Goal: Task Accomplishment & Management: Manage account settings

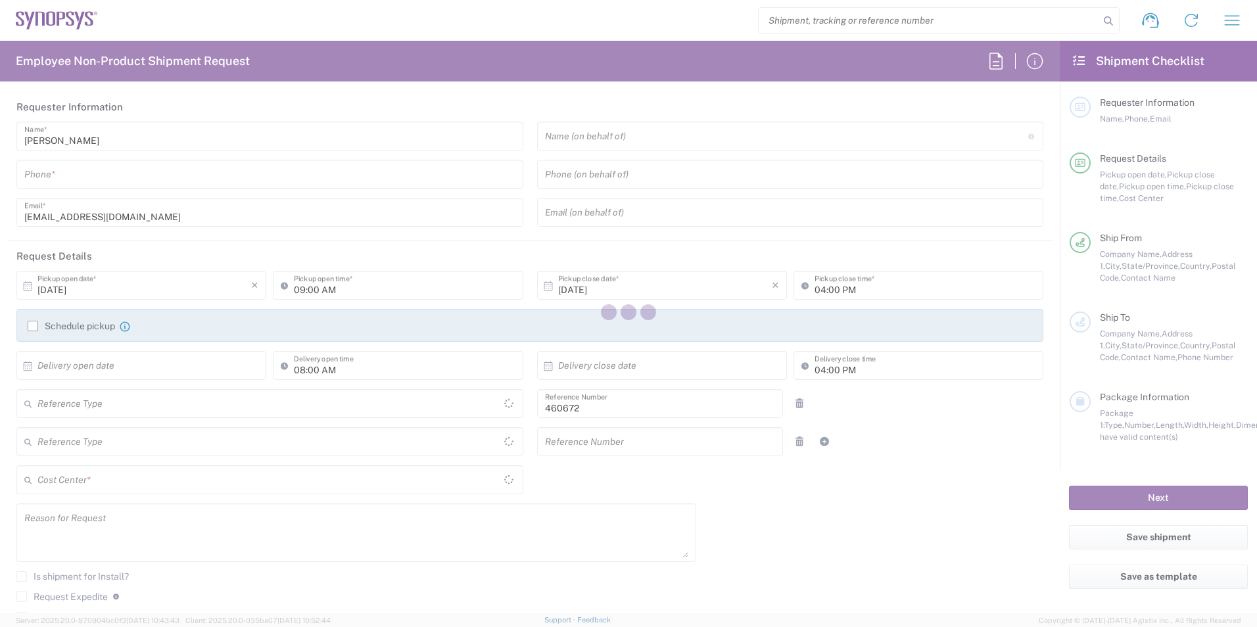
type input "Department"
type input "Delivered at Place"
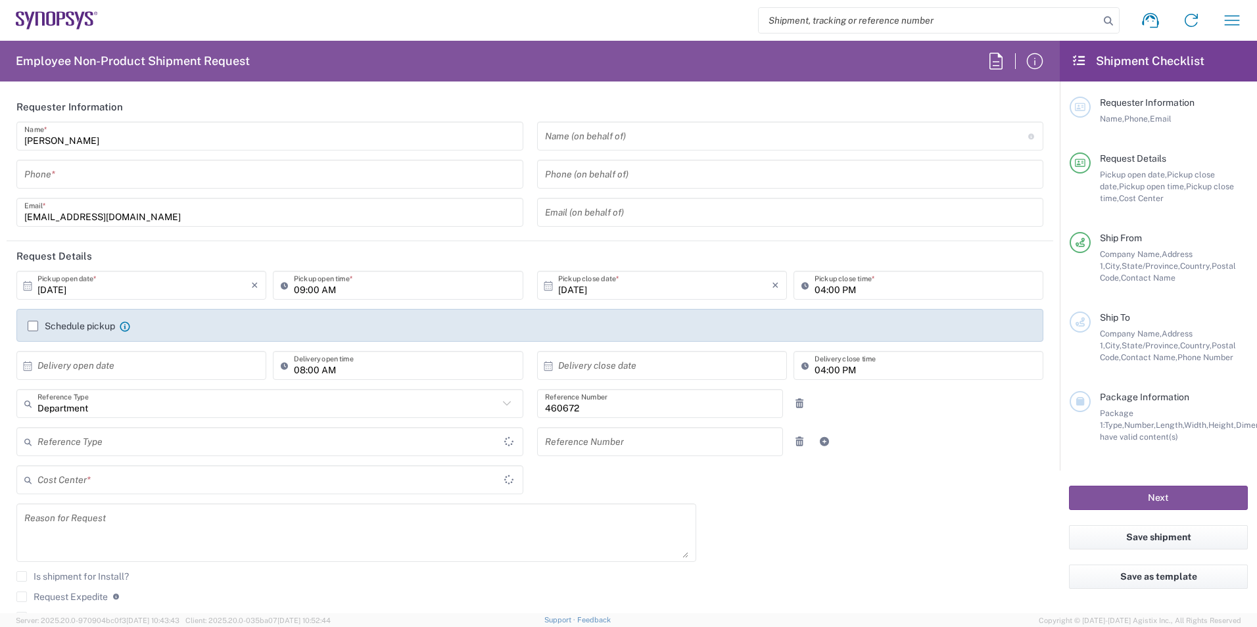
type input "US01, FIN, Distri 460672"
type input "United States"
type input "California"
type input "United States"
type input "Headquarters USSV"
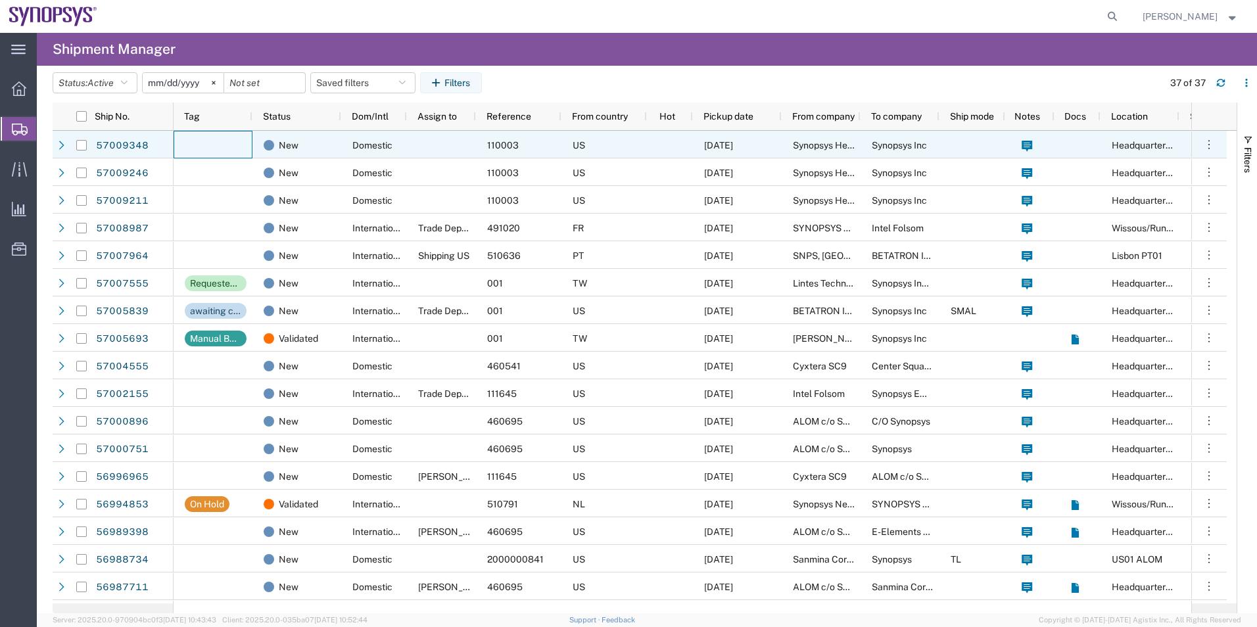
click at [222, 144] on div at bounding box center [213, 145] width 79 height 28
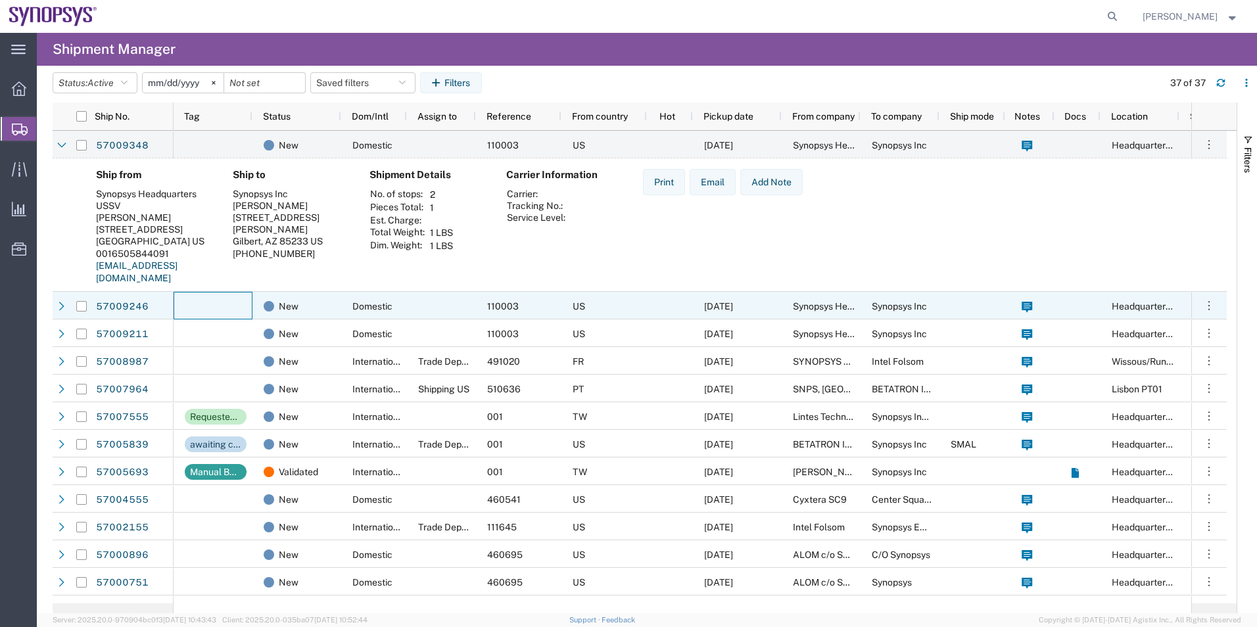
click at [246, 319] on div at bounding box center [213, 306] width 79 height 28
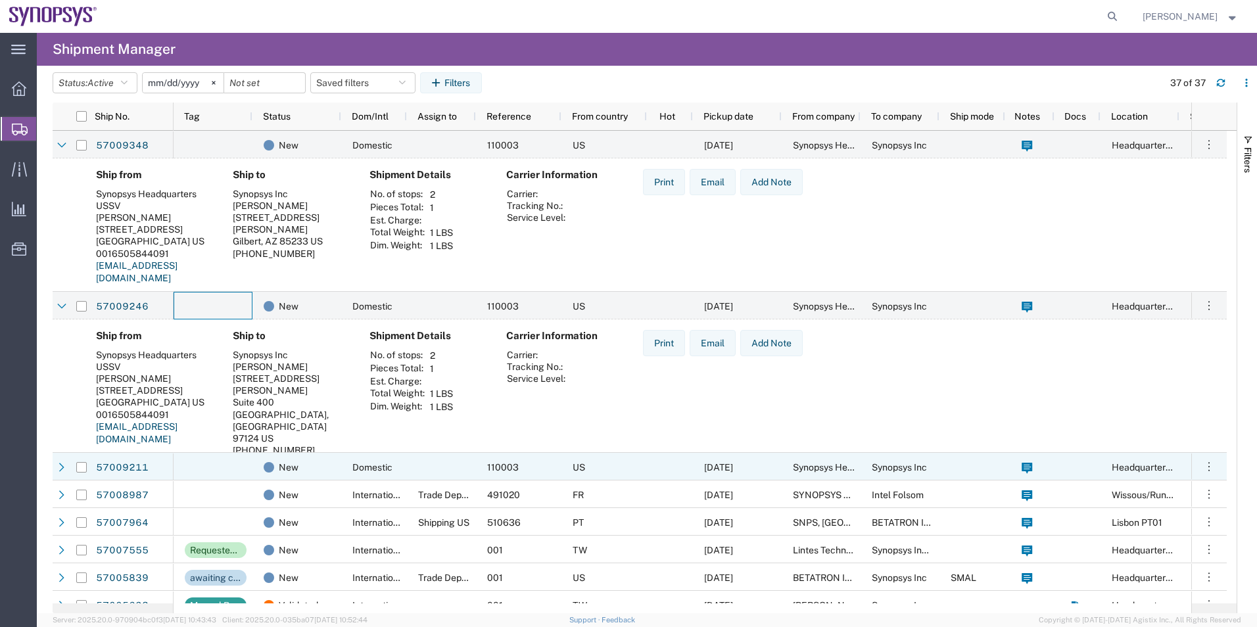
click at [242, 464] on div at bounding box center [213, 467] width 79 height 28
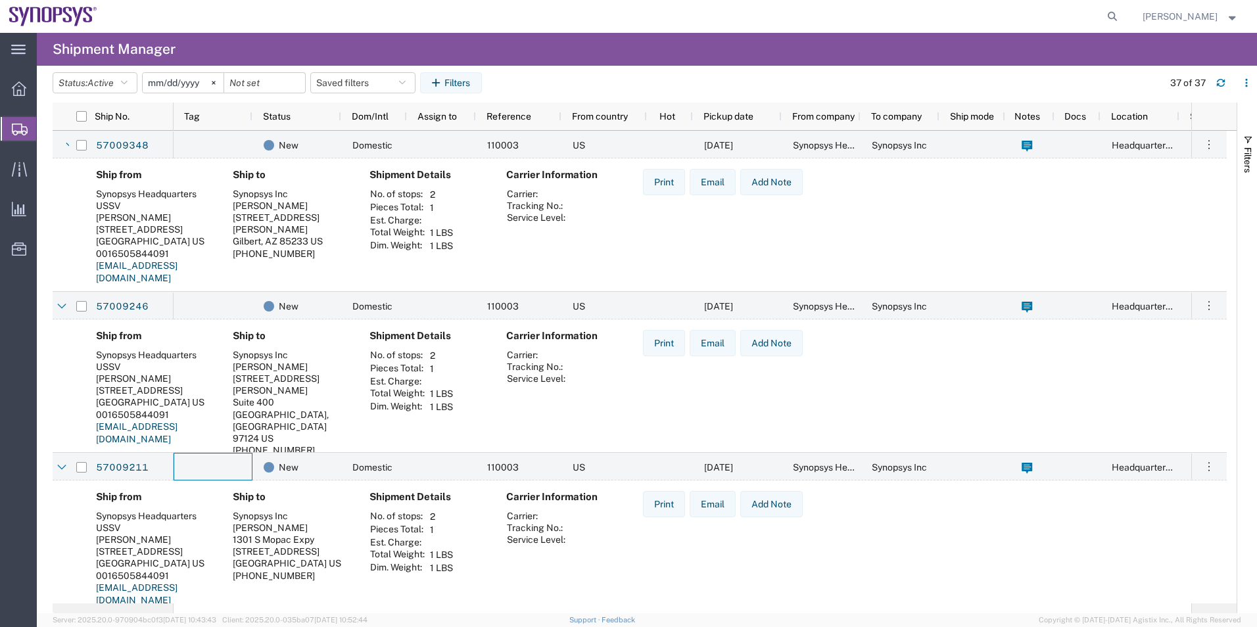
scroll to position [197, 0]
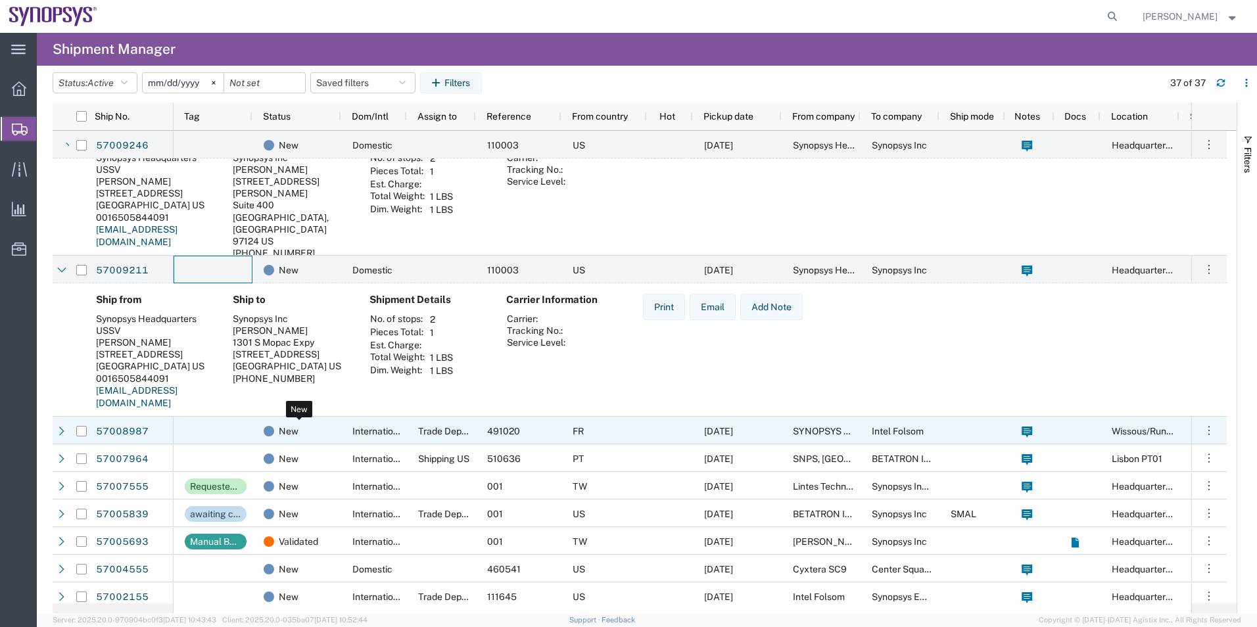
click at [309, 421] on div "New" at bounding box center [300, 432] width 72 height 28
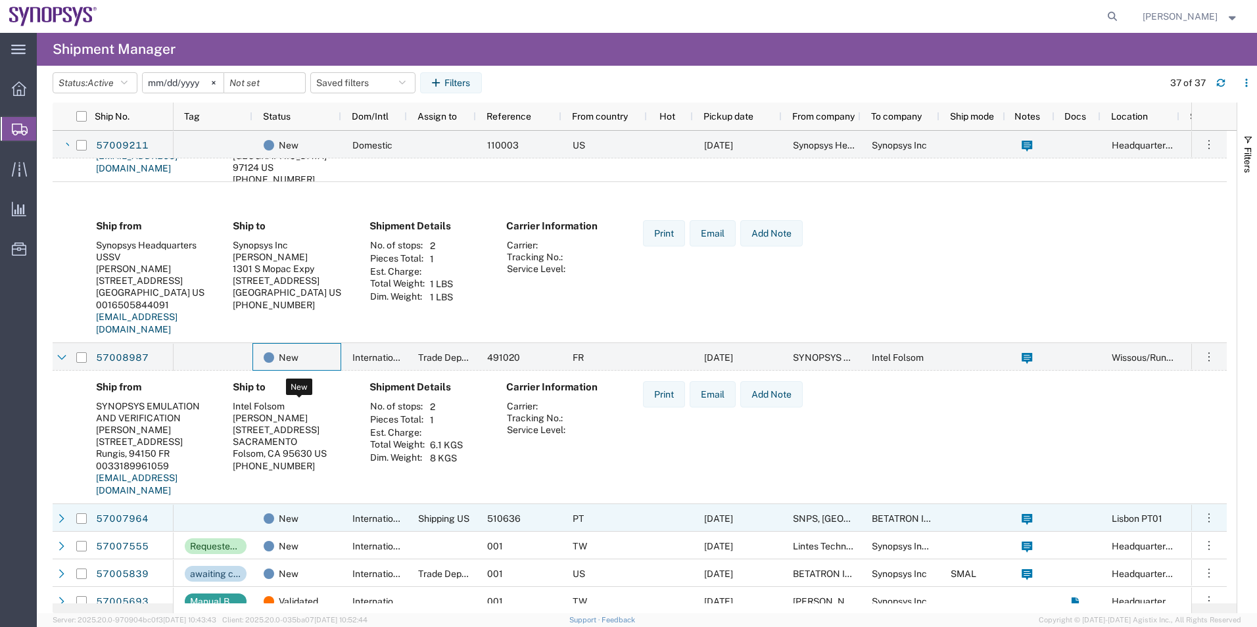
scroll to position [395, 0]
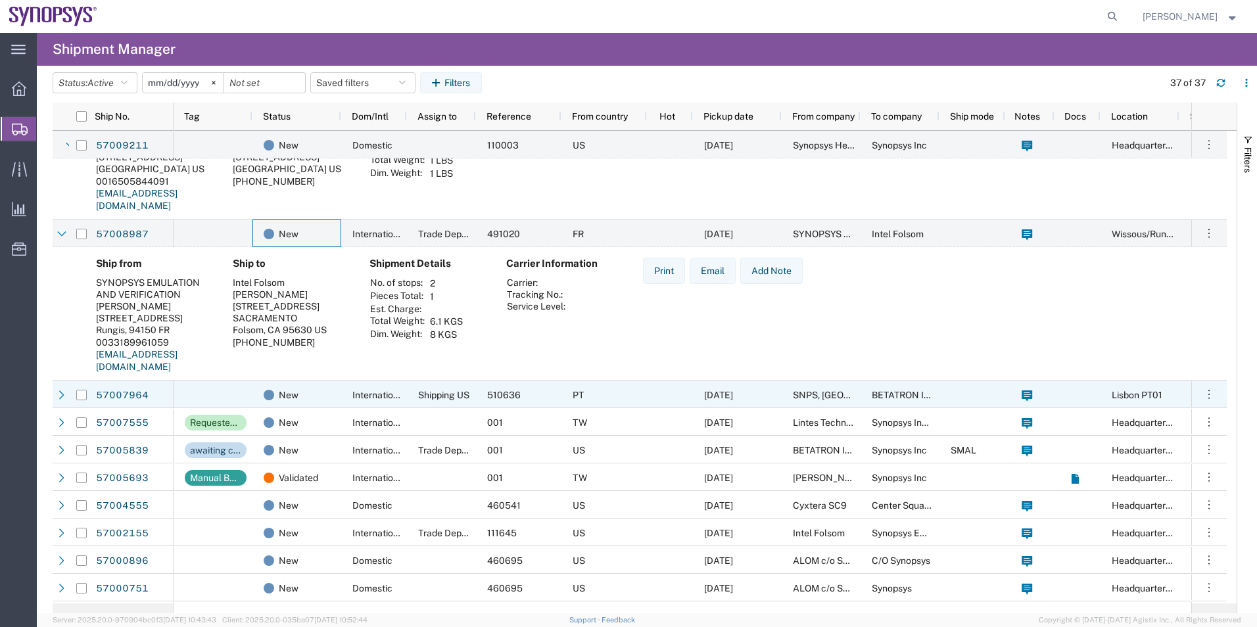
click at [335, 399] on div "New" at bounding box center [297, 395] width 89 height 28
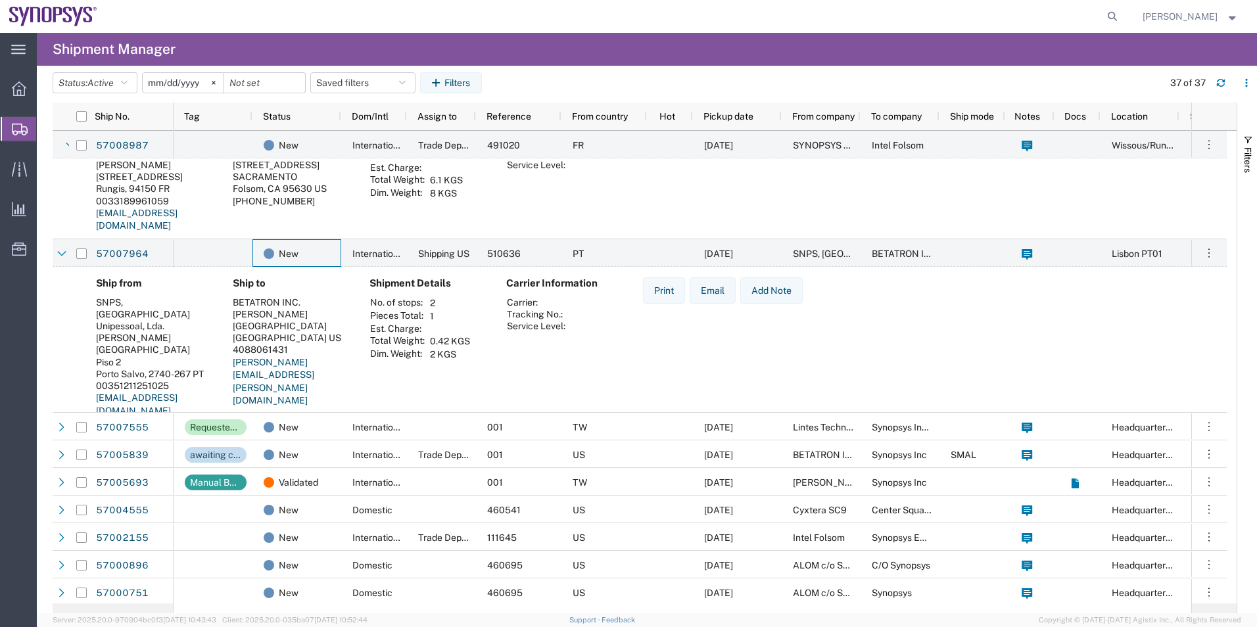
scroll to position [592, 0]
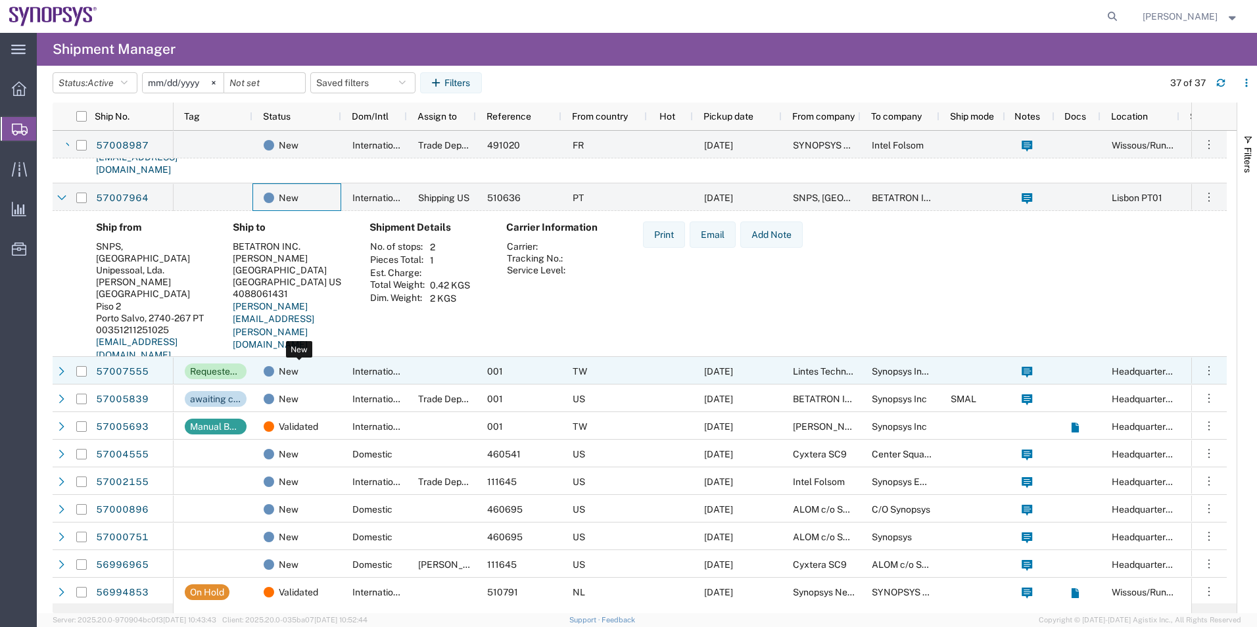
click at [323, 370] on div "New" at bounding box center [300, 372] width 72 height 28
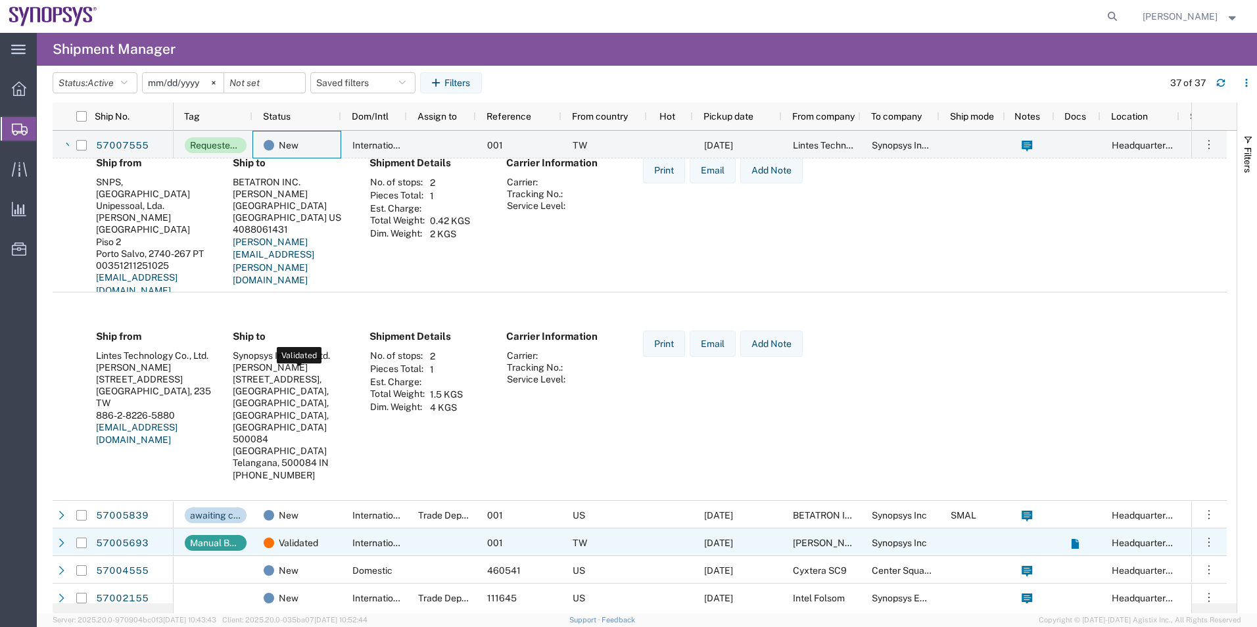
scroll to position [855, 0]
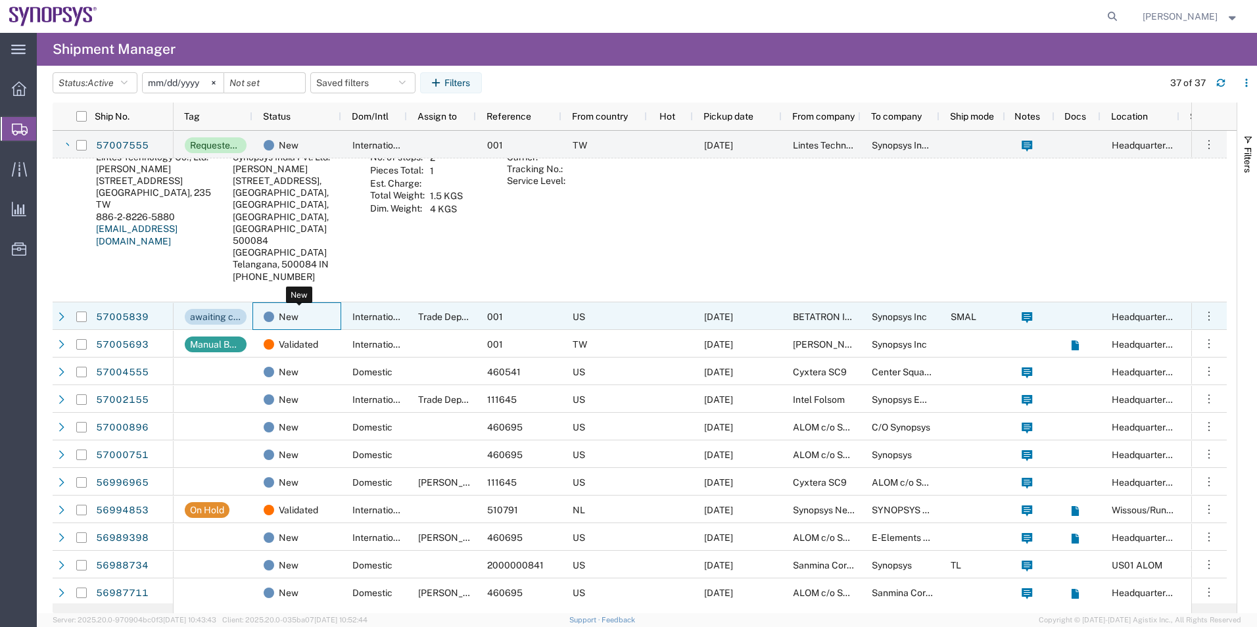
click at [320, 312] on div "New" at bounding box center [300, 317] width 72 height 28
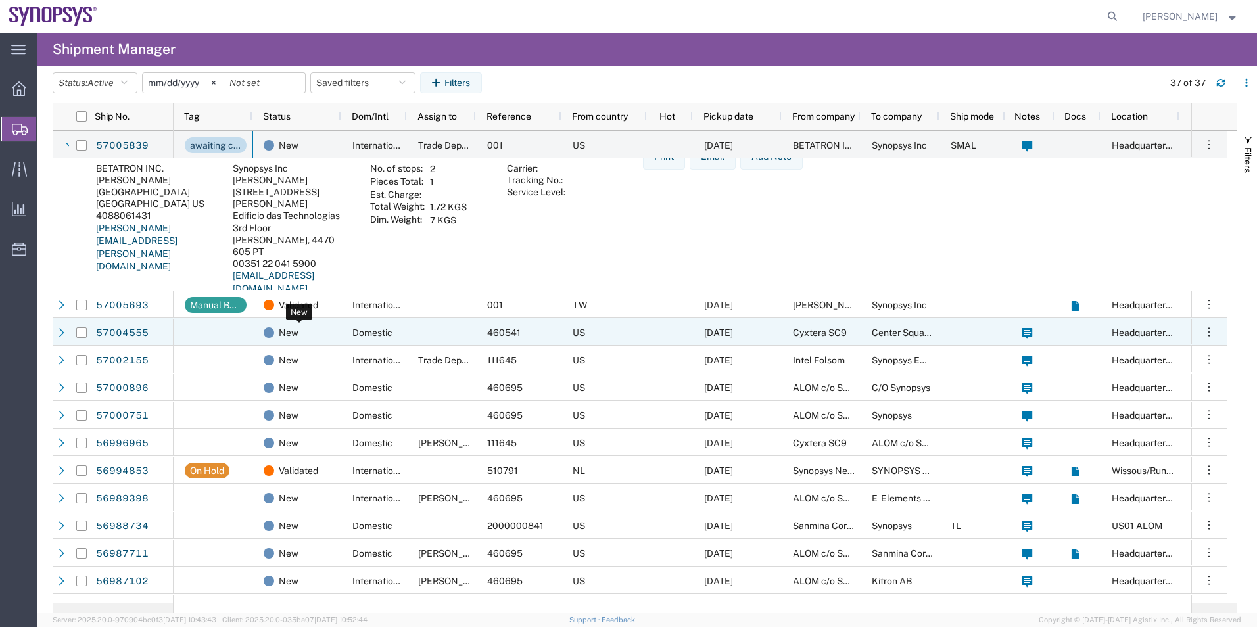
scroll to position [986, 0]
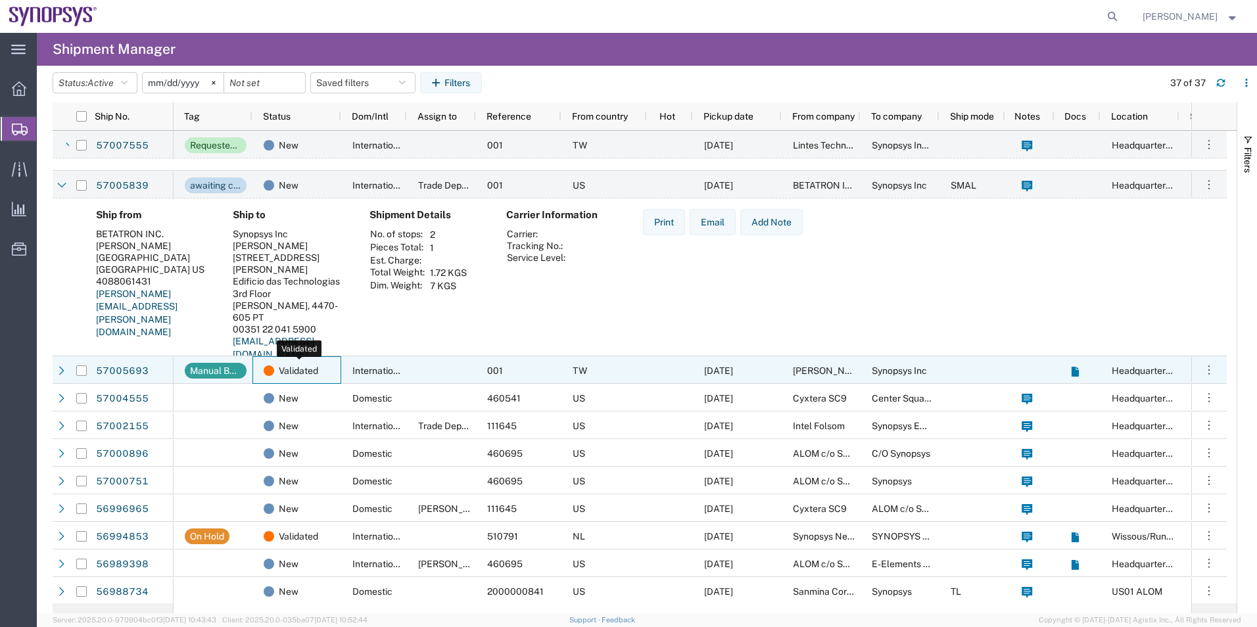
click at [321, 370] on div "Validated" at bounding box center [300, 371] width 72 height 28
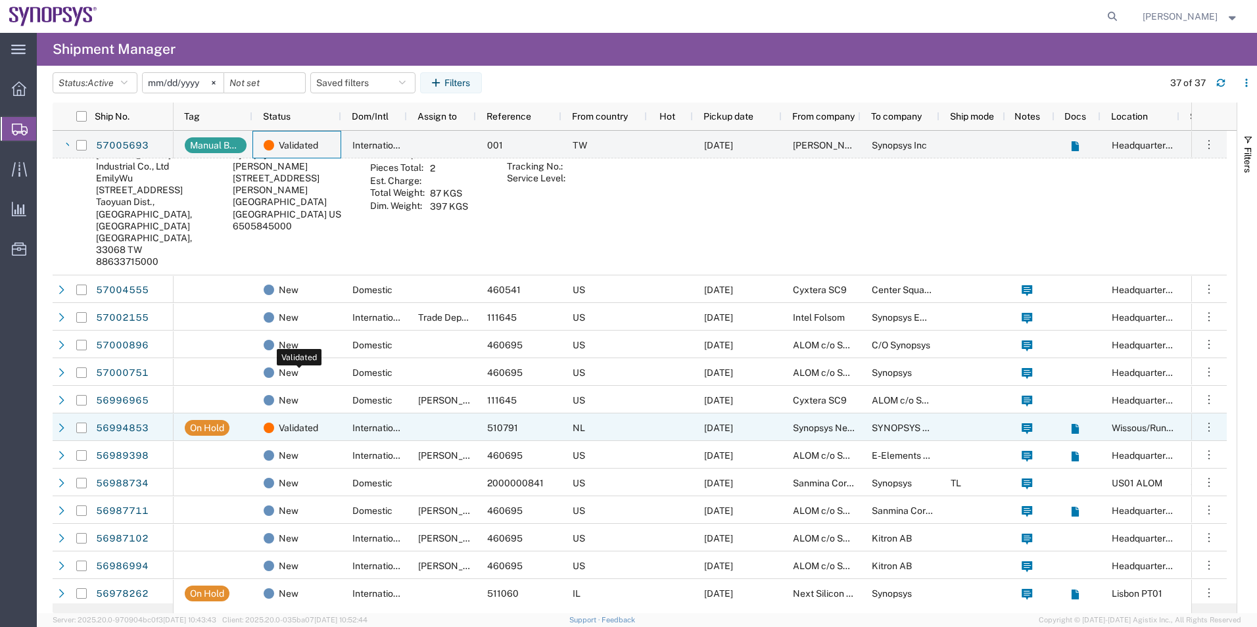
scroll to position [1184, 0]
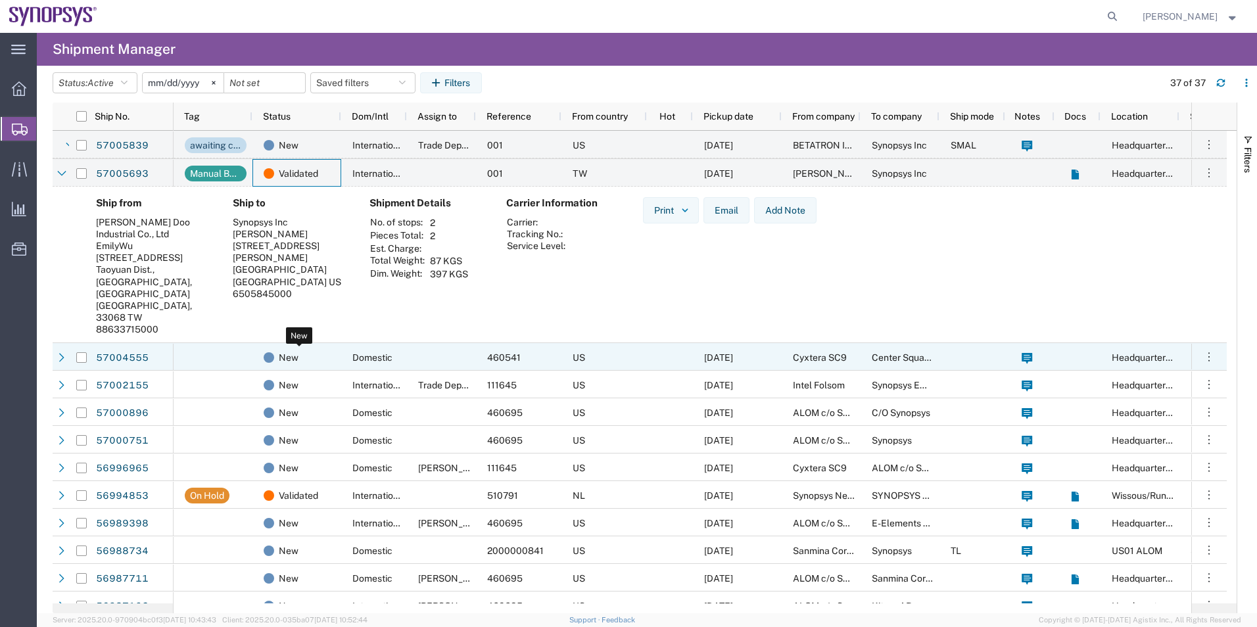
click at [320, 366] on div "New" at bounding box center [300, 358] width 72 height 28
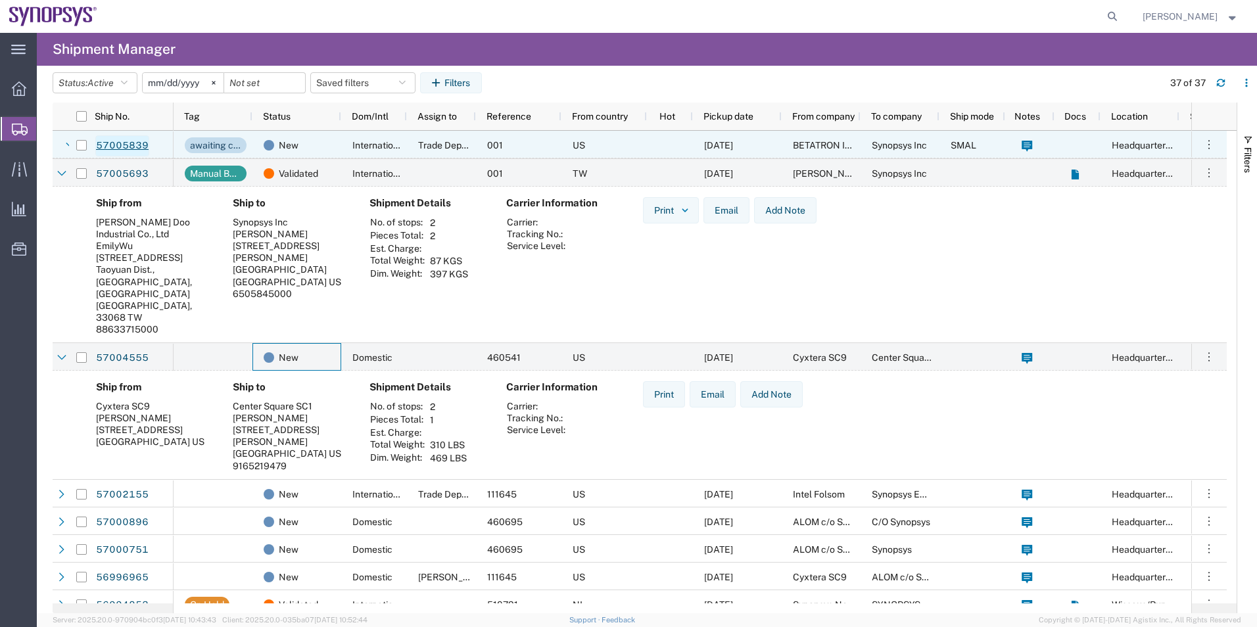
click at [138, 148] on link "57005839" at bounding box center [122, 145] width 54 height 21
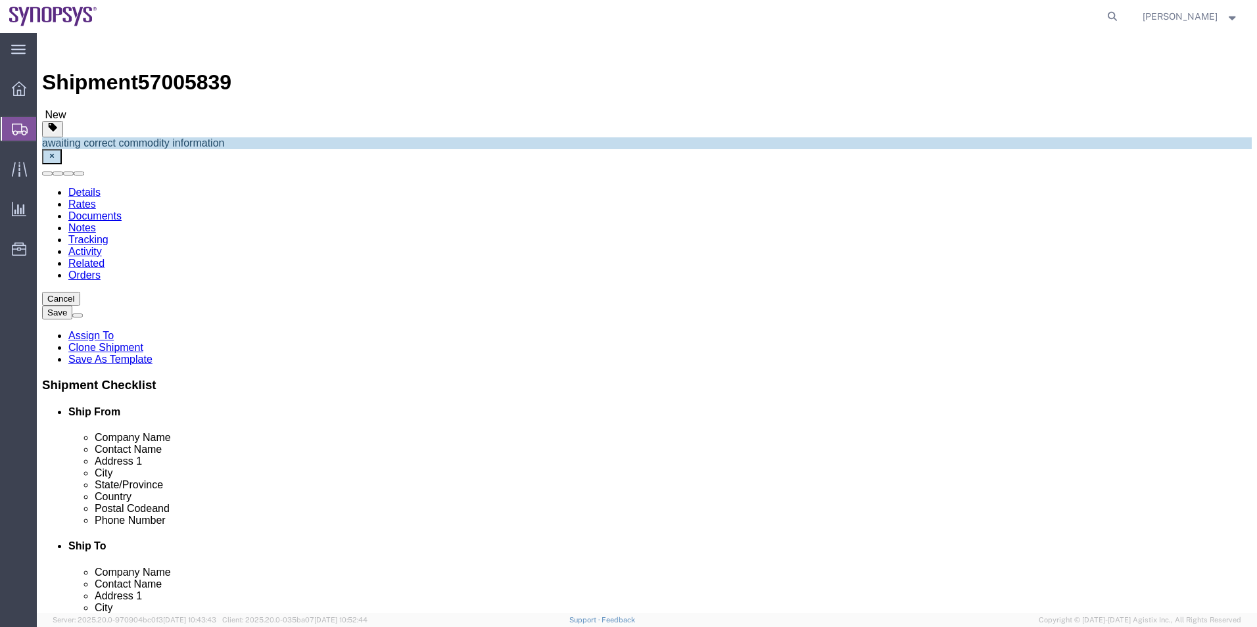
select select
click icon
click dd "93520.00 USD"
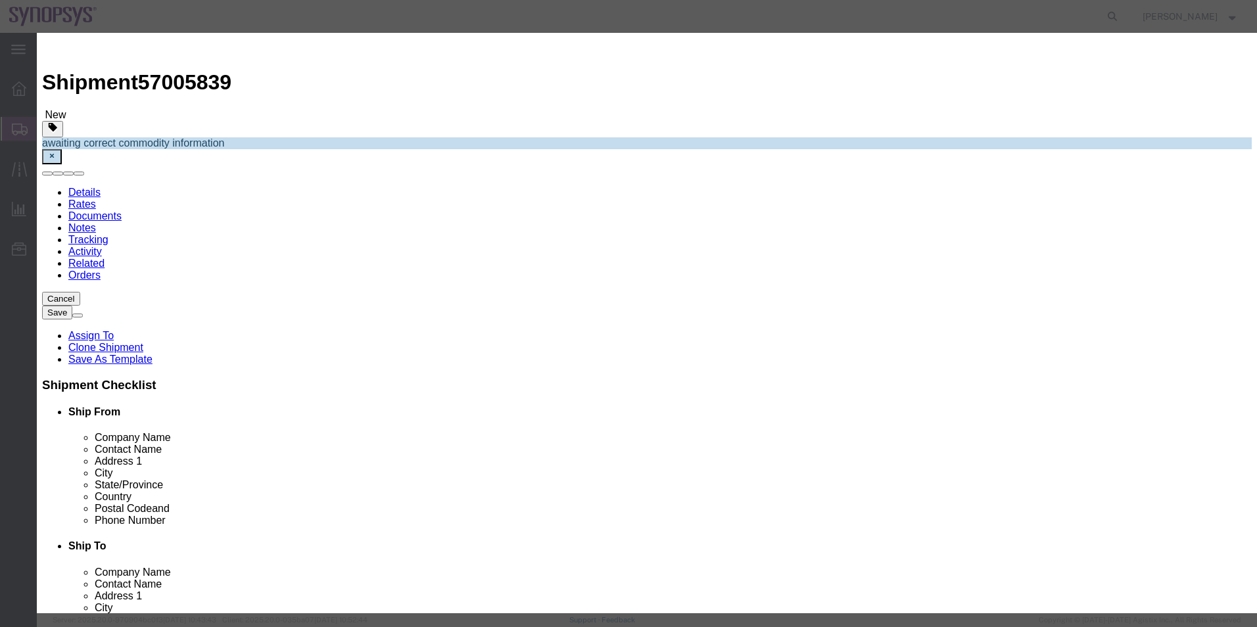
click button "Close"
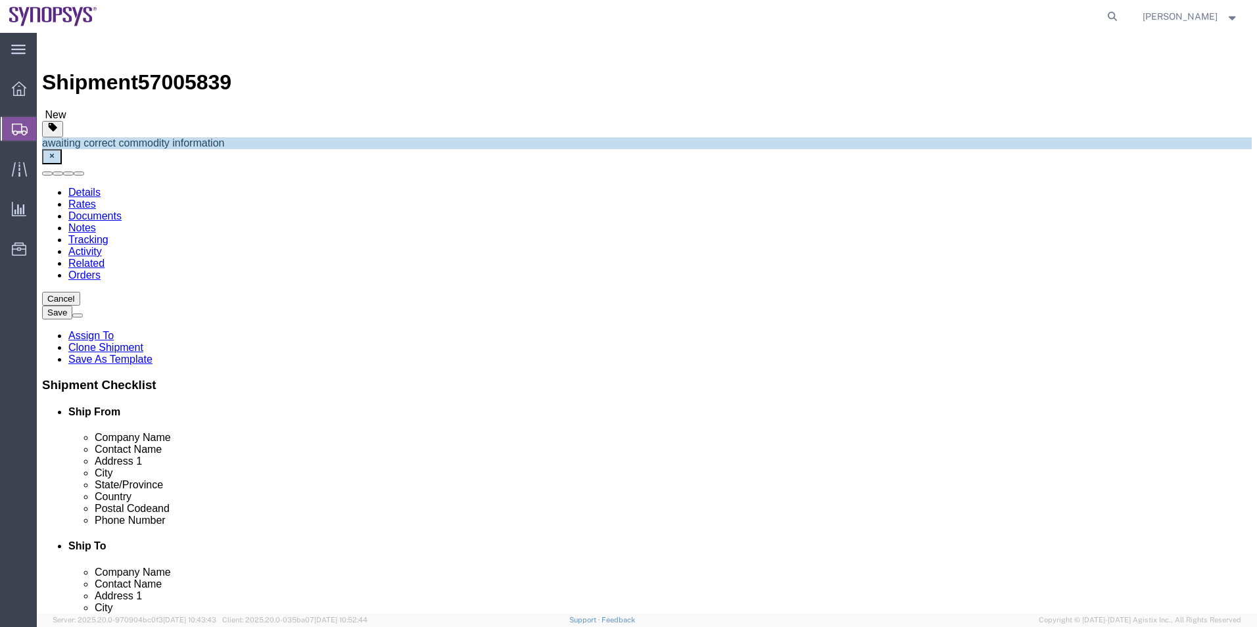
click link "Notes"
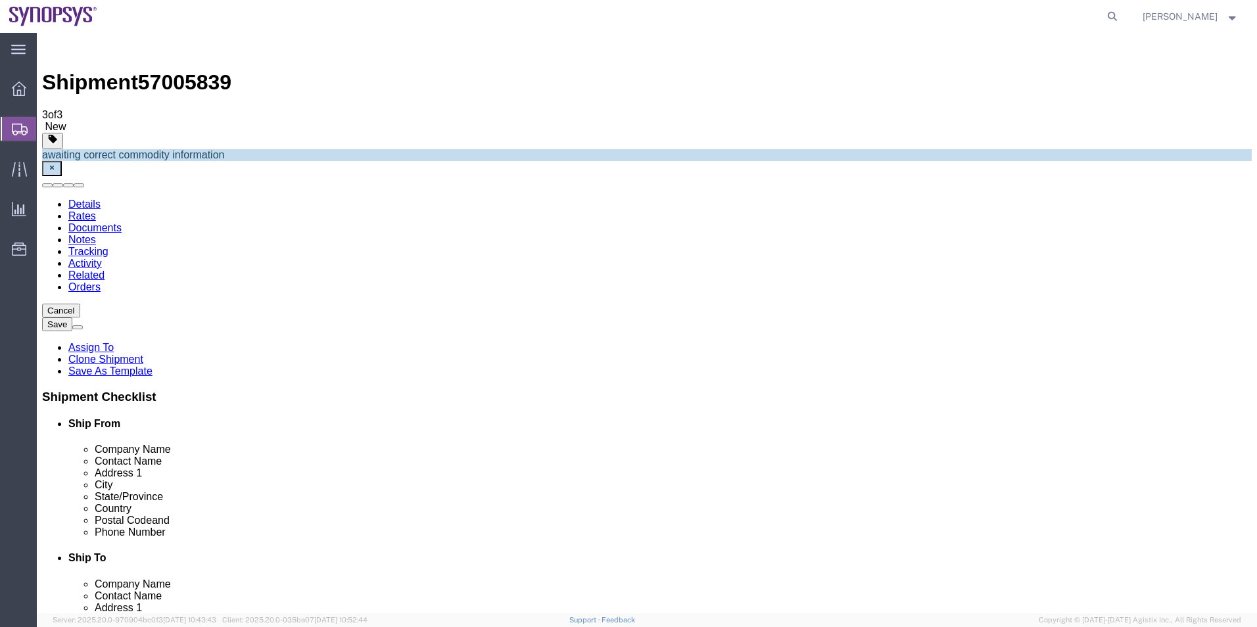
click at [102, 258] on link "Activity" at bounding box center [85, 263] width 34 height 11
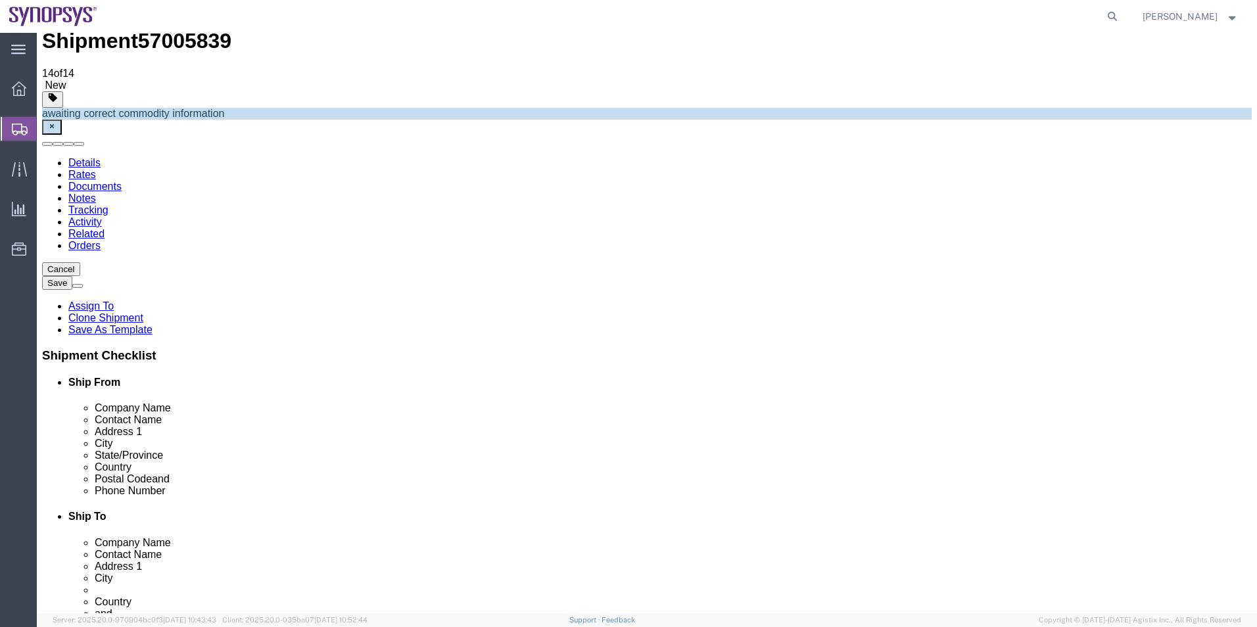
click at [0, 0] on span "Shipment Manager" at bounding box center [0, 0] width 0 height 0
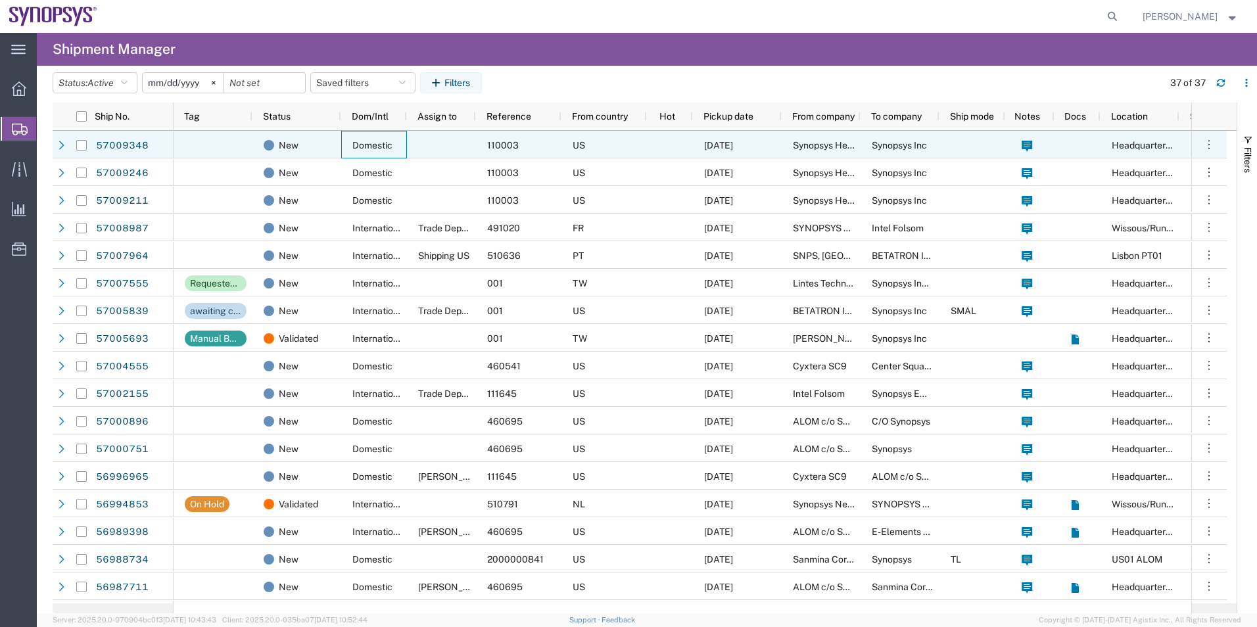
click at [399, 149] on div "Domestic" at bounding box center [374, 145] width 66 height 28
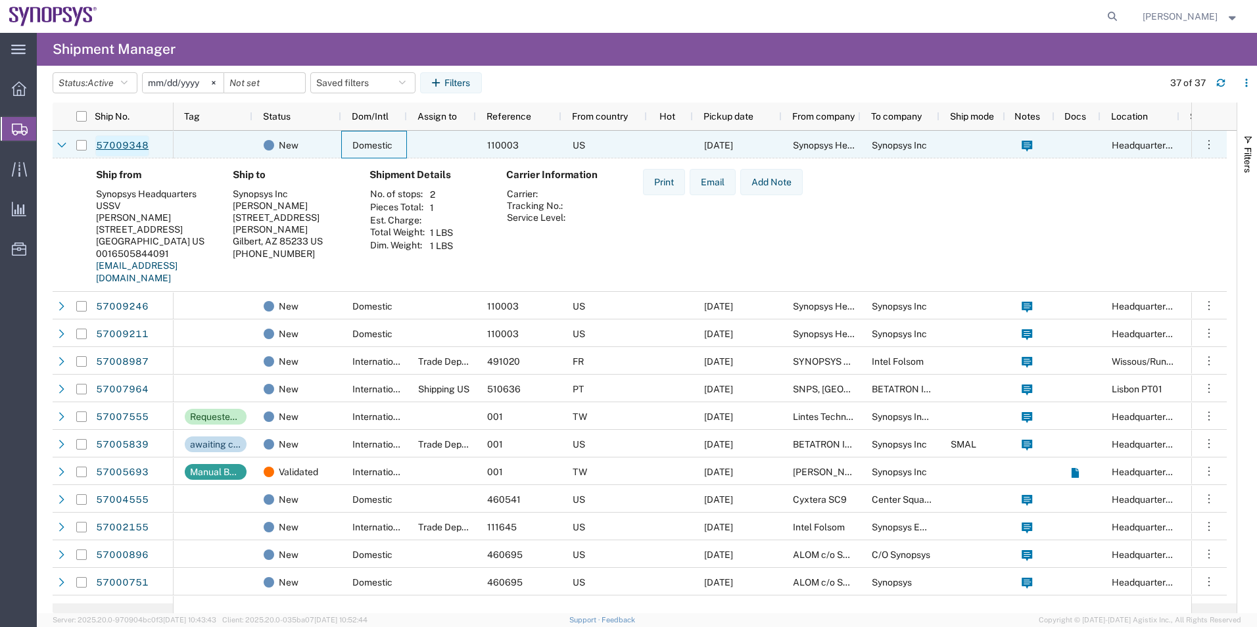
click at [108, 145] on link "57009348" at bounding box center [122, 145] width 54 height 21
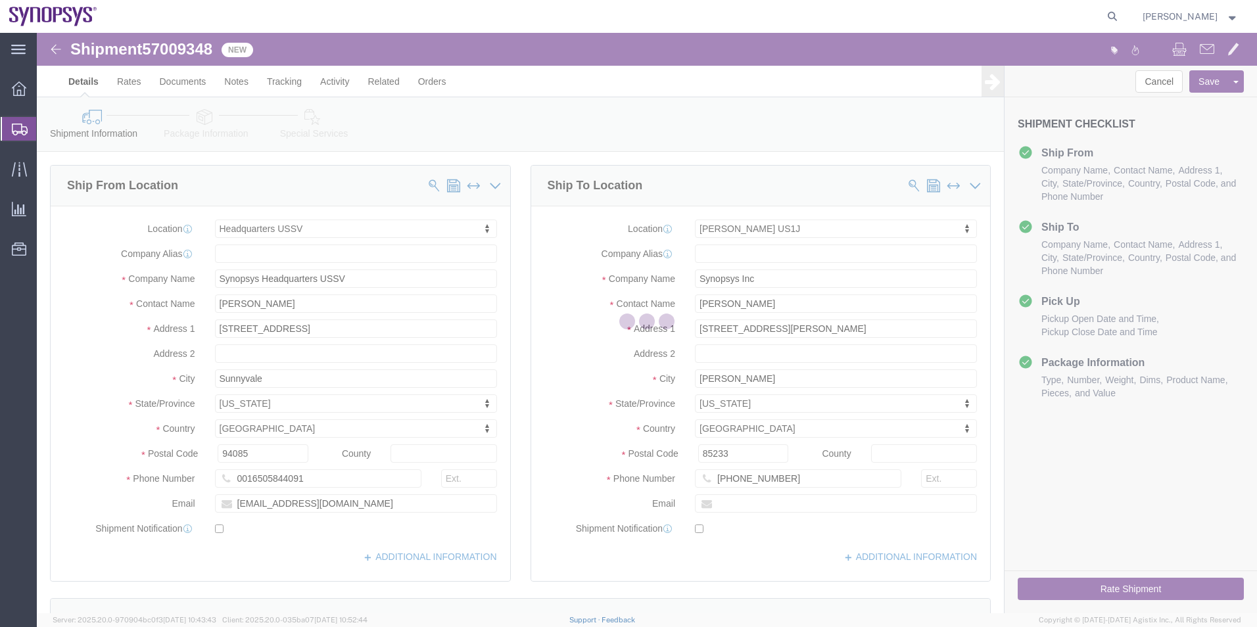
select select "63204"
select select "63188"
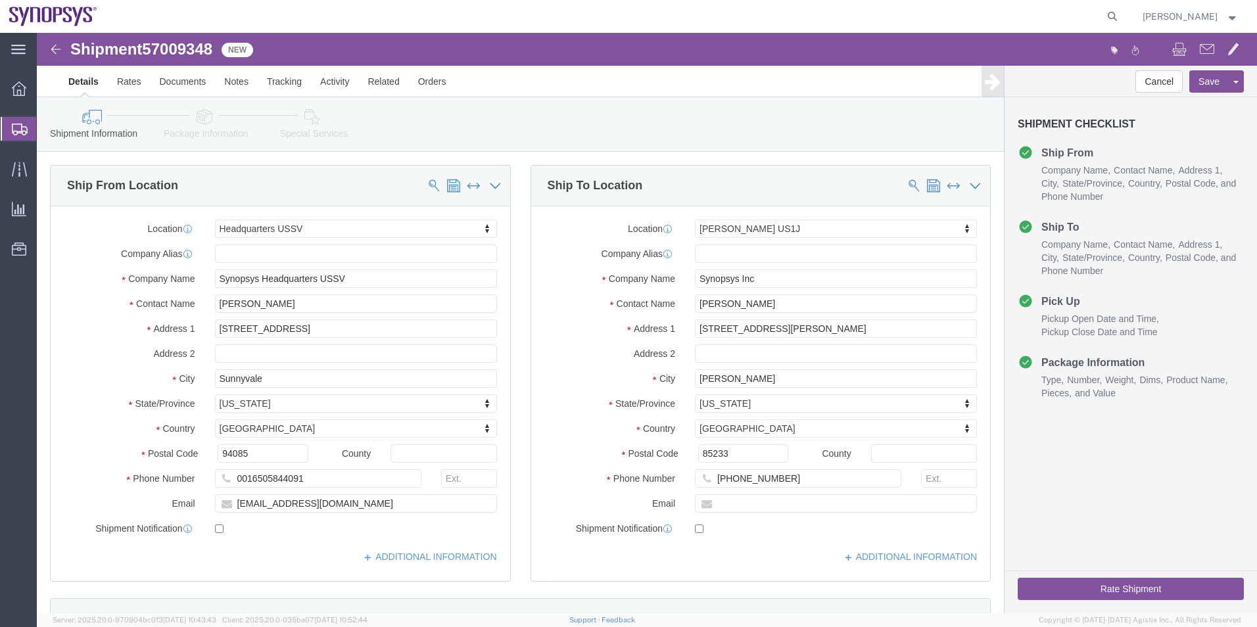
click icon
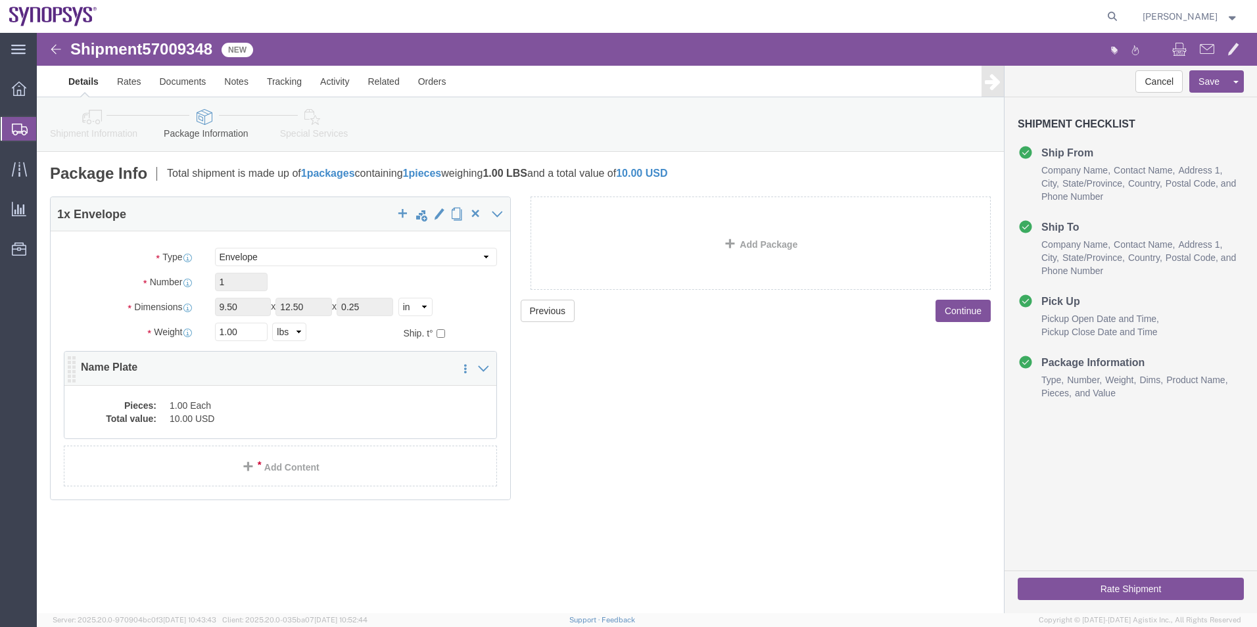
click dd "10.00 USD"
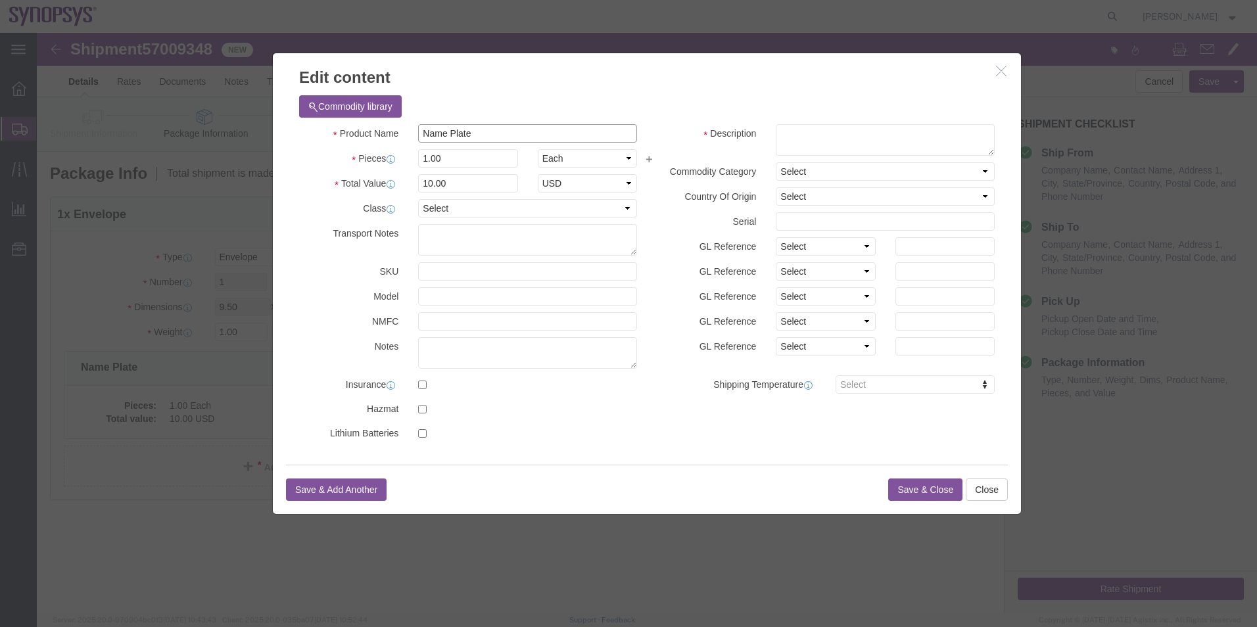
drag, startPoint x: 479, startPoint y: 101, endPoint x: 303, endPoint y: 97, distance: 175.6
click div "Product Name Name Plate"
click textarea
paste textarea "Name Plate"
type textarea "Name Plate"
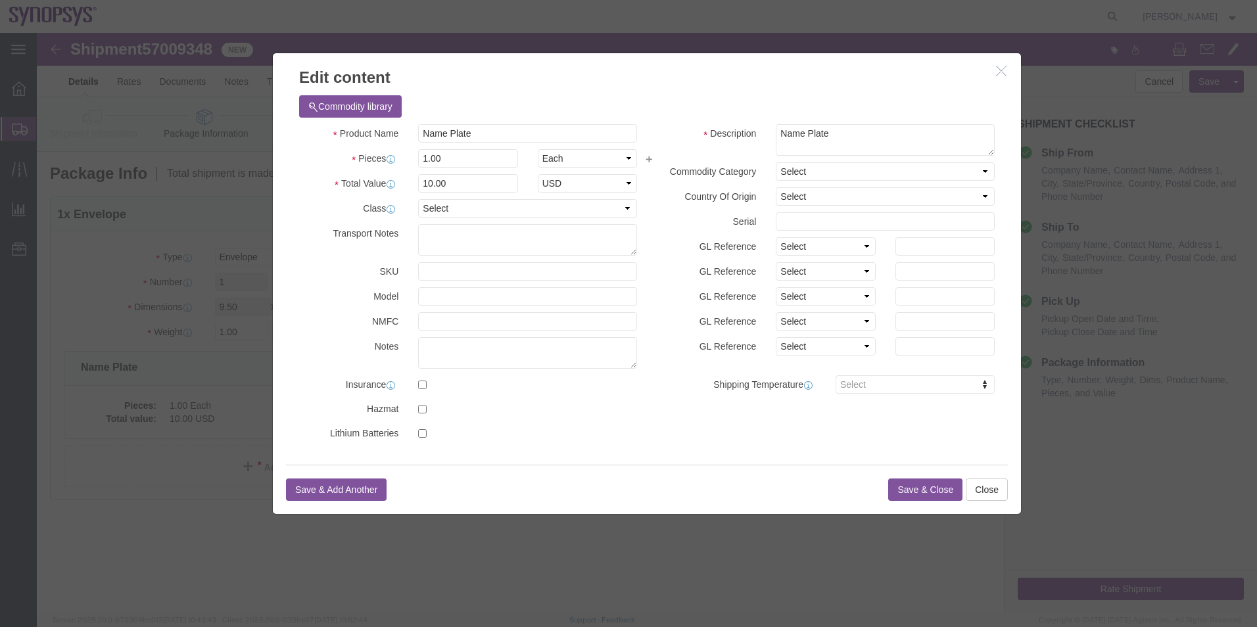
click button "Save & Close"
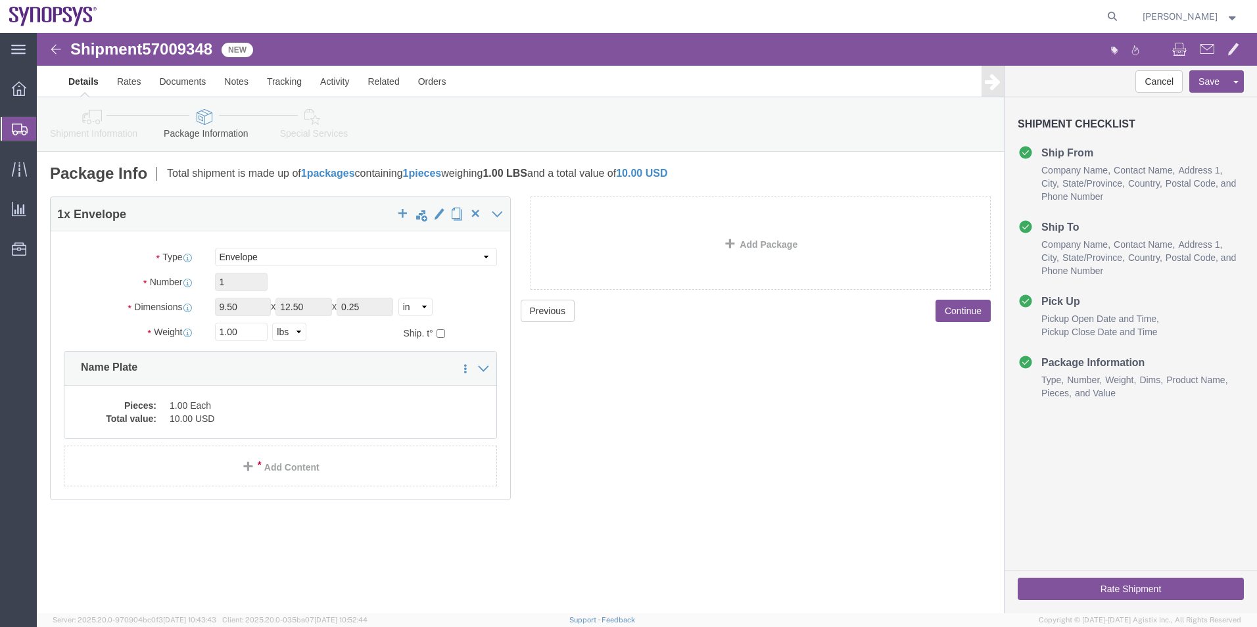
click link "Special Services"
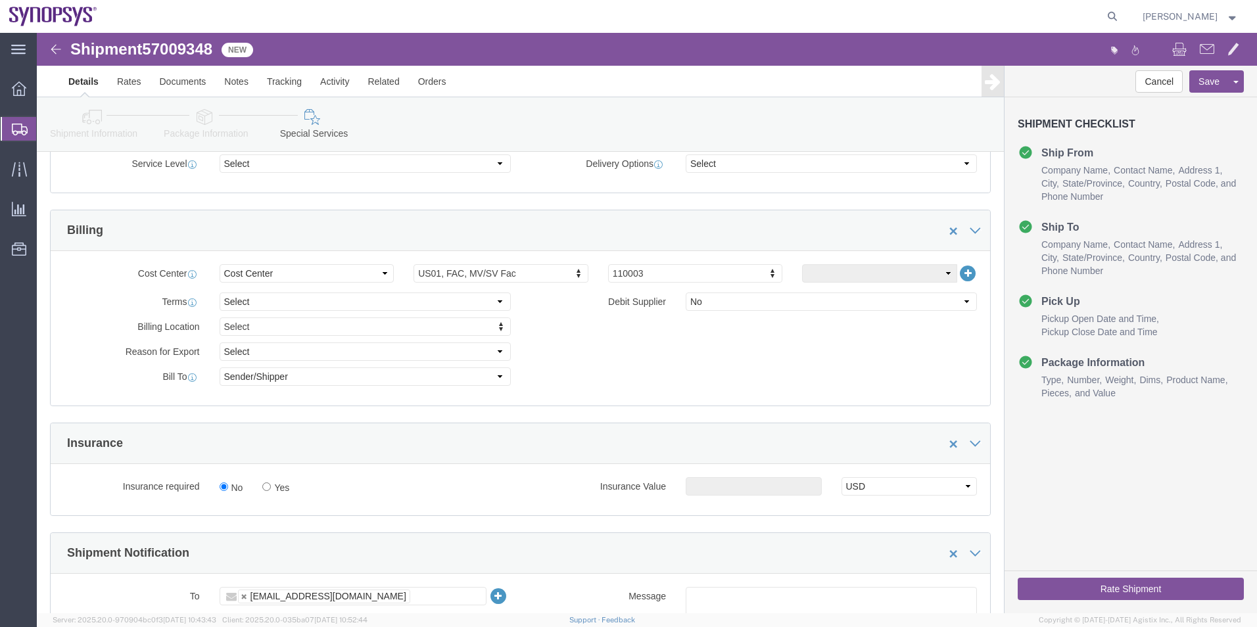
scroll to position [723, 0]
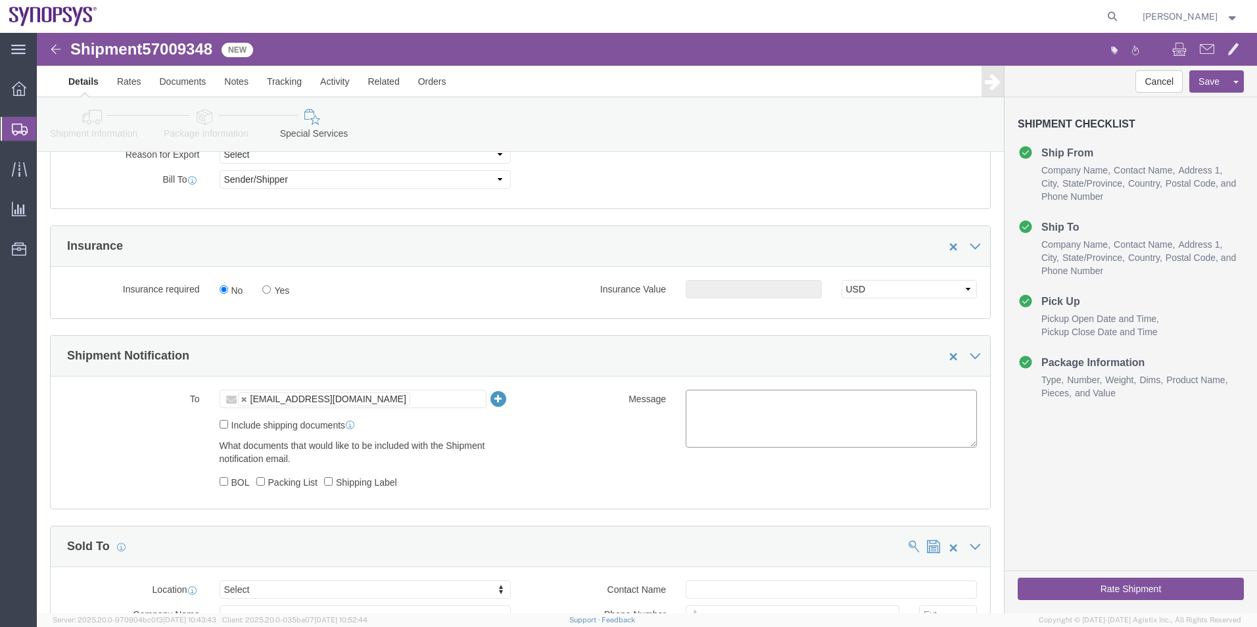
click textarea
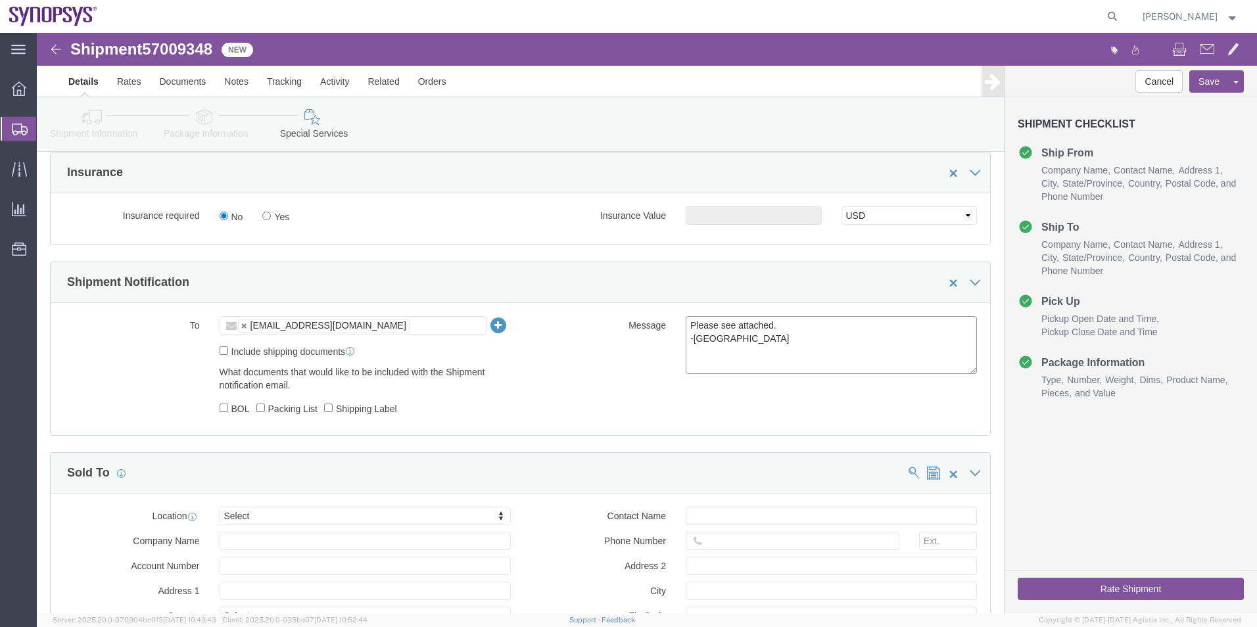
scroll to position [921, 0]
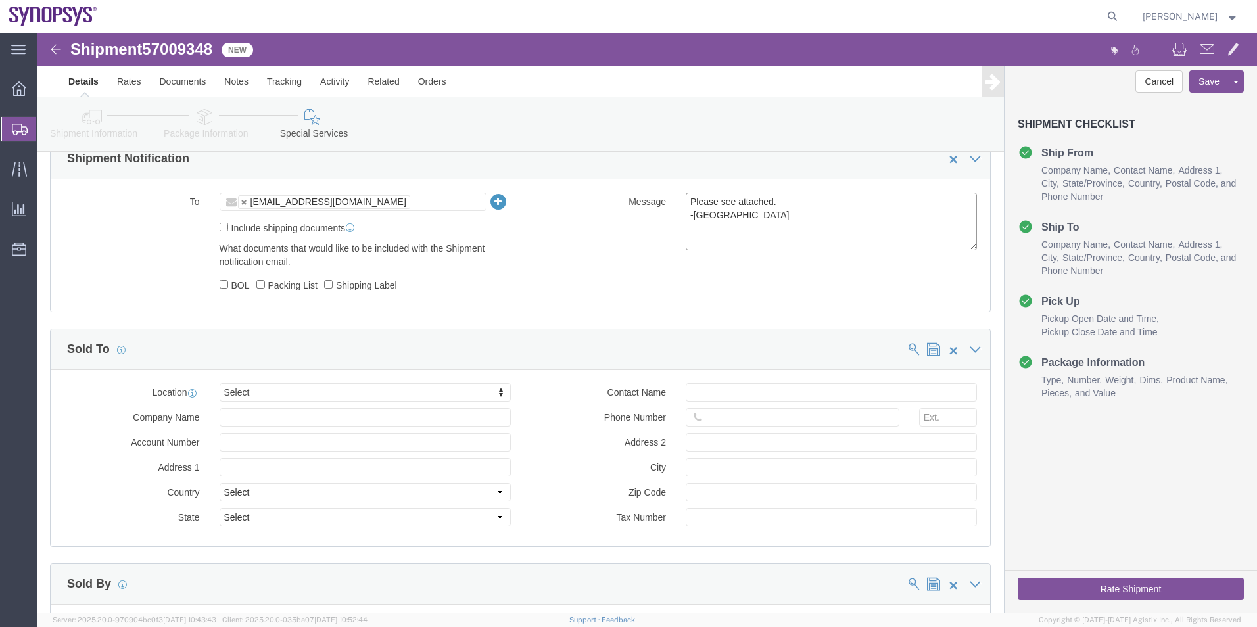
type textarea "Please see attached. -Kaelen"
click button "Rate Shipment"
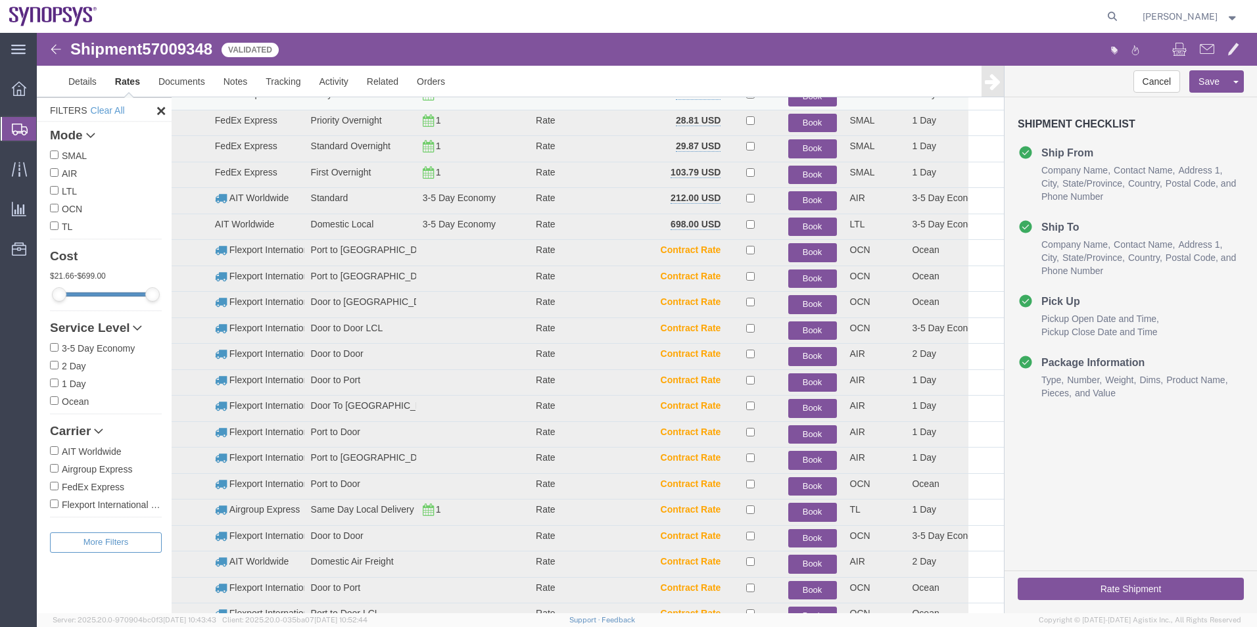
scroll to position [120, 0]
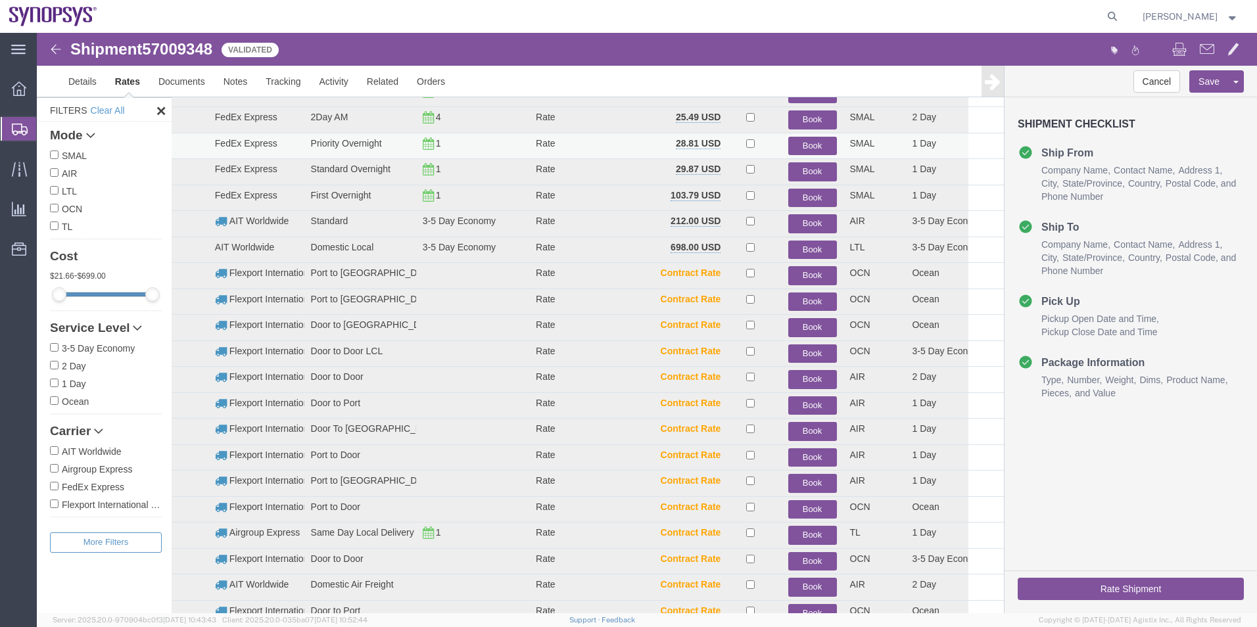
click at [808, 142] on button "Book" at bounding box center [812, 146] width 49 height 19
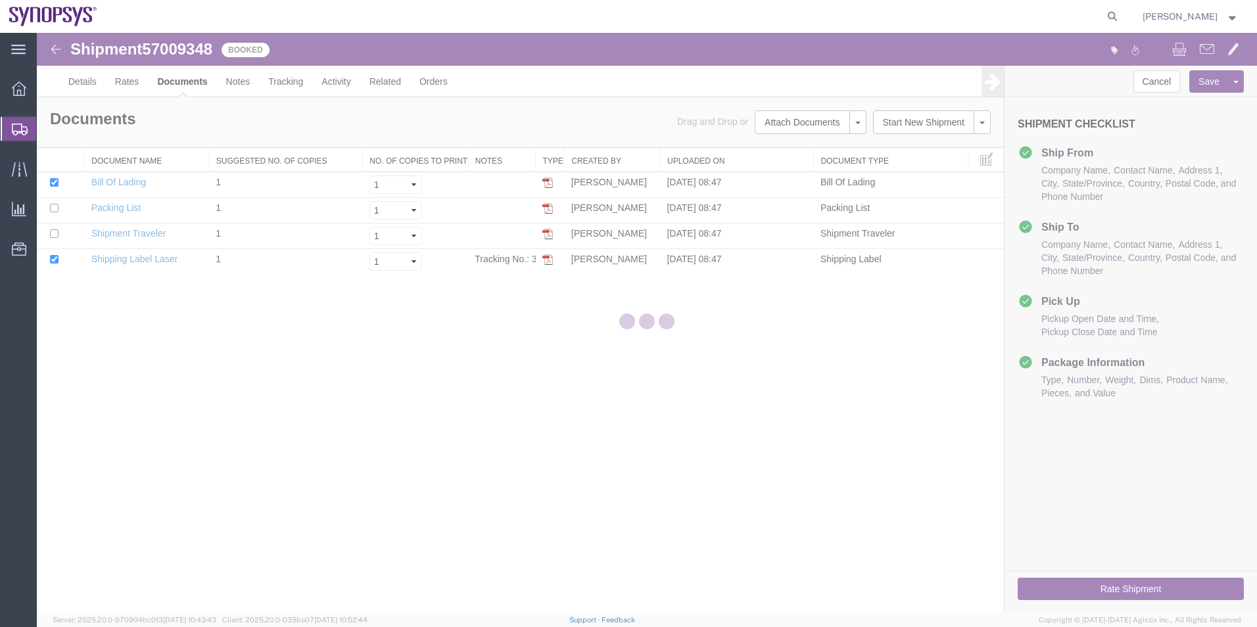
scroll to position [0, 0]
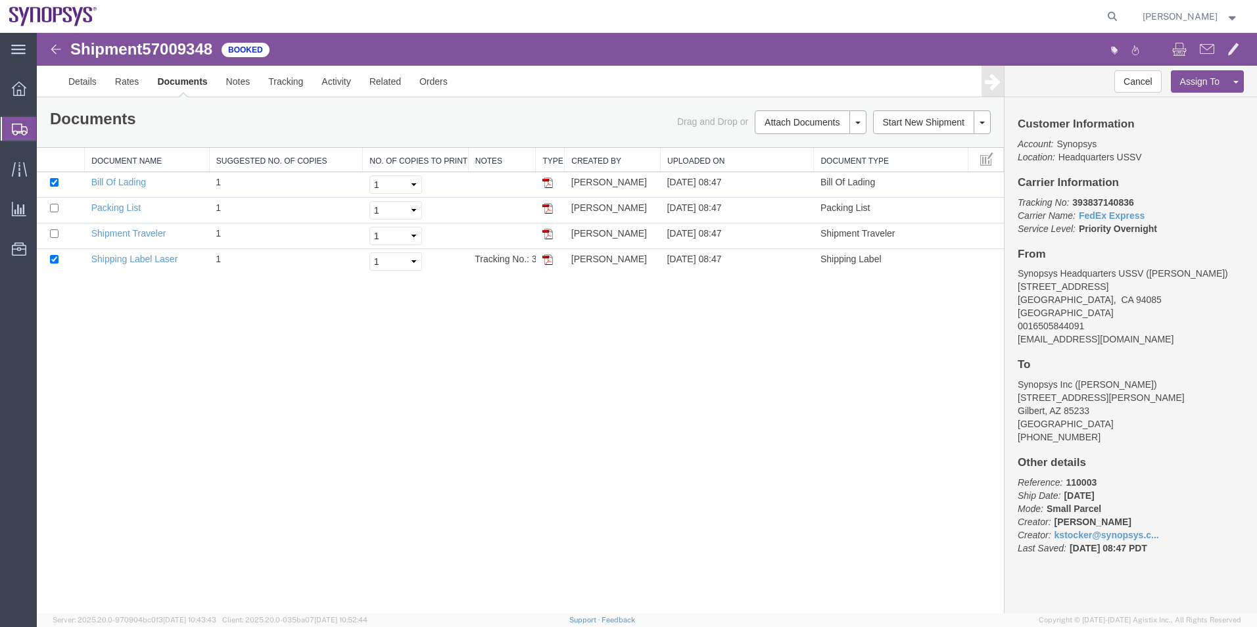
click at [0, 0] on span "Shipment Manager" at bounding box center [0, 0] width 0 height 0
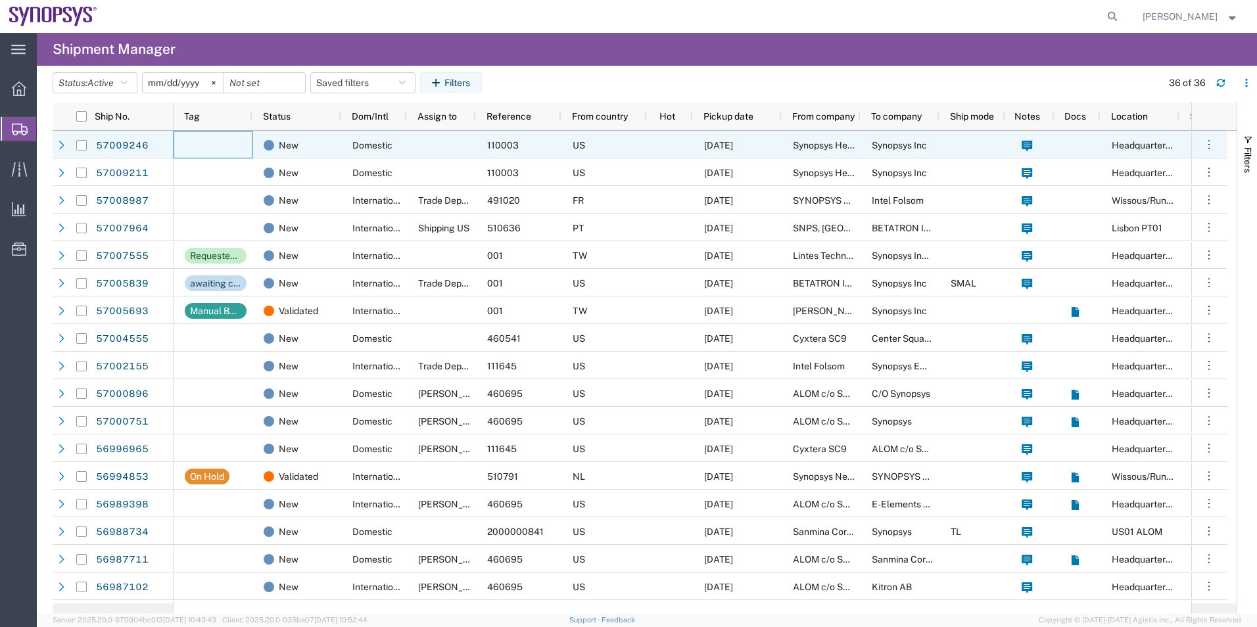
click at [238, 140] on div at bounding box center [213, 145] width 79 height 28
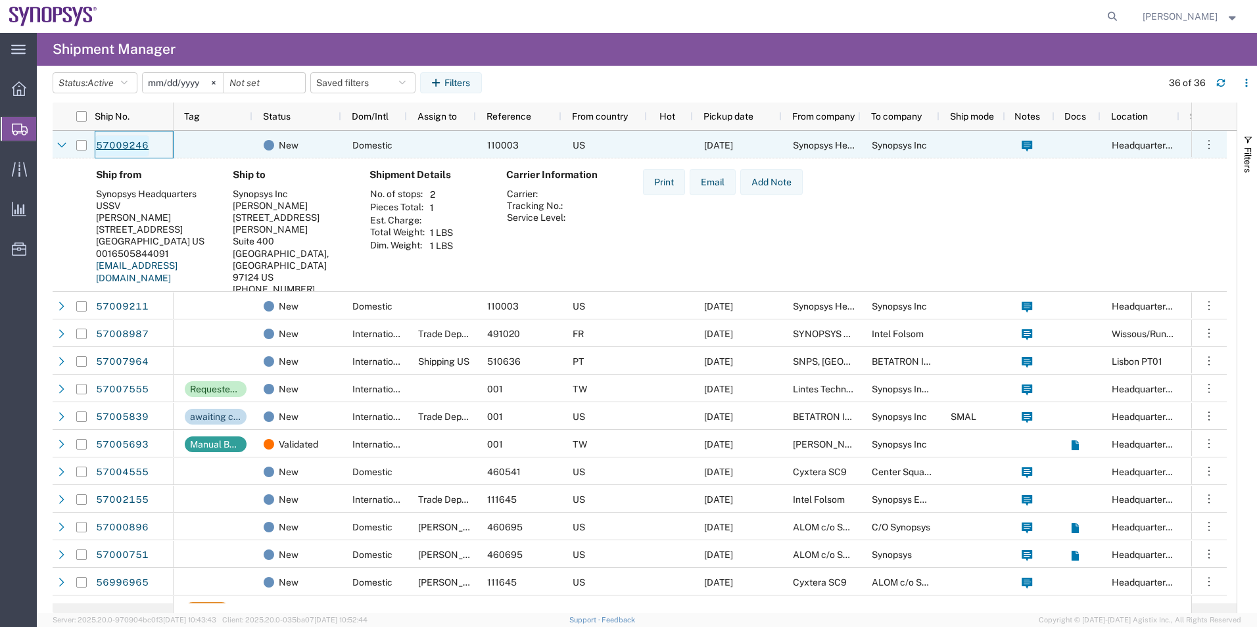
click at [123, 149] on link "57009246" at bounding box center [122, 145] width 54 height 21
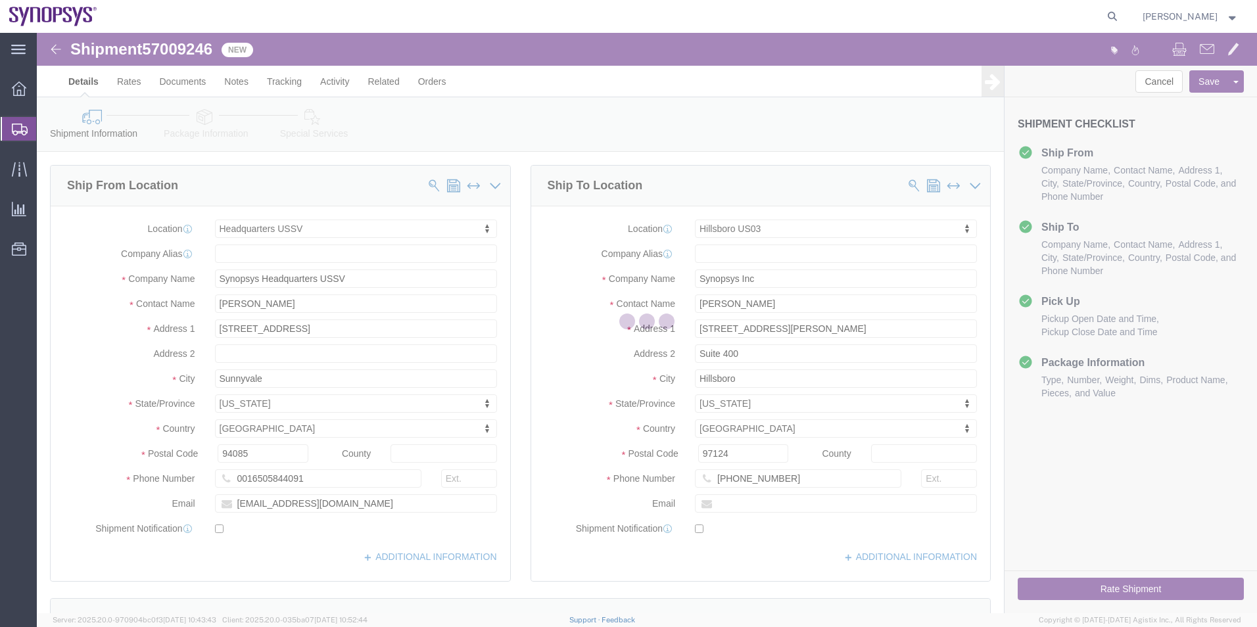
select select "63204"
select select "63190"
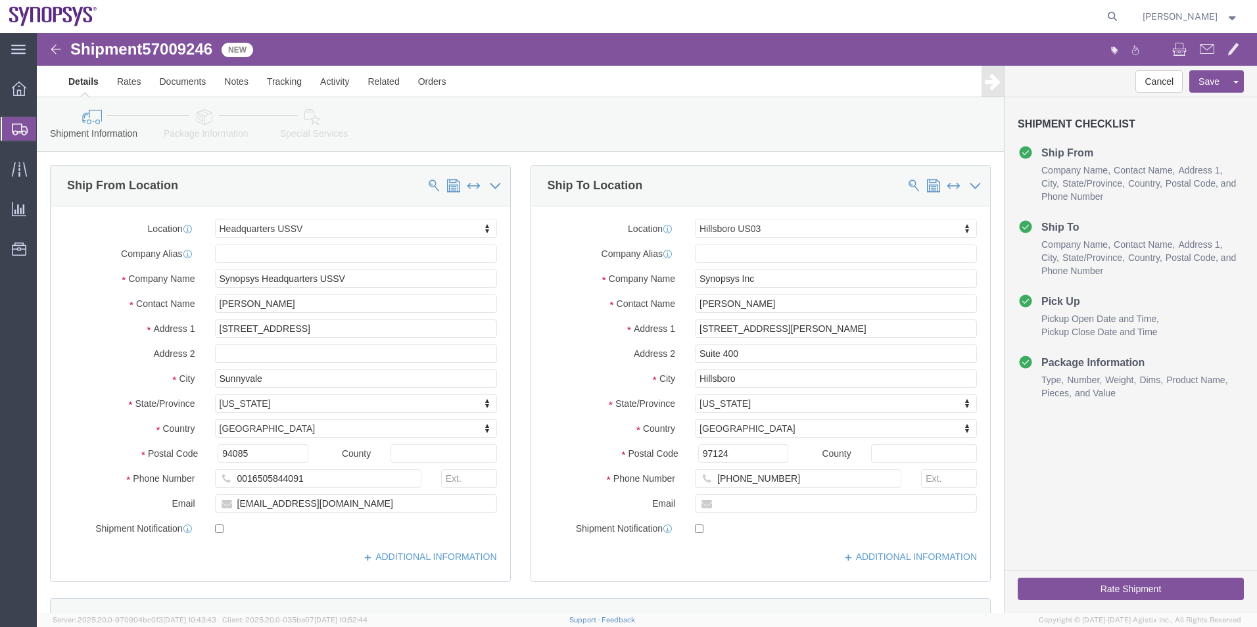
click icon
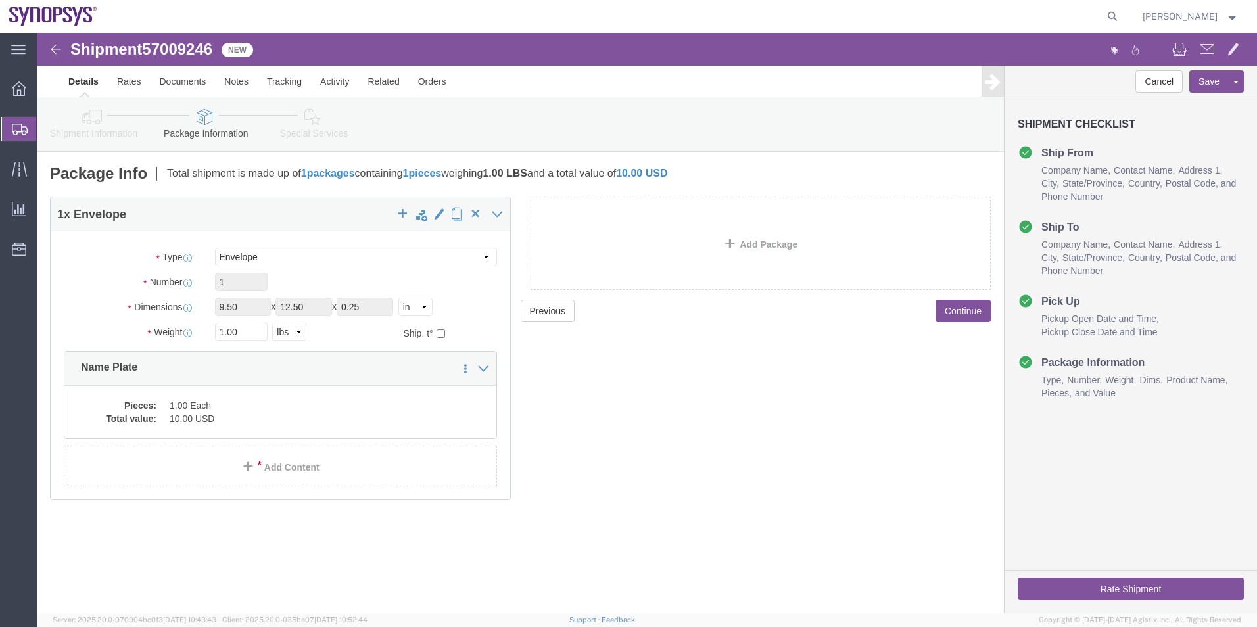
click icon
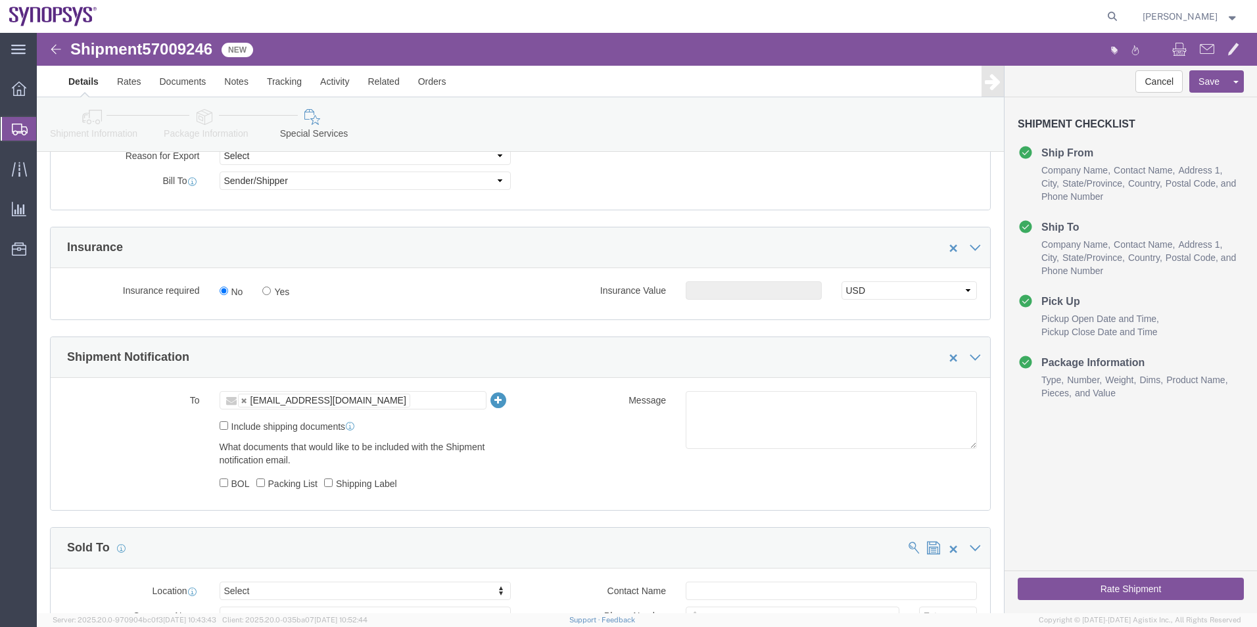
scroll to position [723, 0]
click textarea
type textarea "Please see attached. -Kaelen"
click button "Rate Shipment"
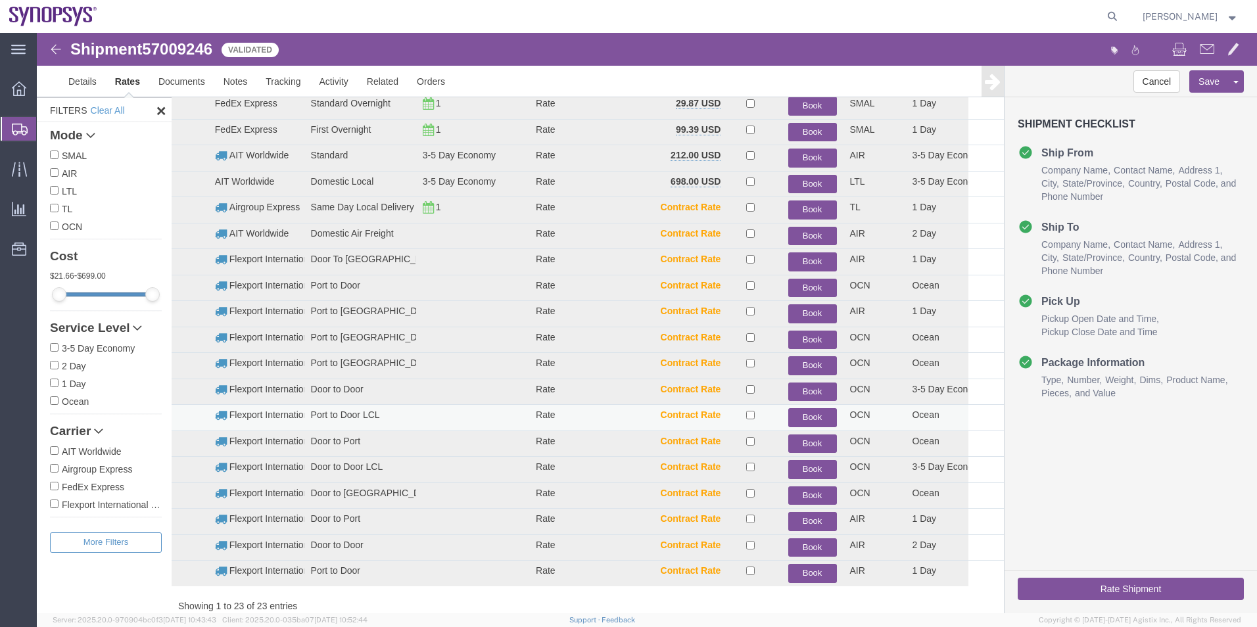
scroll to position [0, 0]
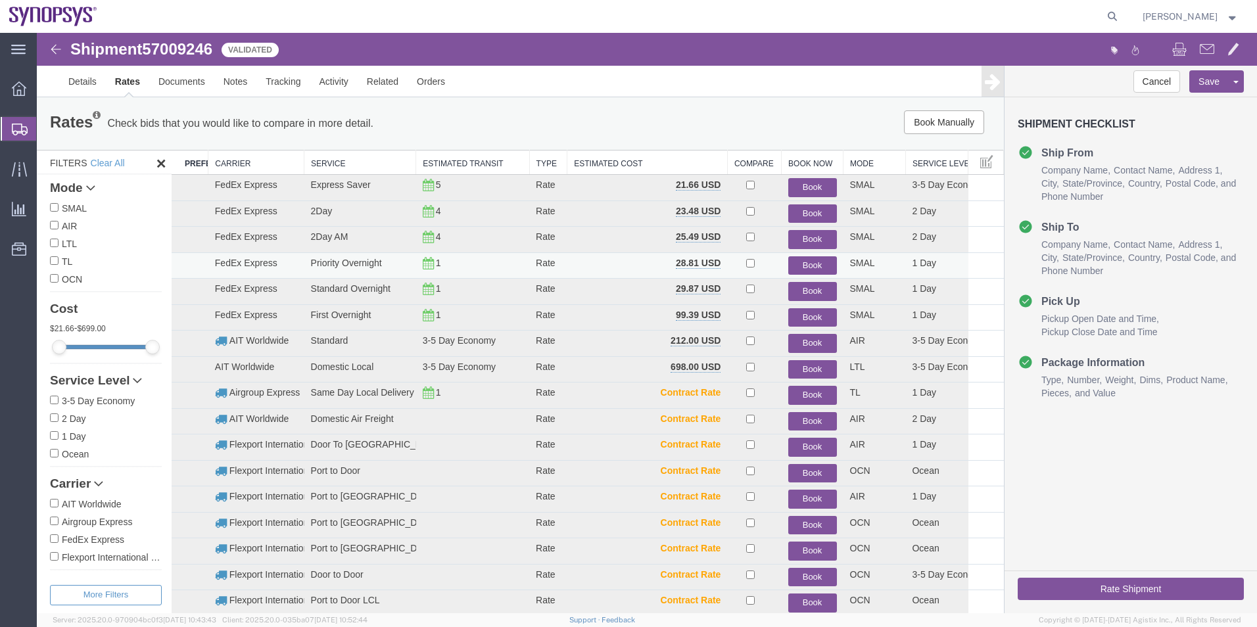
click at [799, 262] on button "Book" at bounding box center [812, 265] width 49 height 19
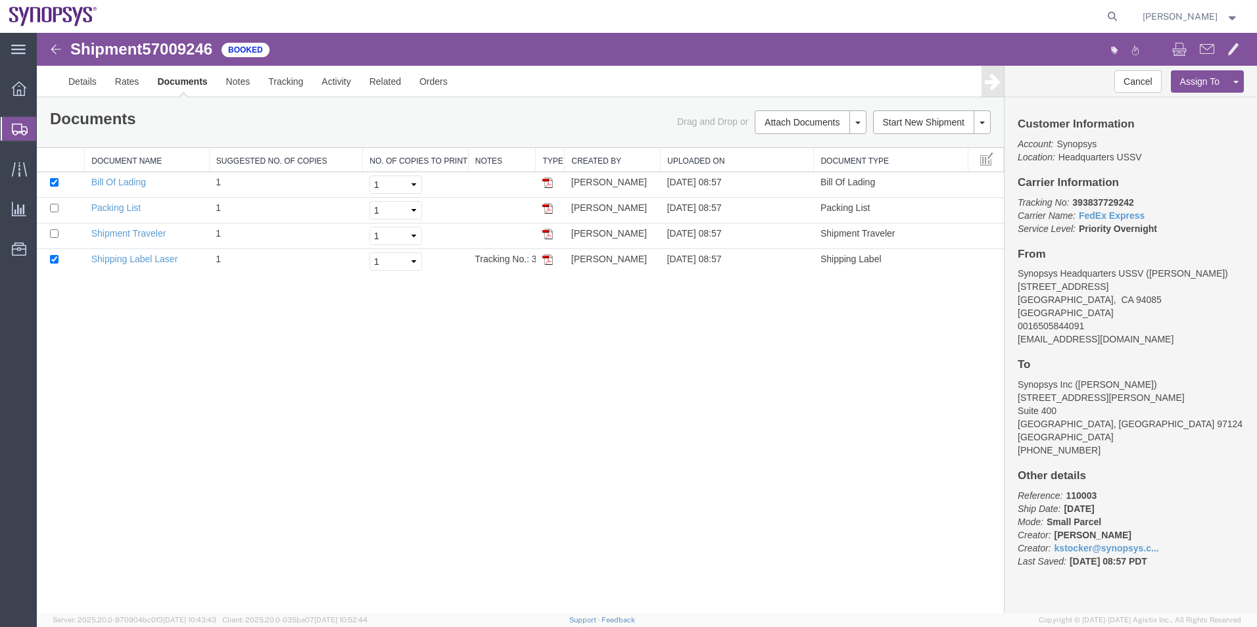
click at [0, 0] on span "Shipment Manager" at bounding box center [0, 0] width 0 height 0
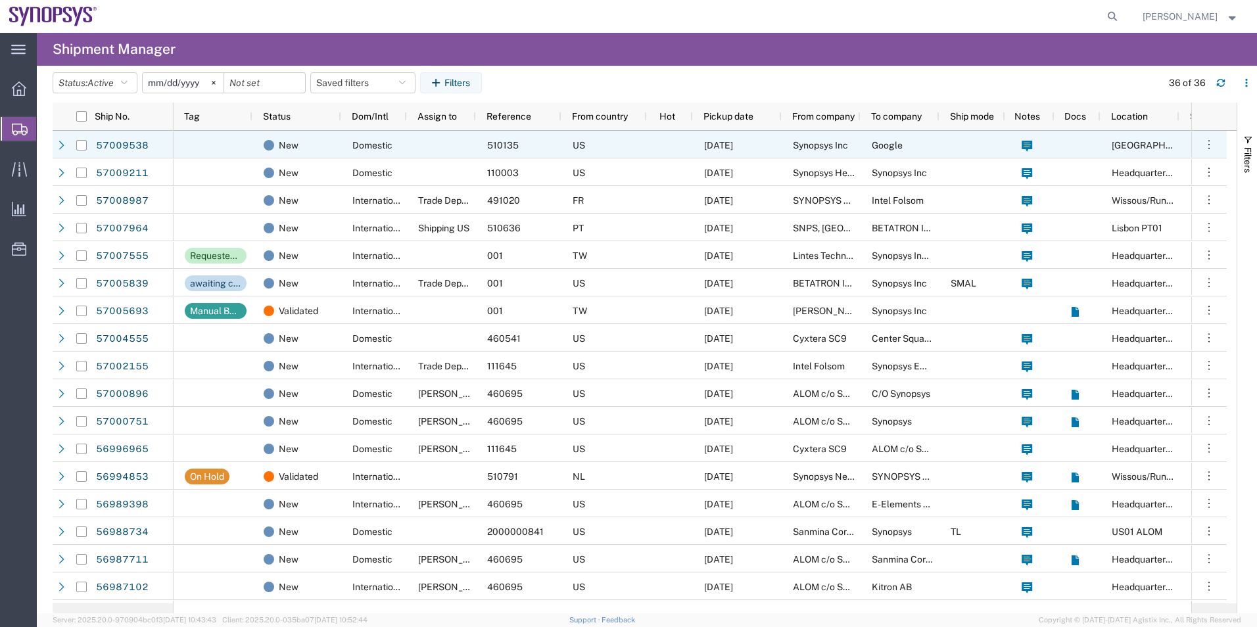
click at [348, 137] on div "Domestic" at bounding box center [374, 145] width 66 height 28
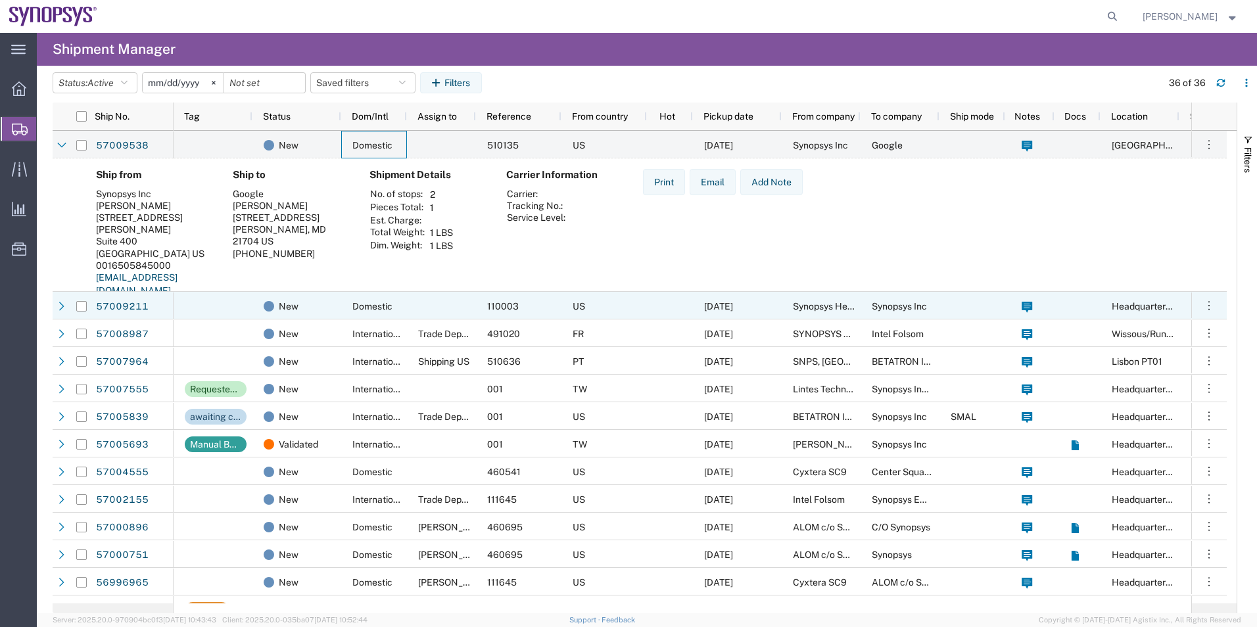
click at [239, 308] on div at bounding box center [213, 306] width 79 height 28
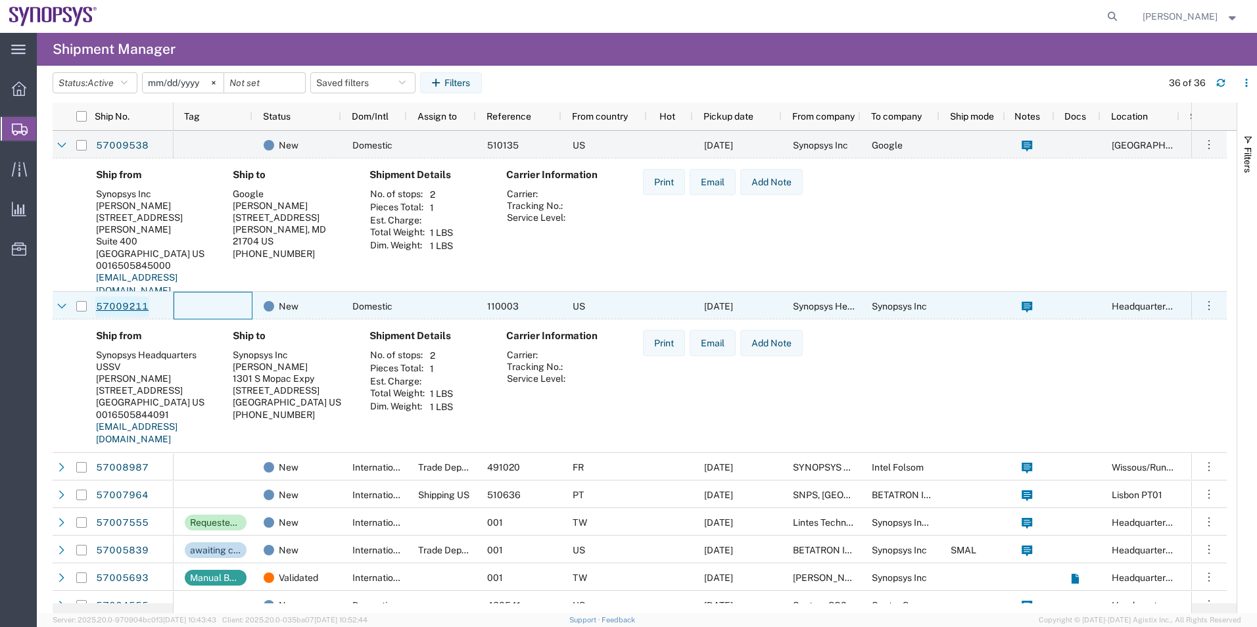
click at [105, 307] on link "57009211" at bounding box center [122, 307] width 54 height 21
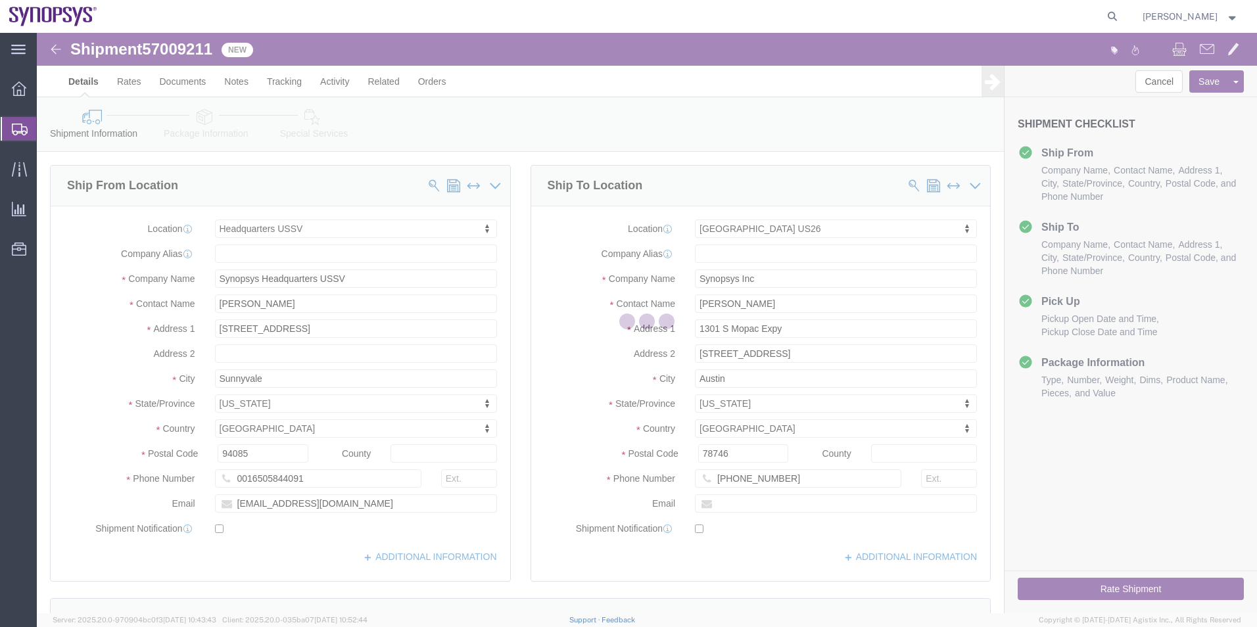
select select "63204"
select select "63180"
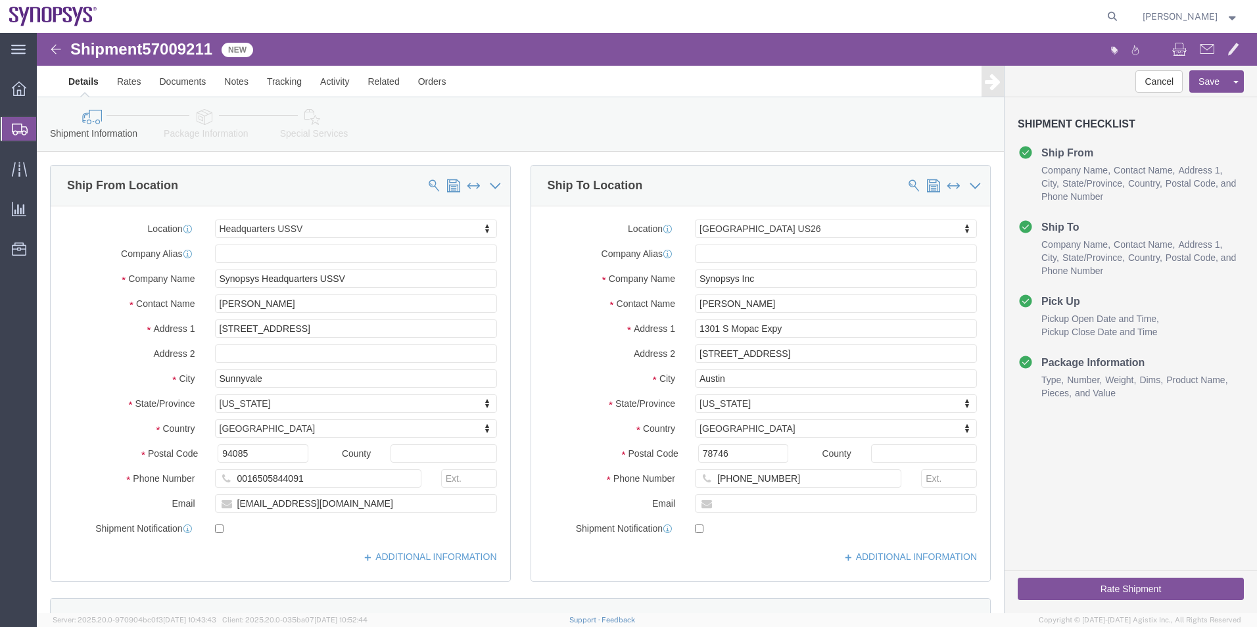
click icon
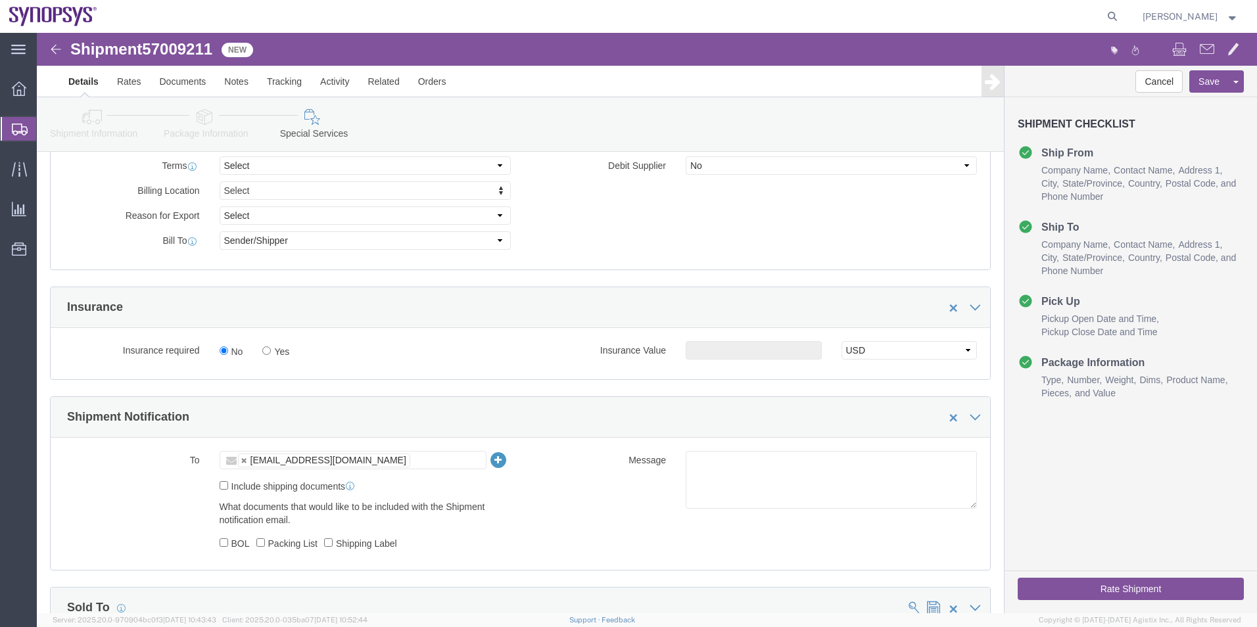
scroll to position [789, 0]
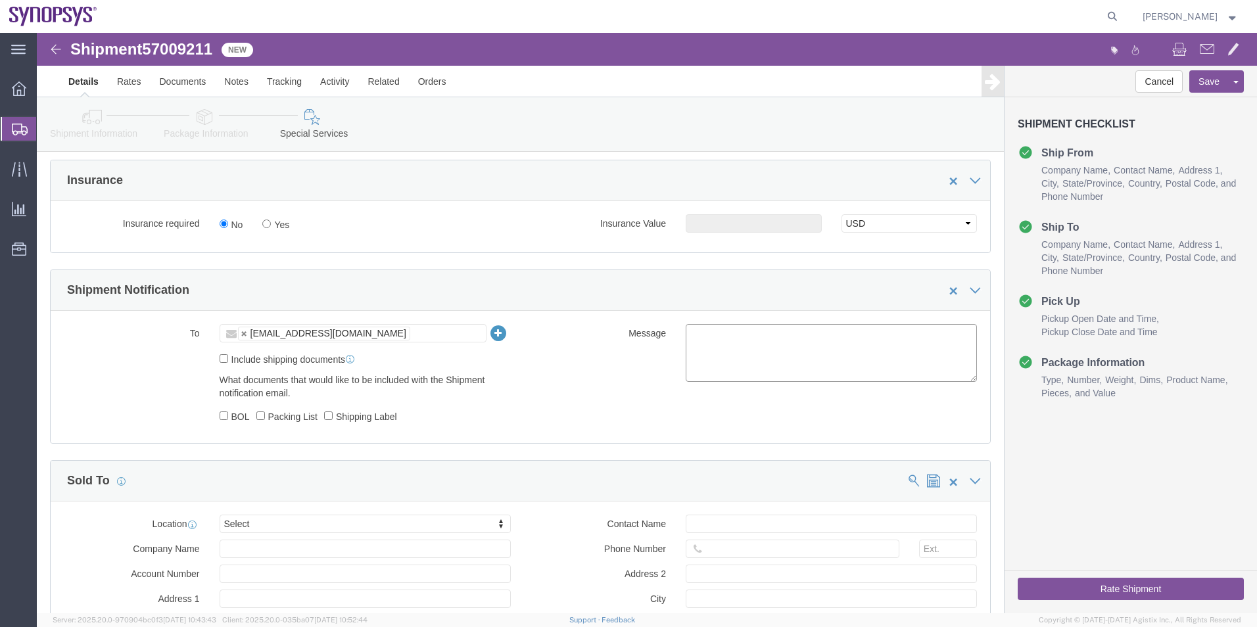
click textarea
type textarea "Please see attached. -Kaelen"
click button "Rate Shipment"
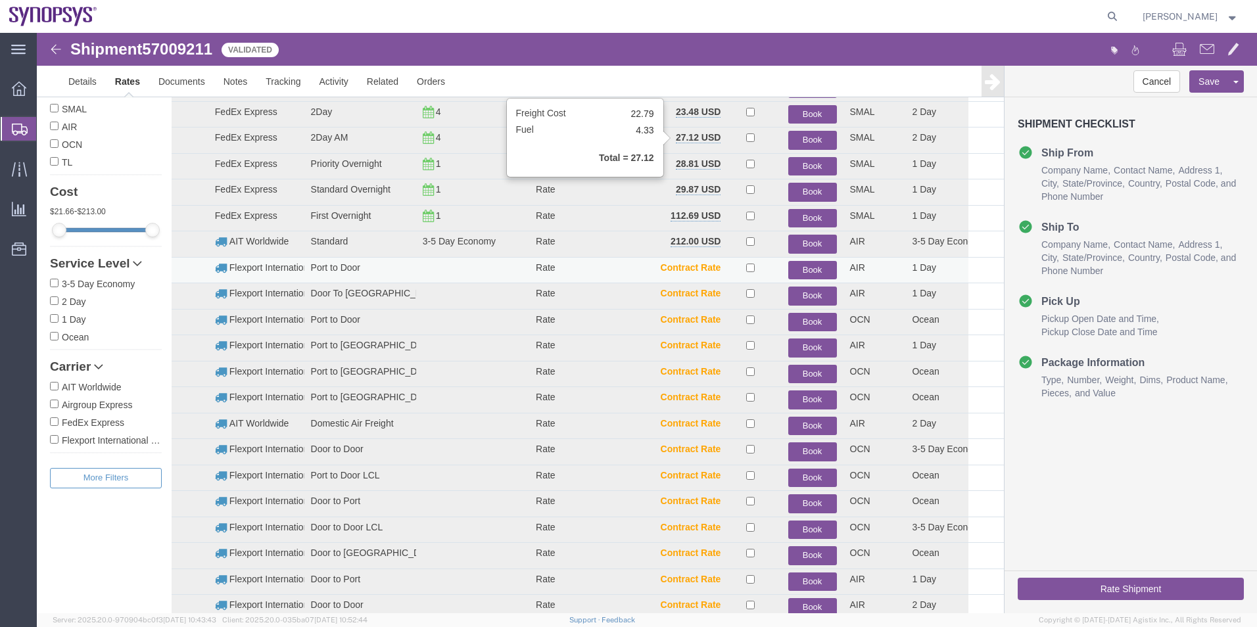
scroll to position [28, 0]
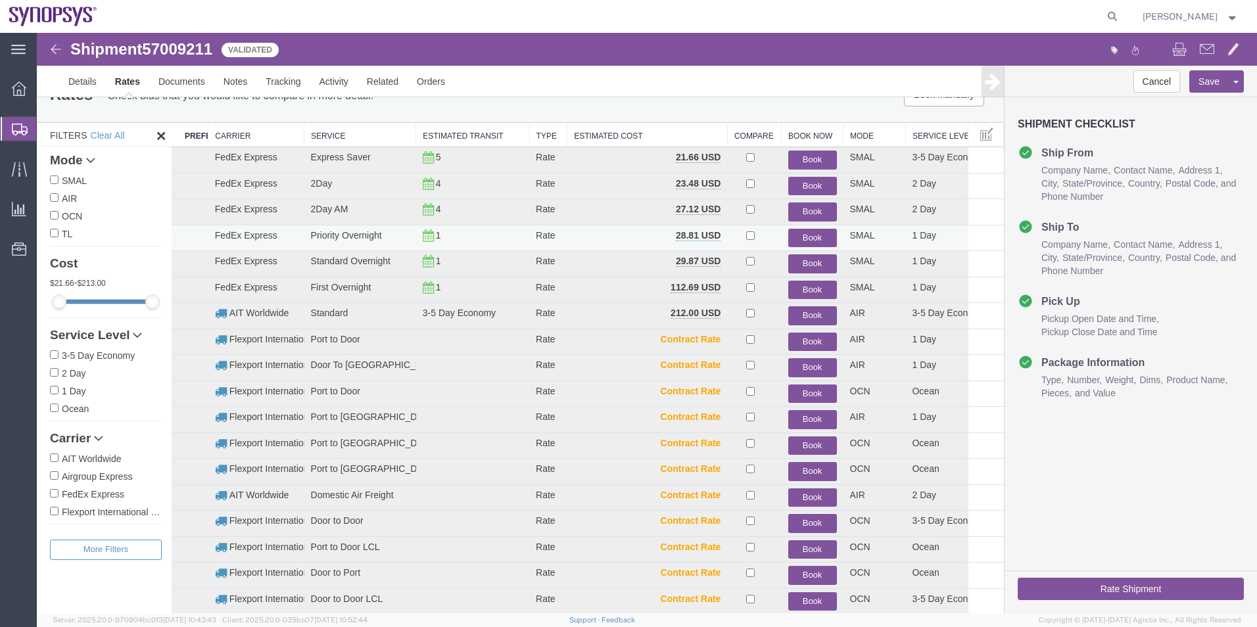
click at [797, 236] on button "Book" at bounding box center [812, 238] width 49 height 19
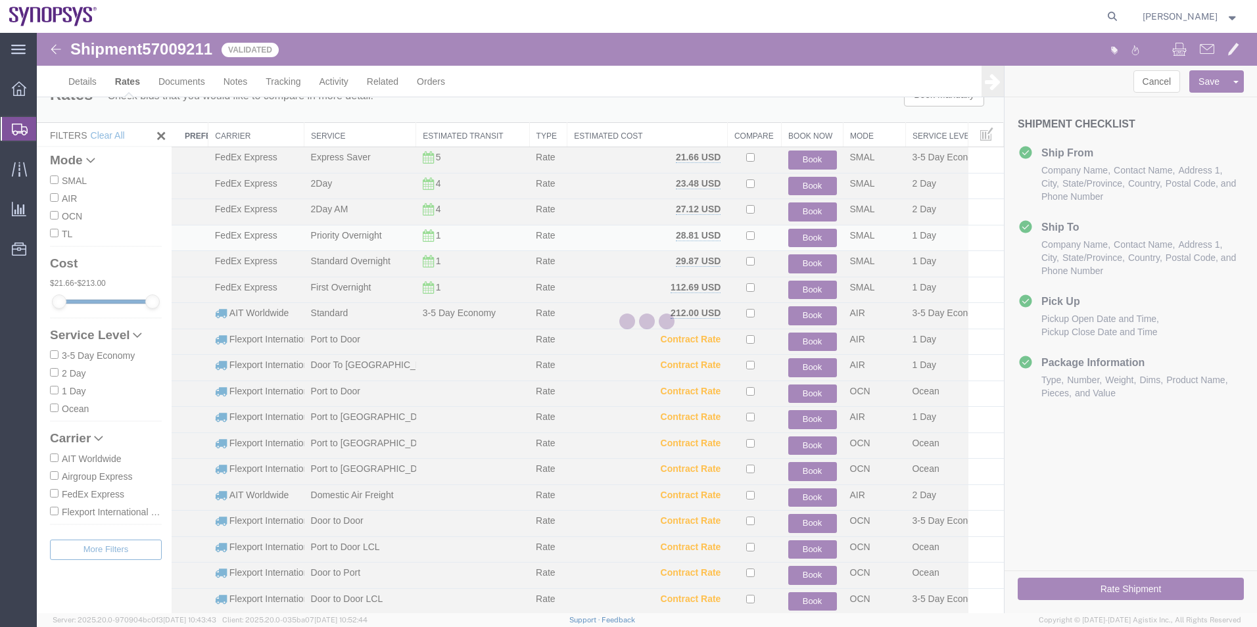
scroll to position [0, 0]
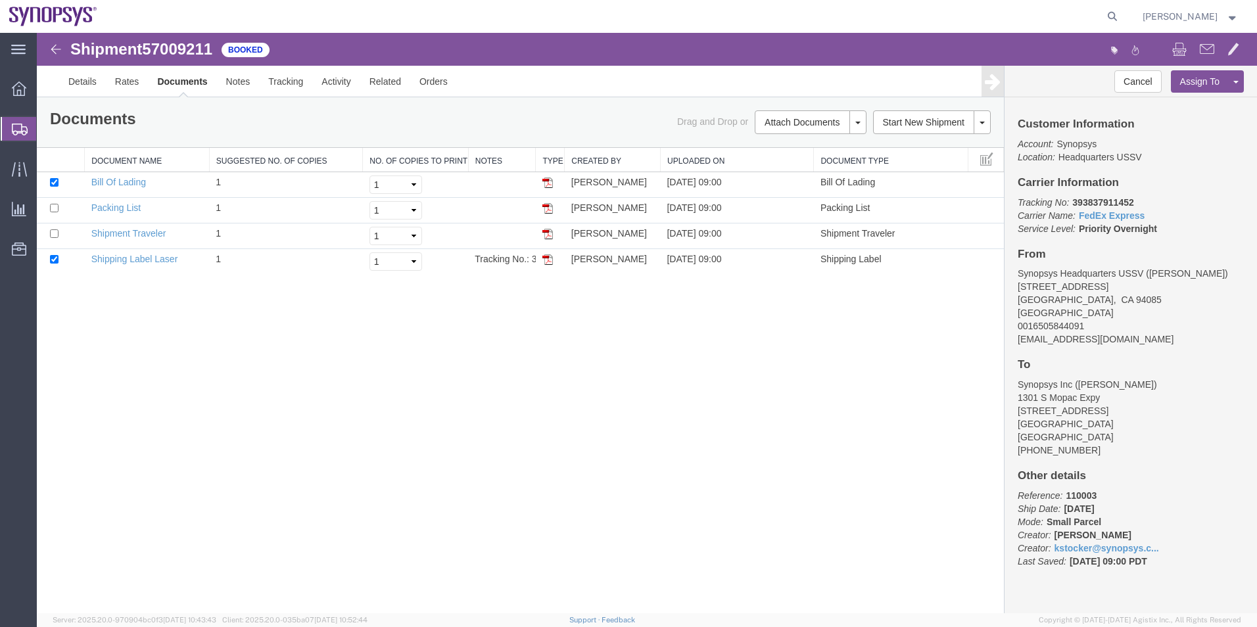
click at [0, 0] on span "Shipment Manager" at bounding box center [0, 0] width 0 height 0
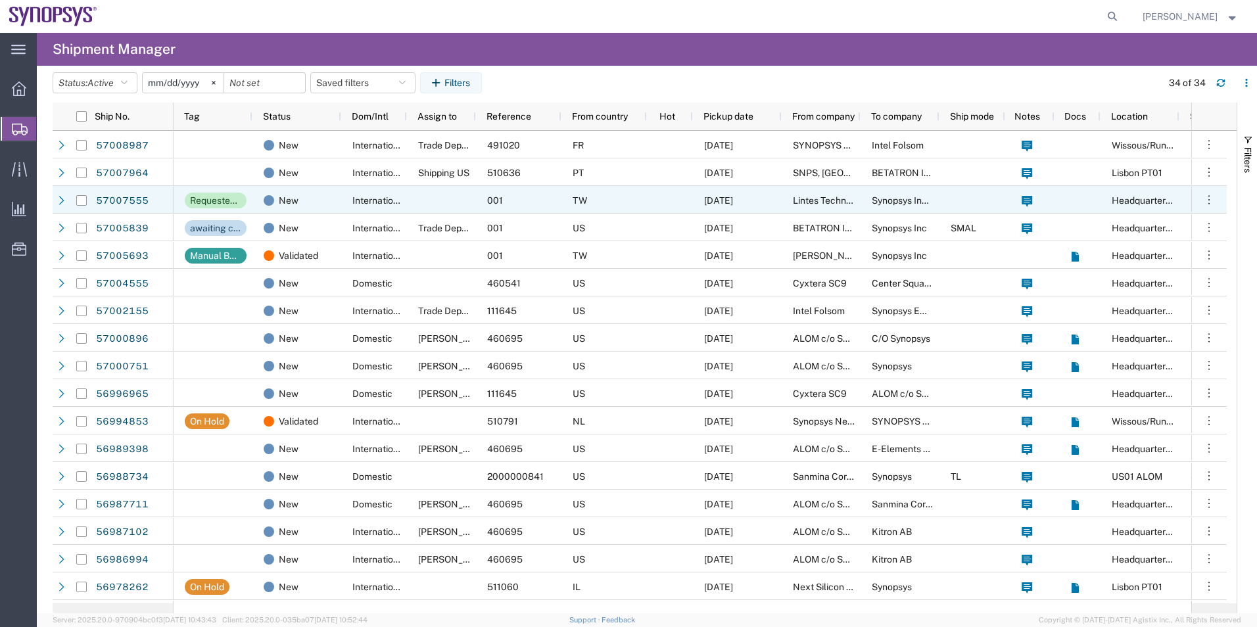
click at [420, 186] on div at bounding box center [441, 200] width 69 height 28
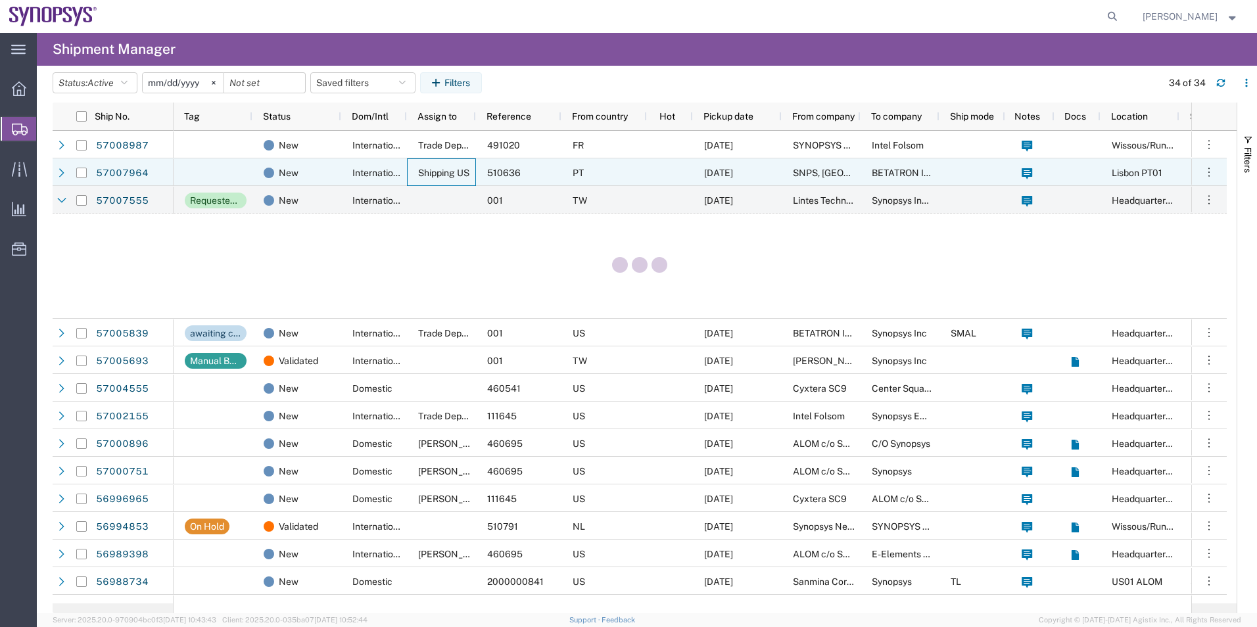
click at [427, 170] on span "Shipping US" at bounding box center [443, 173] width 51 height 11
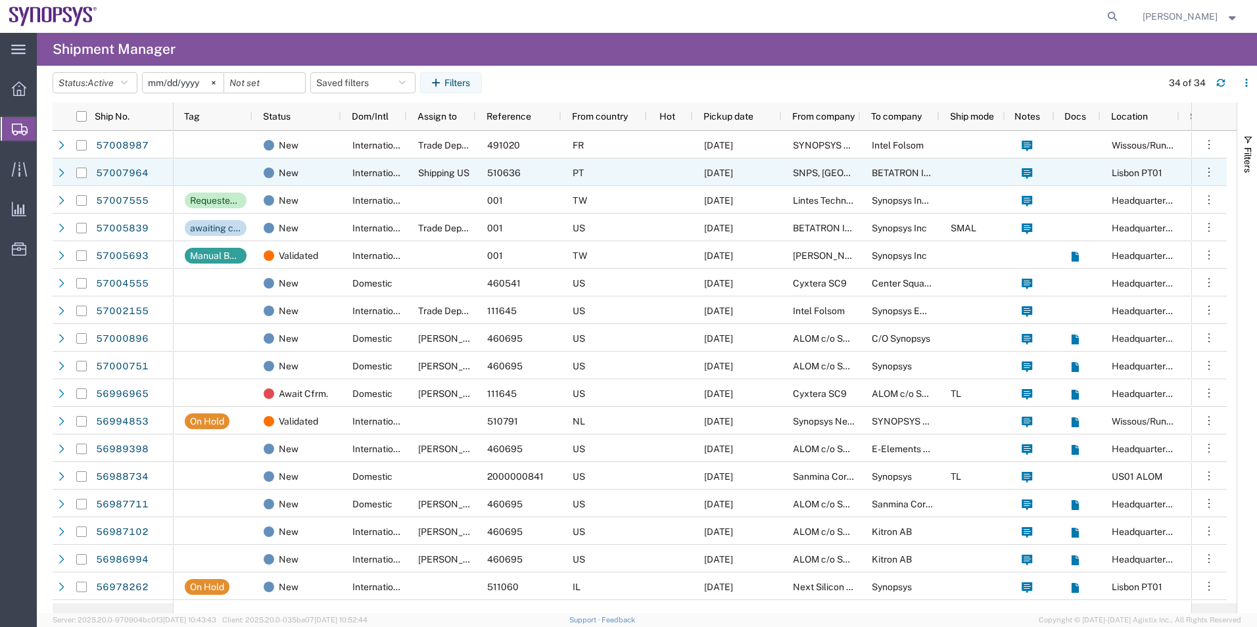
click at [660, 174] on div at bounding box center [670, 172] width 46 height 28
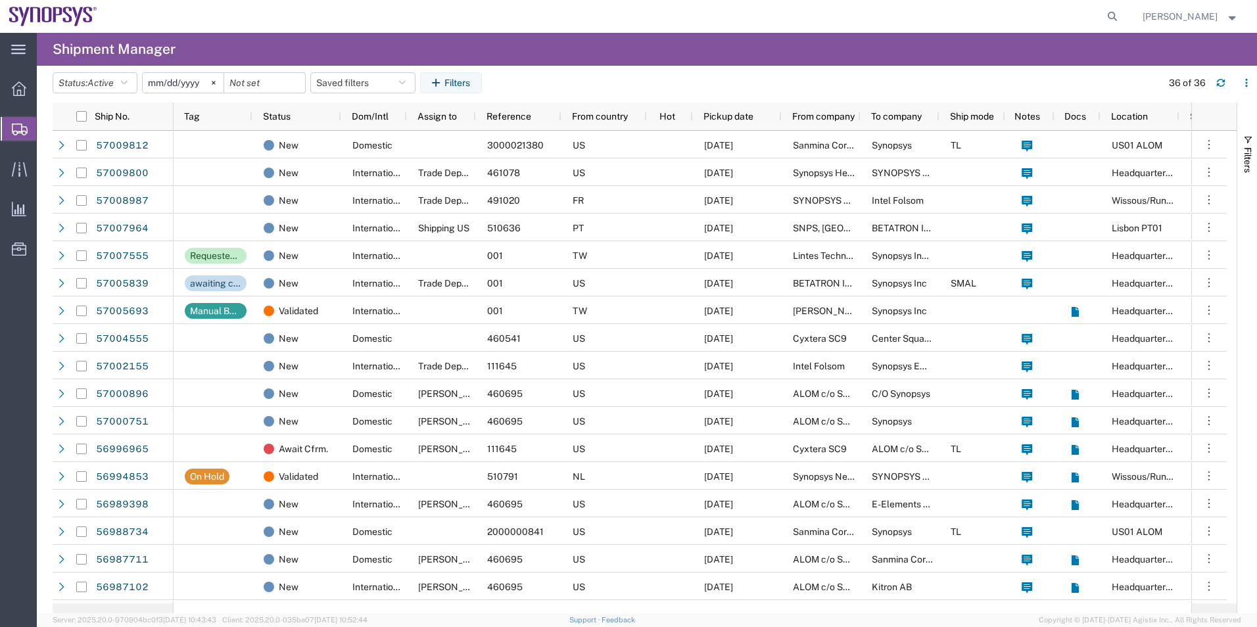
click at [1132, 14] on nav "[PERSON_NAME]" at bounding box center [633, 16] width 1248 height 33
click at [1118, 16] on icon at bounding box center [1112, 16] width 18 height 18
click at [1011, 17] on input "search" at bounding box center [904, 17] width 400 height 32
paste input "56986079"
type input "56986079"
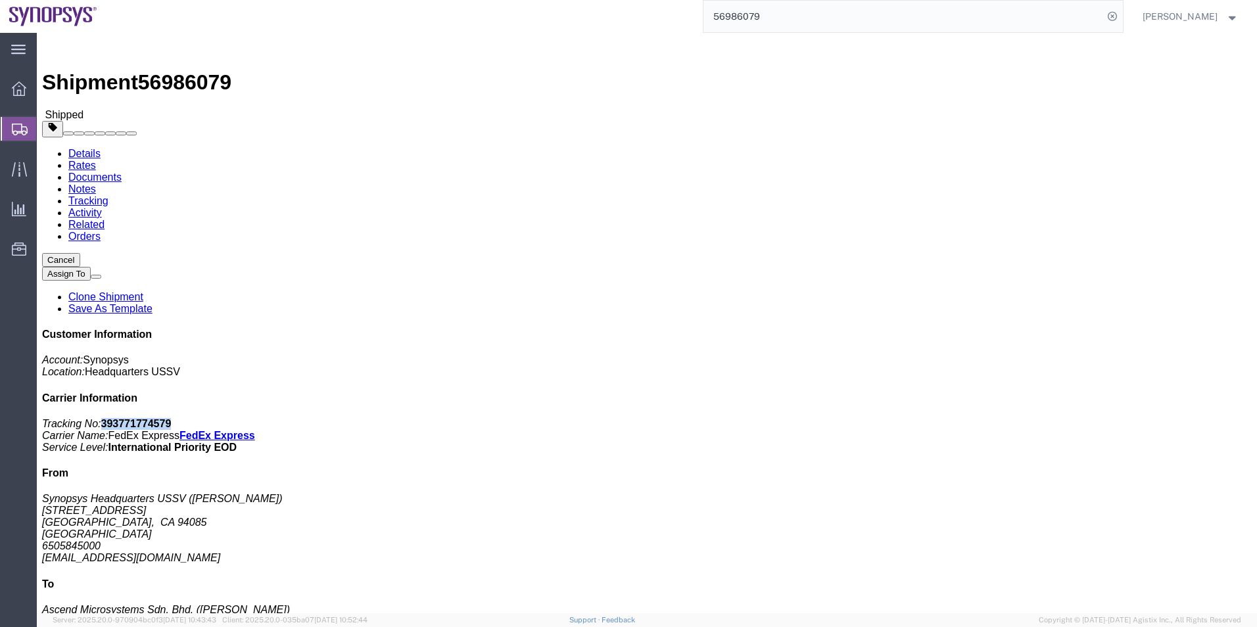
drag, startPoint x: 1090, startPoint y: 165, endPoint x: 1027, endPoint y: 173, distance: 63.6
click p "Tracking No: 393771774579 Carrier Name: FedEx Express FedEx Express Service Lev…"
drag, startPoint x: 1027, startPoint y: 173, endPoint x: 1037, endPoint y: 170, distance: 10.2
copy b "393771774579"
click at [0, 0] on span "Shipment Manager" at bounding box center [0, 0] width 0 height 0
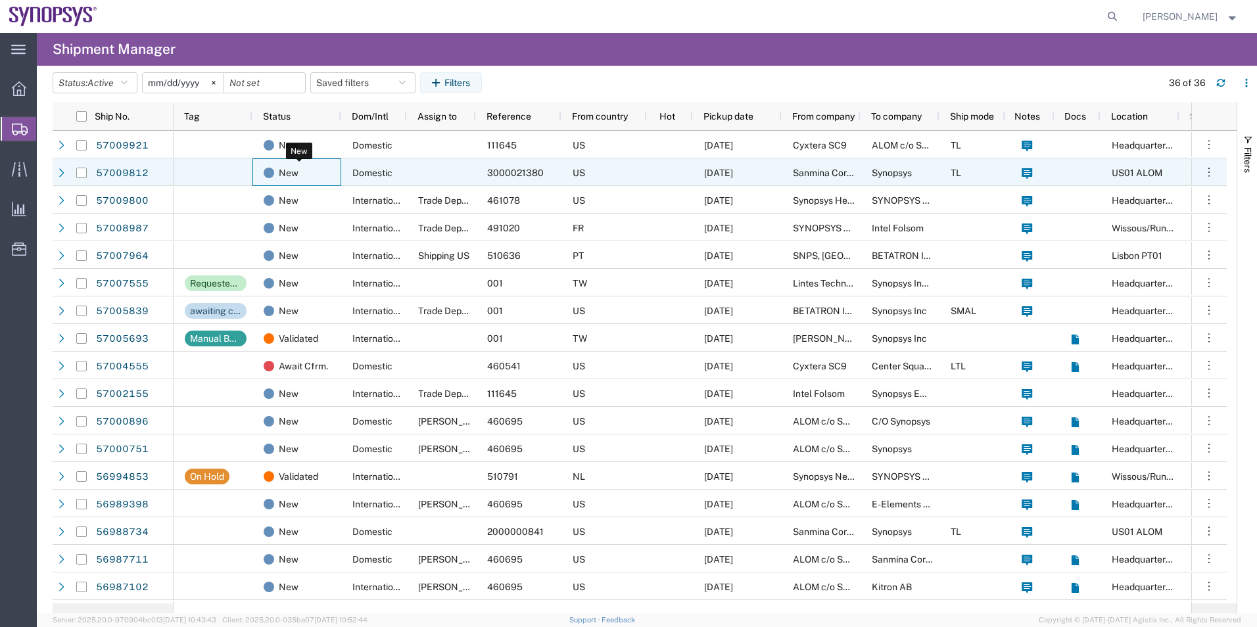
click at [303, 178] on div "New" at bounding box center [300, 173] width 72 height 28
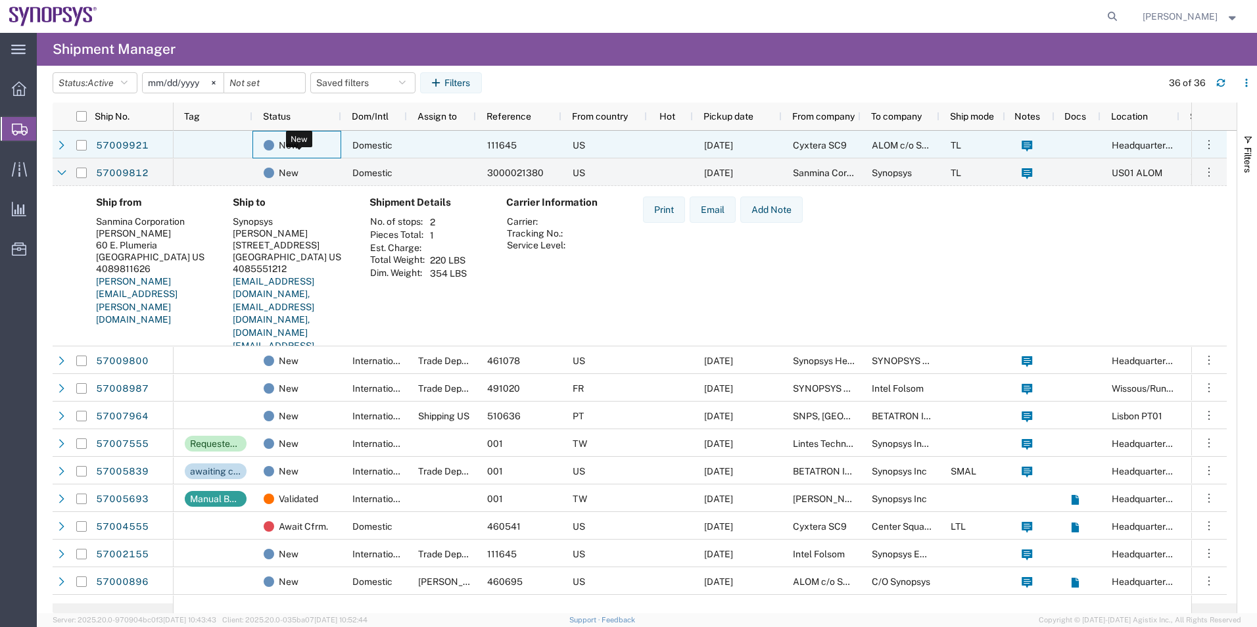
click at [301, 151] on div "New" at bounding box center [300, 146] width 72 height 28
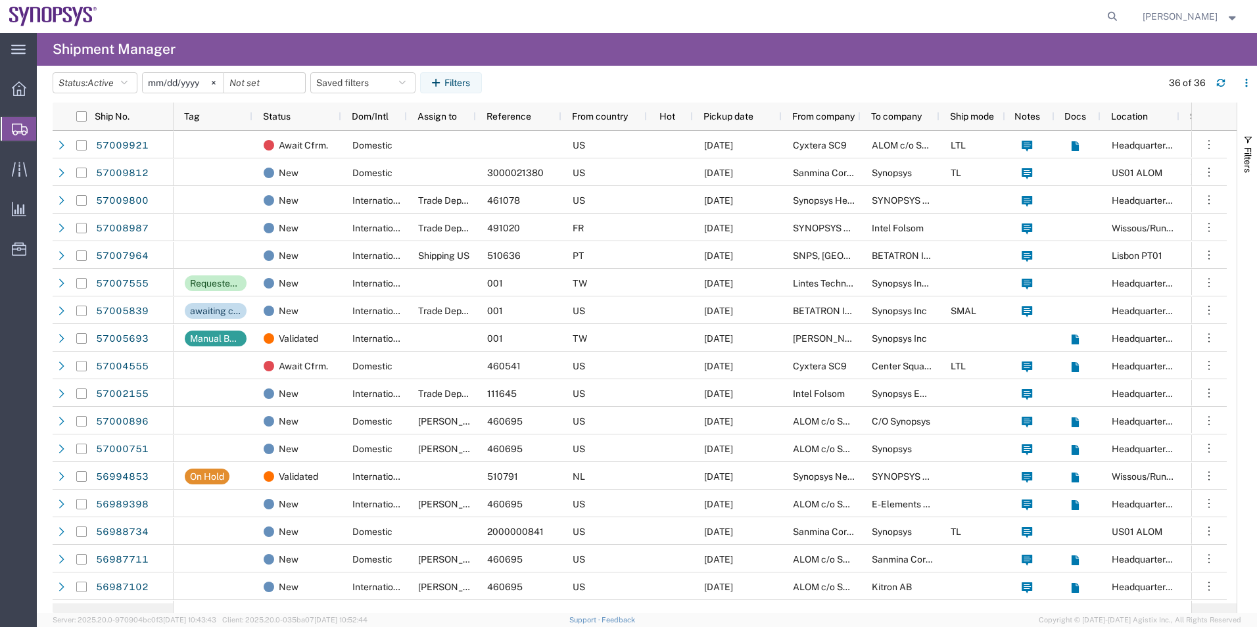
click at [873, 45] on agx-page-header "Shipment Manager" at bounding box center [647, 49] width 1221 height 33
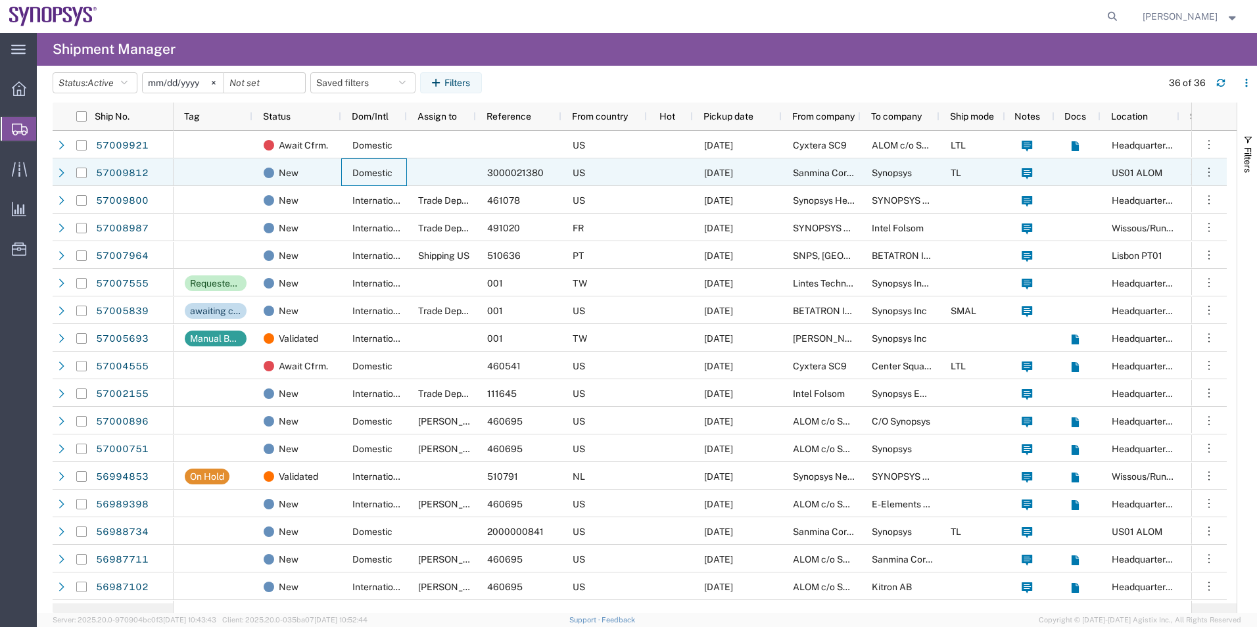
click at [345, 167] on div "Domestic" at bounding box center [374, 172] width 66 height 28
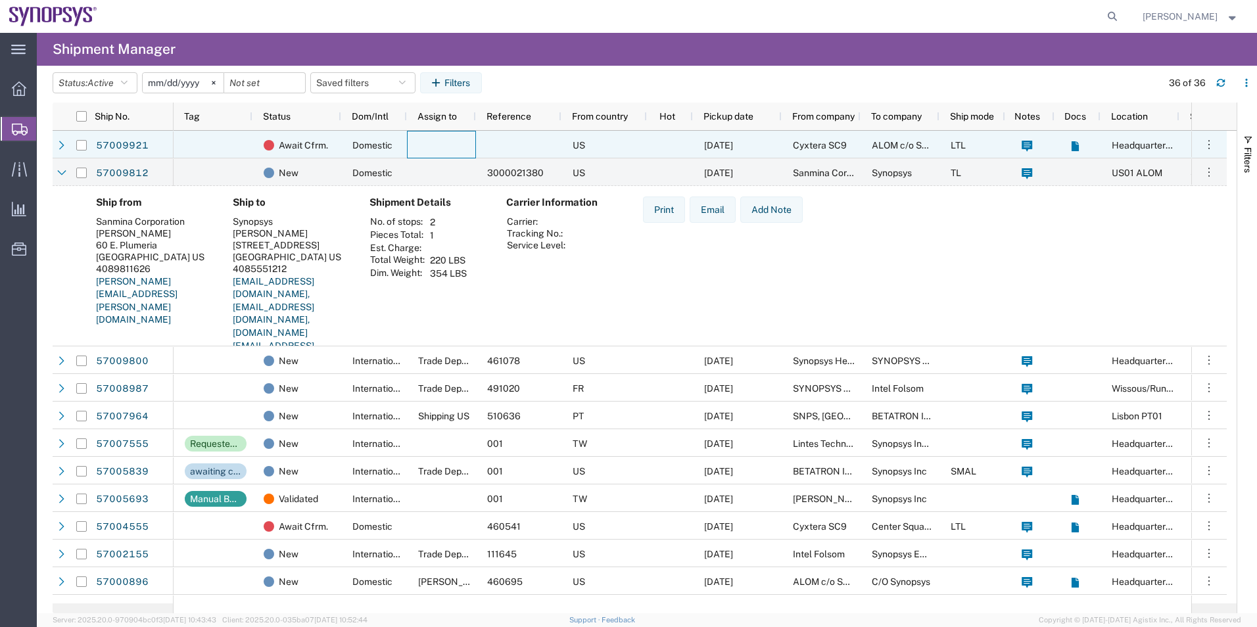
click at [466, 145] on div at bounding box center [441, 145] width 69 height 28
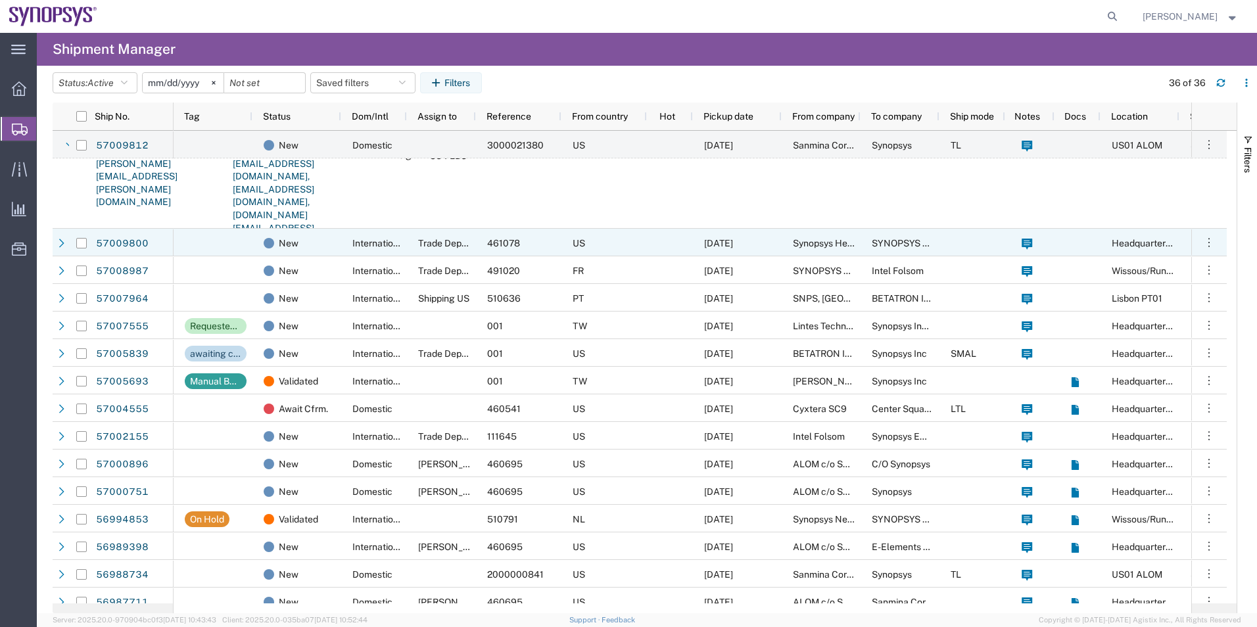
scroll to position [197, 0]
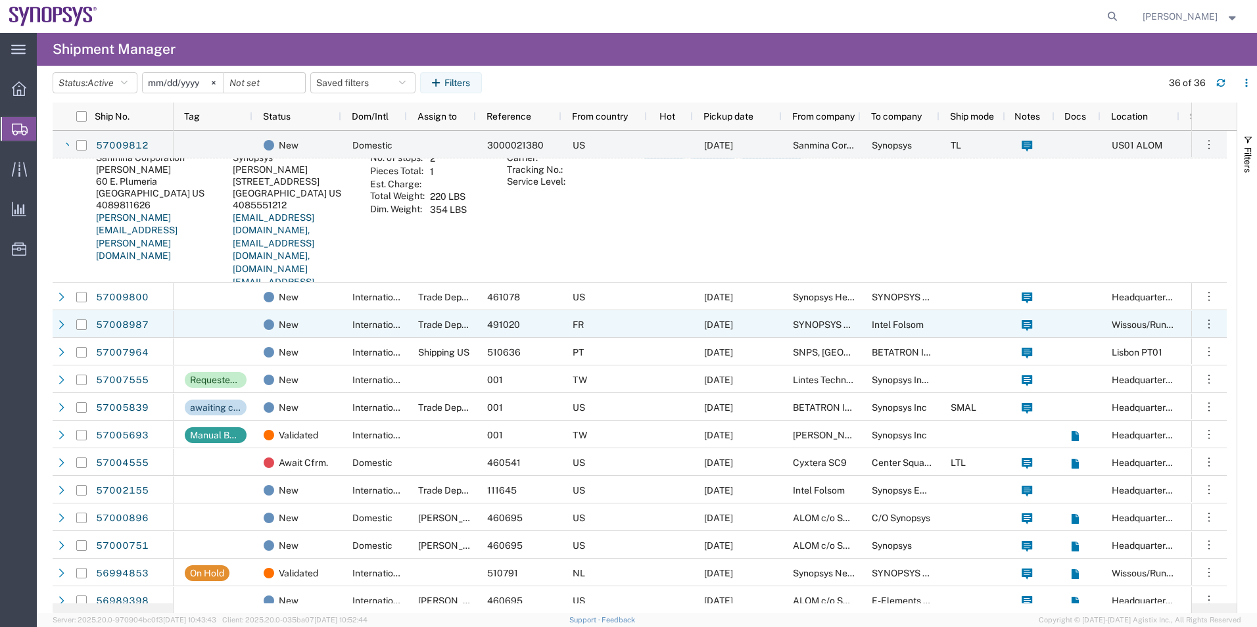
click at [435, 311] on div "Trade Department" at bounding box center [441, 324] width 69 height 28
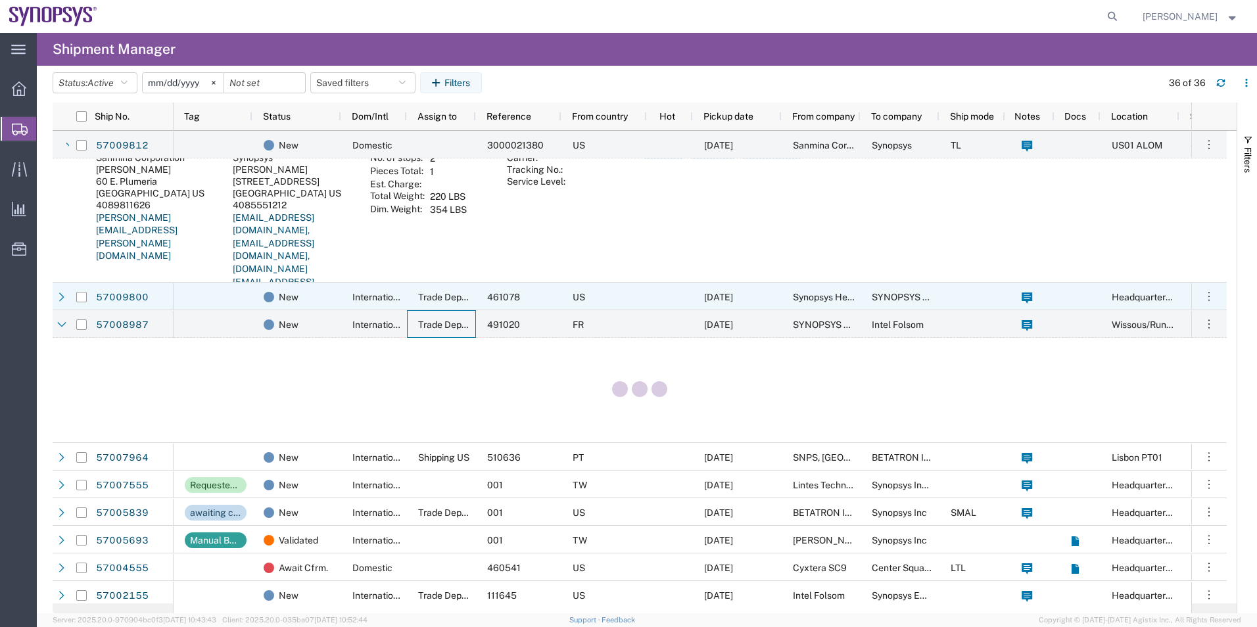
click at [436, 295] on span "Trade Department" at bounding box center [456, 297] width 77 height 11
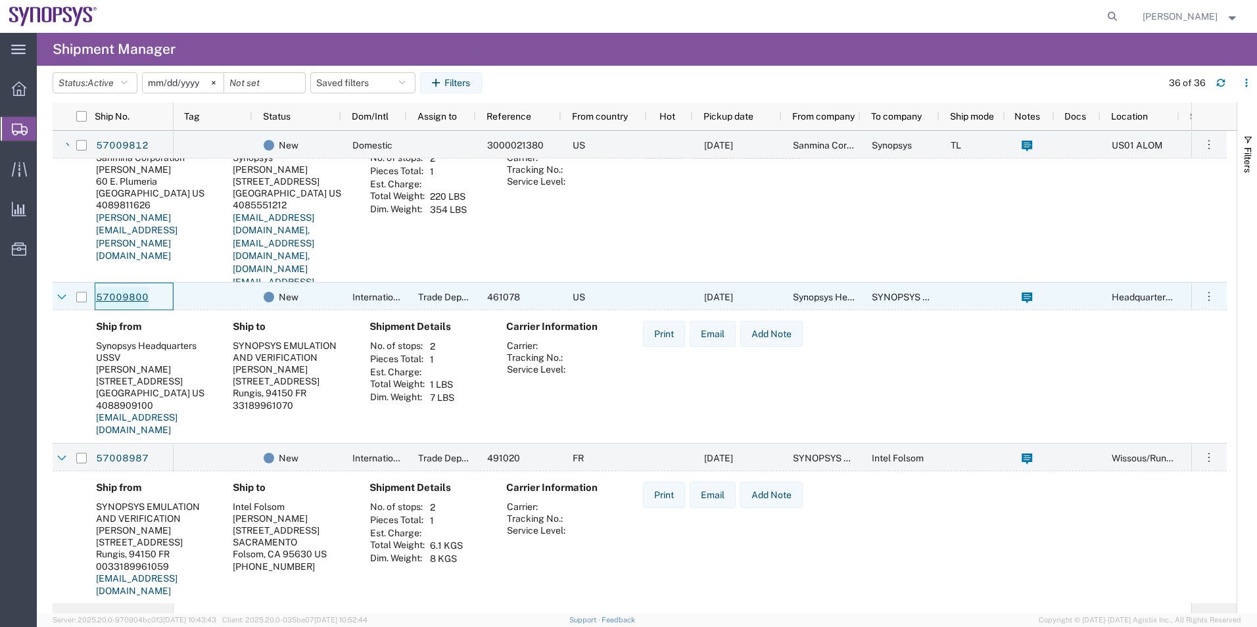
click at [133, 293] on link "57009800" at bounding box center [122, 297] width 54 height 21
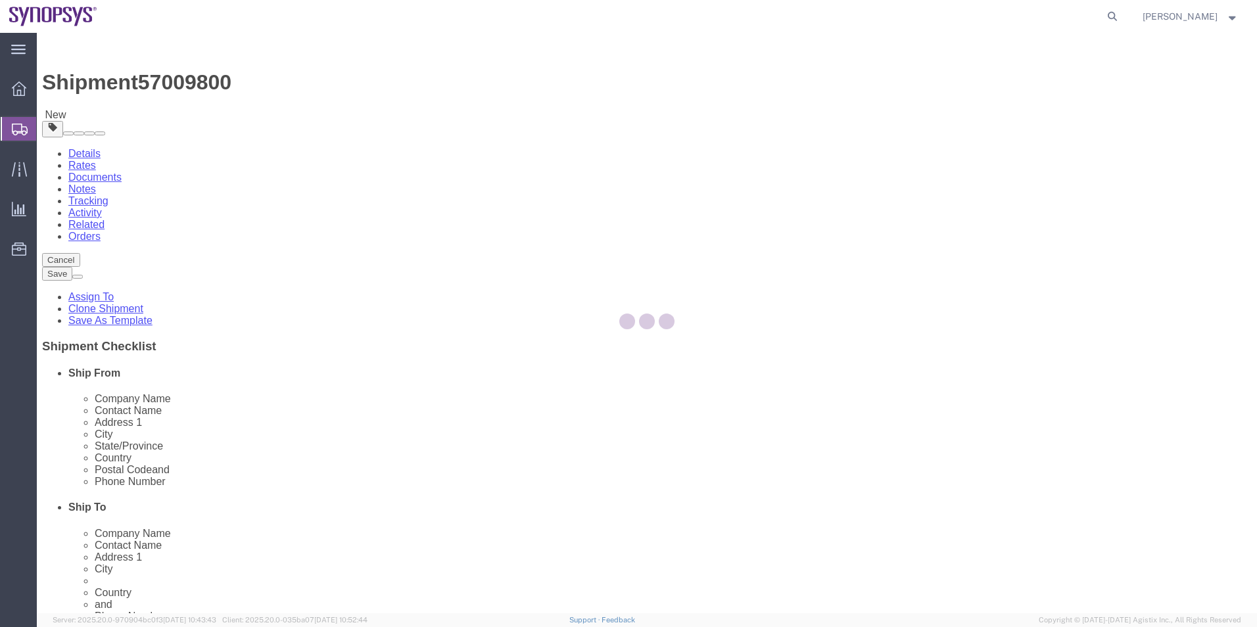
select select "63204"
select select "63109"
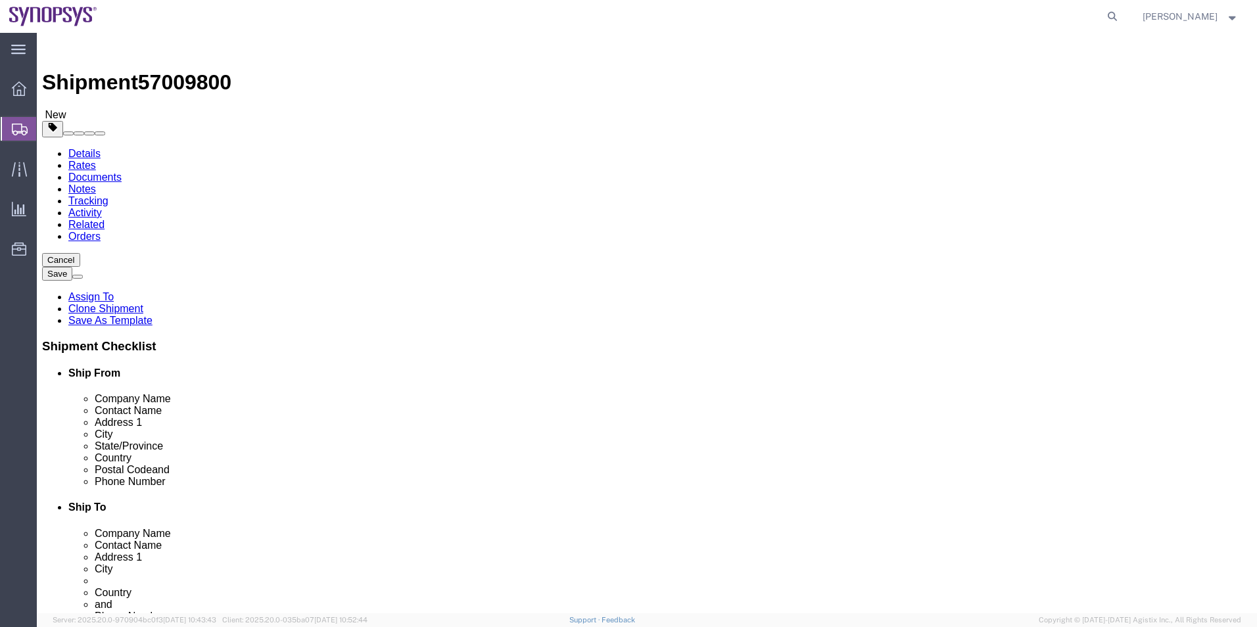
click icon
click dd "1.00 Each"
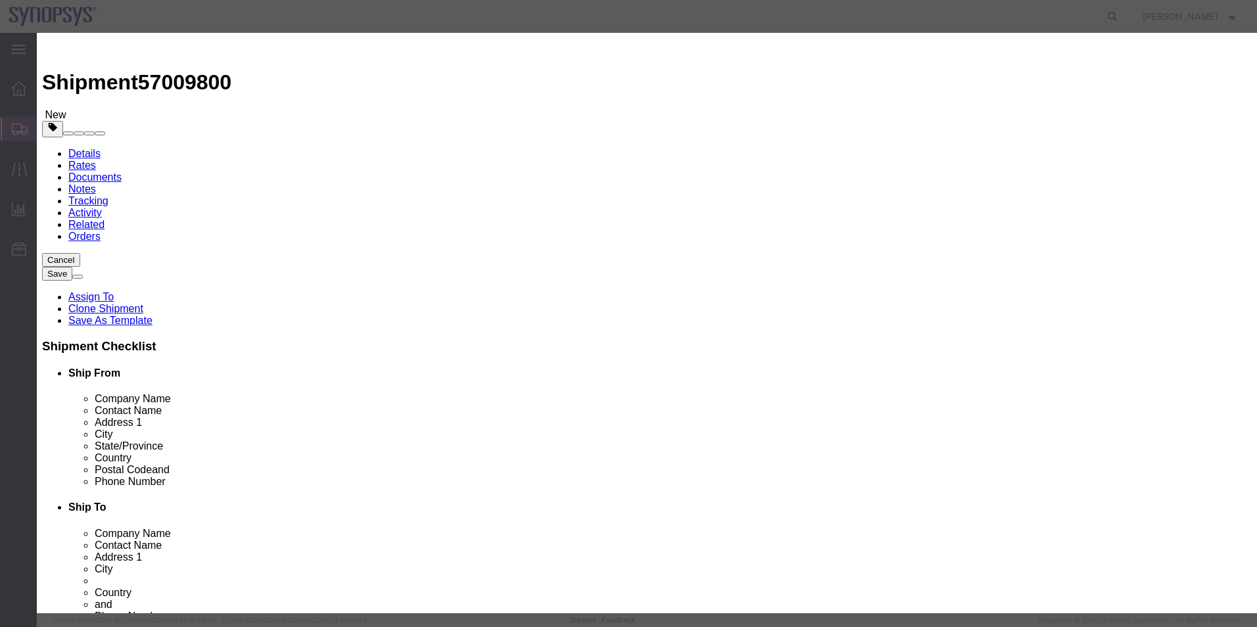
scroll to position [199, 0]
click select "Select ATF BIS DEA EPA FDA FTR ITAR OFAC Other (OPA)"
select select "FTR"
click select "Select ATF BIS DEA EPA FDA FTR ITAR OFAC Other (OPA)"
click select "Select 30.2(d)(2) 30.36 30.37(a) 30.37(f) 30.37(g) 30.37(h) 30.37(i) 30.37(j) 3…"
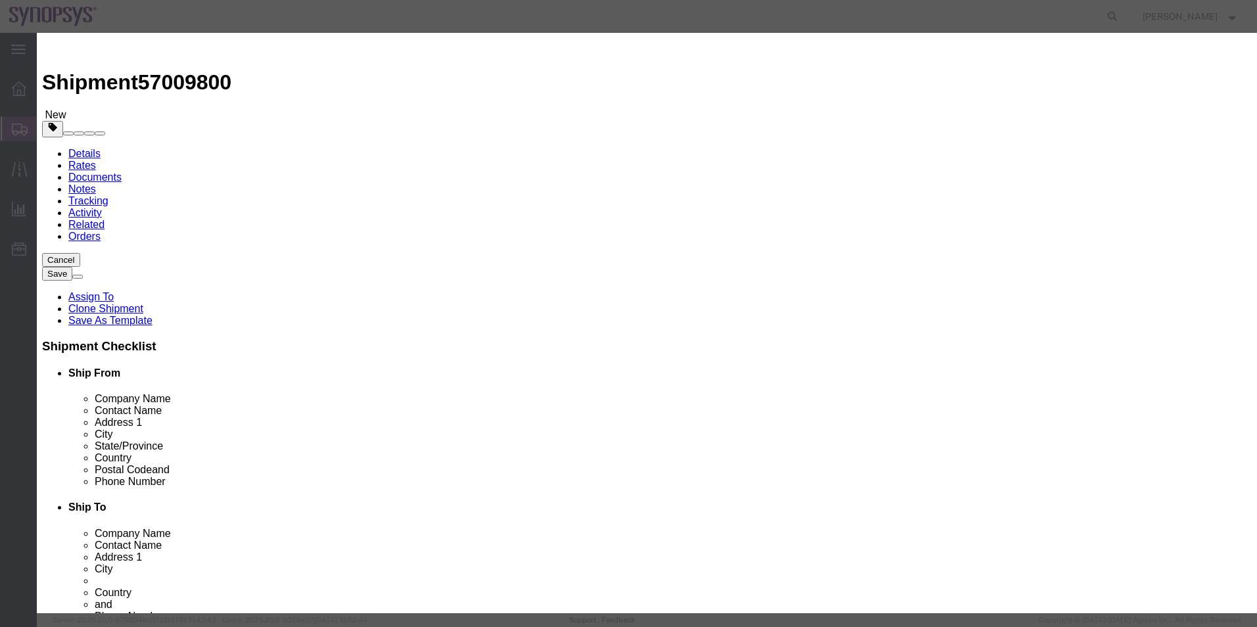
click select "Select 30.2(d)(2) 30.36 30.37(a) 30.37(f) 30.37(g) 30.37(h) 30.37(i) 30.37(j) 3…"
select select "30.37(a)"
click select "Select 30.2(d)(2) 30.36 30.37(a) 30.37(f) 30.37(g) 30.37(h) 30.37(i) 30.37(j) 3…"
click input "060 -- 3A991/NLR"
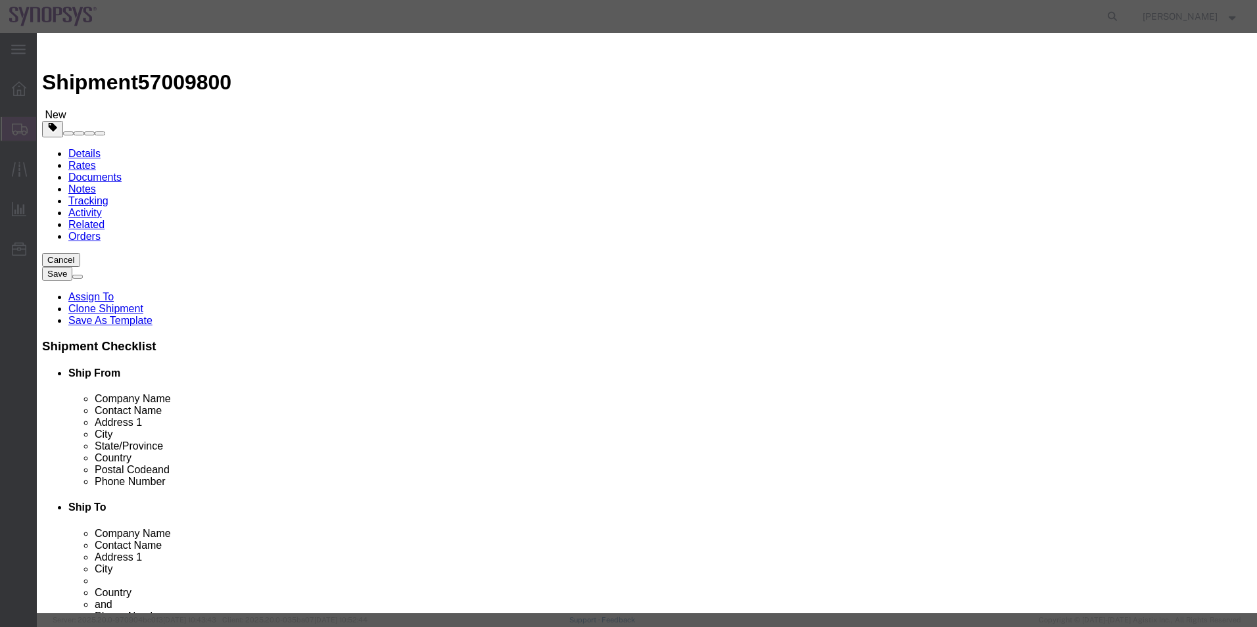
scroll to position [24, 0]
drag, startPoint x: 760, startPoint y: 473, endPoint x: 656, endPoint y: 476, distance: 103.3
click div "HTS/Tariff Code 8473.30.0002 8473.30.0002 ECCN 060 --3A991/NLR 5 Control/Exempt…"
type input "3A991/NLR"
click label
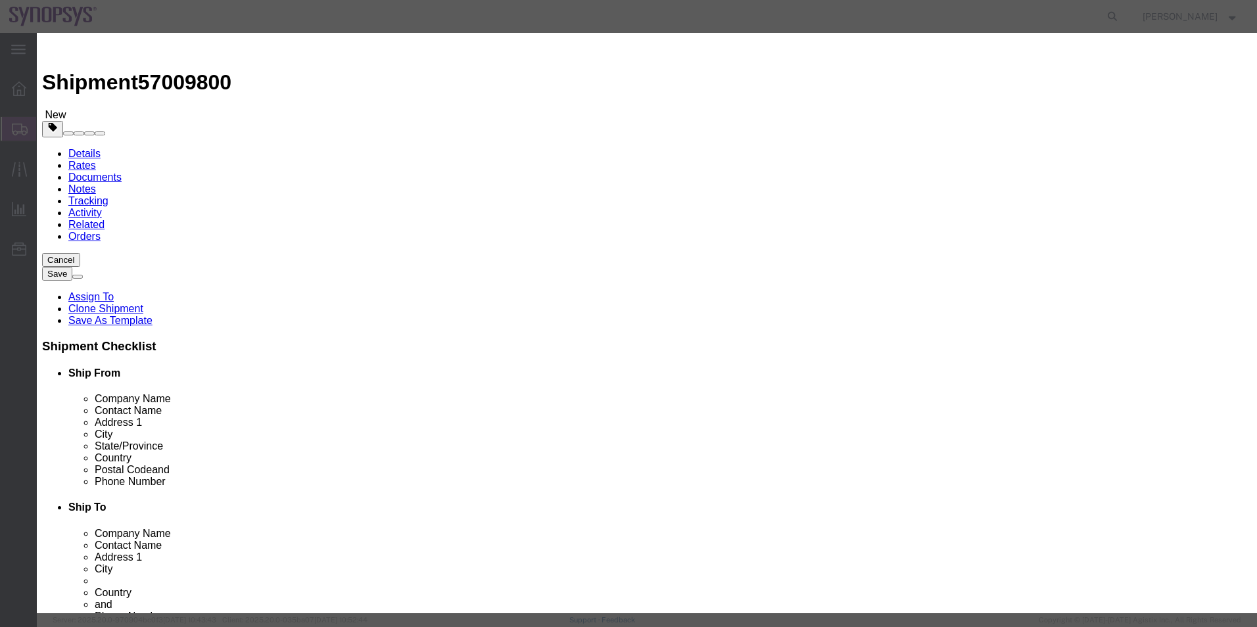
click input "checkbox"
click div
click input "checkbox"
checkbox input "false"
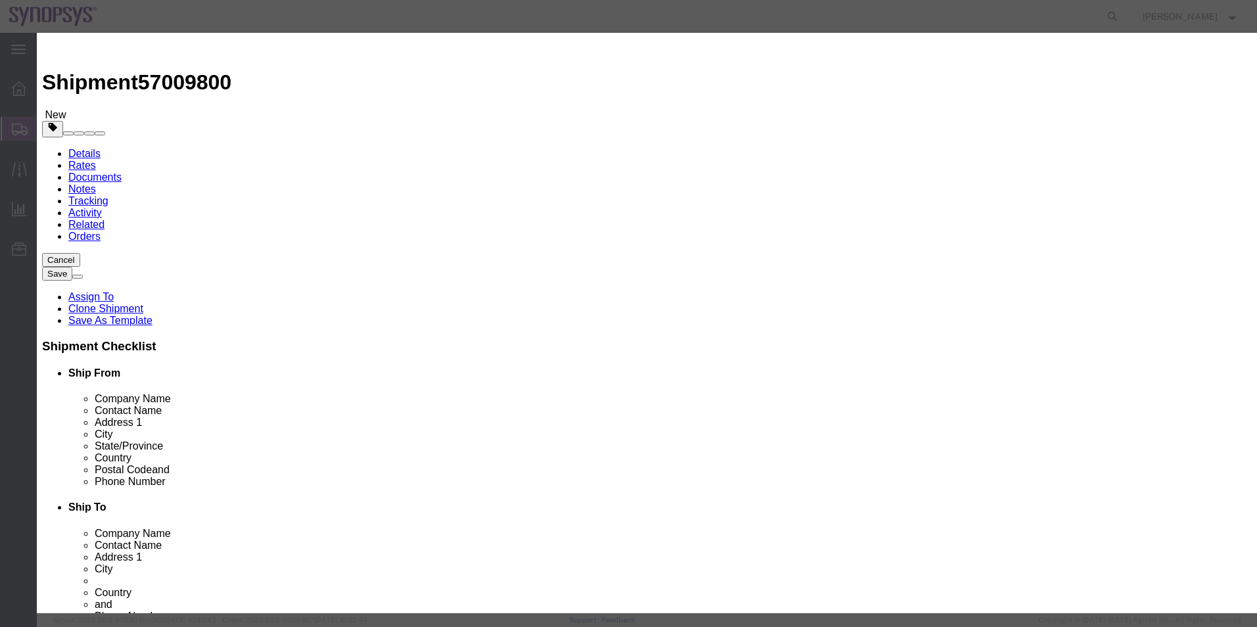
scroll to position [234, 0]
click input "3A991/NLR"
type input "3A991"
click div "Product Name QFSP28 100G, QFSP28 100G Pieces 1.00 Select Bag Barrels 100Board F…"
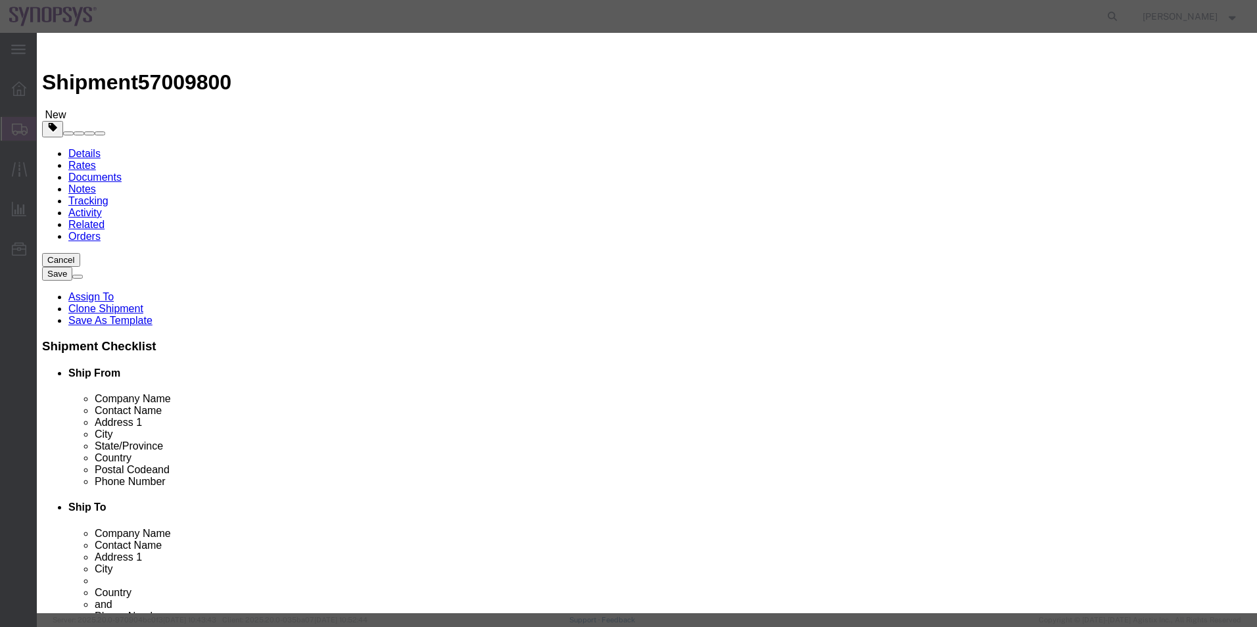
click button "Save & Close"
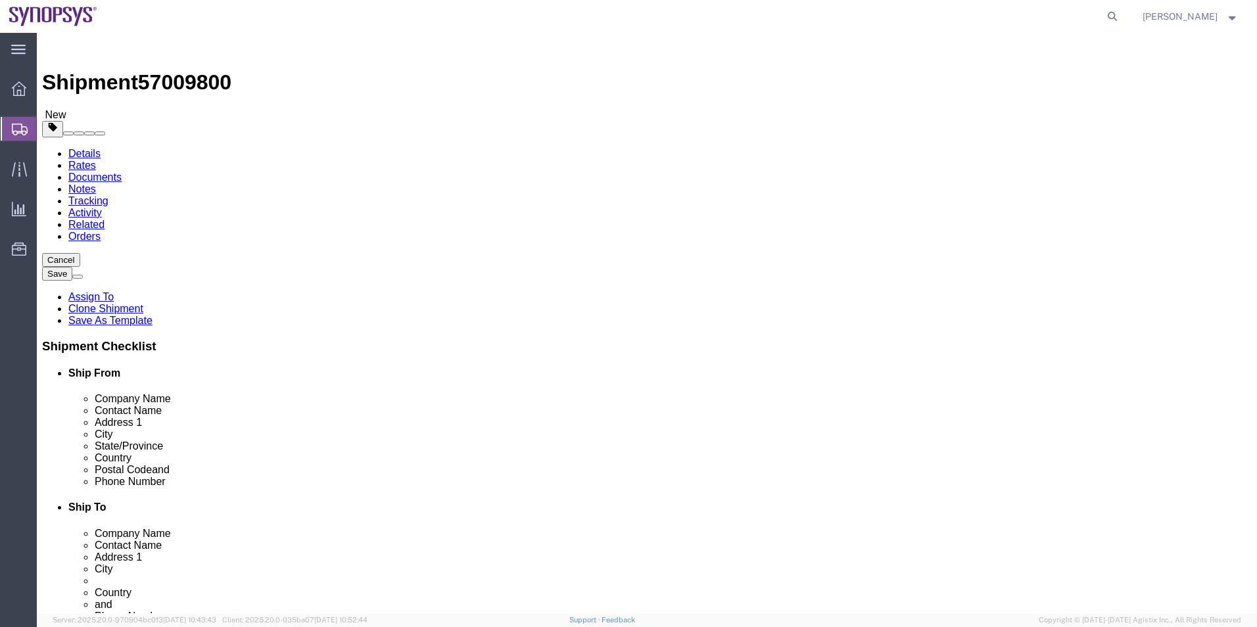
click at [0, 0] on span "Shipment Manager" at bounding box center [0, 0] width 0 height 0
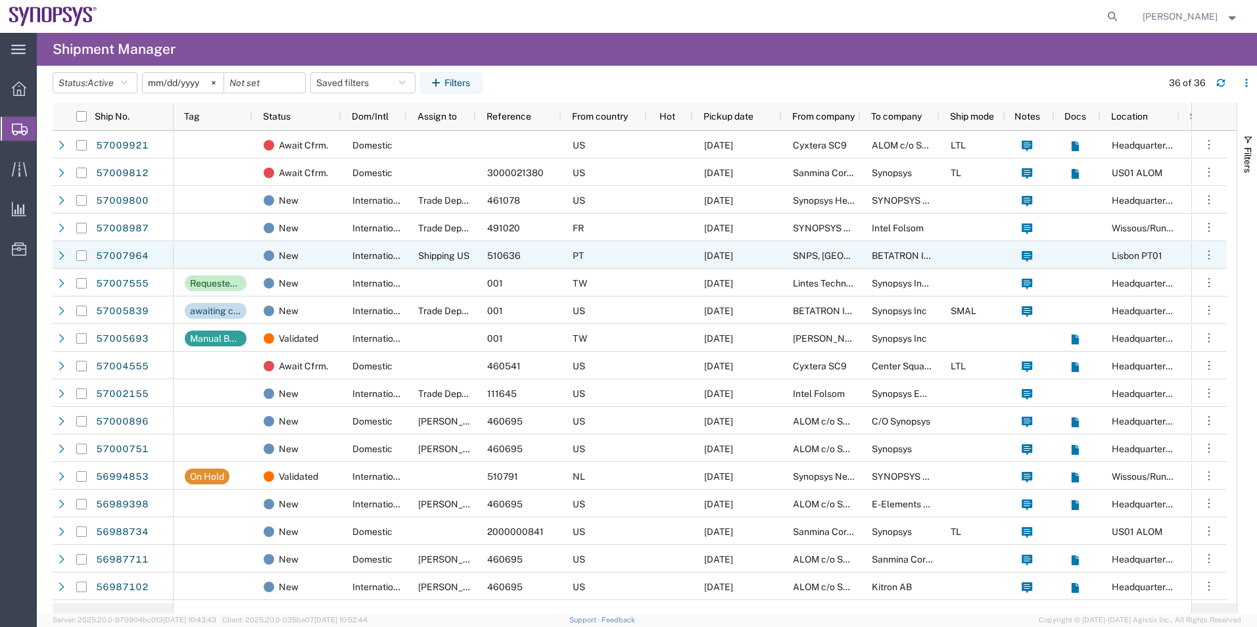
click at [512, 256] on span "510636" at bounding box center [504, 256] width 34 height 11
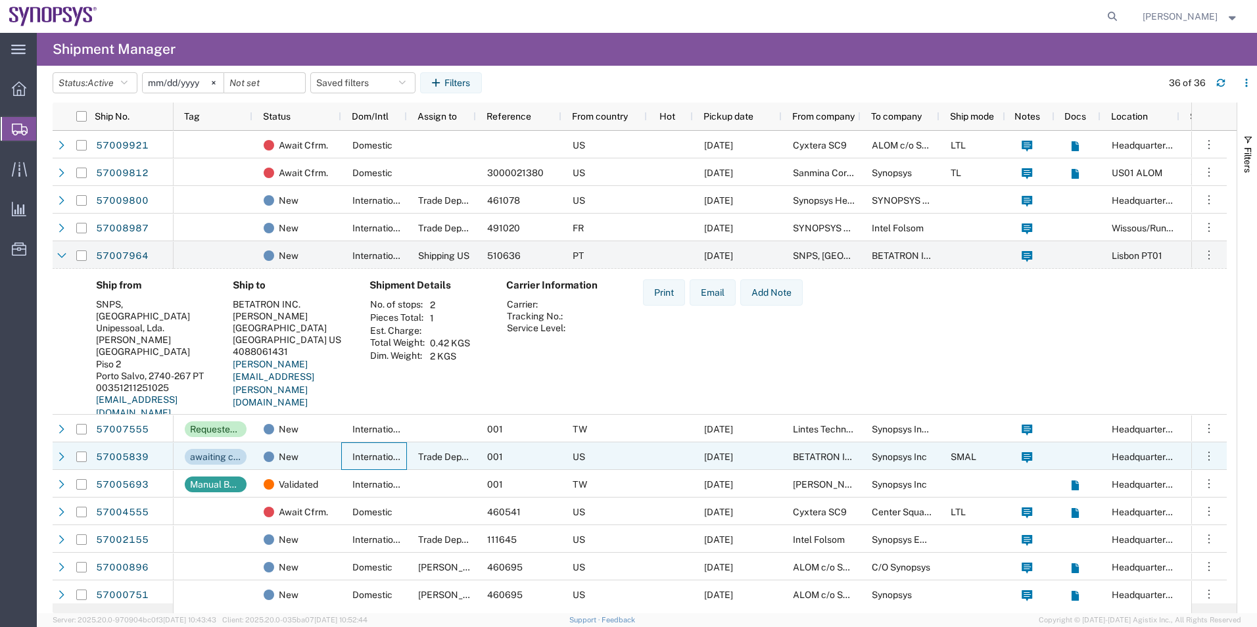
click at [385, 452] on span "International" at bounding box center [379, 457] width 54 height 11
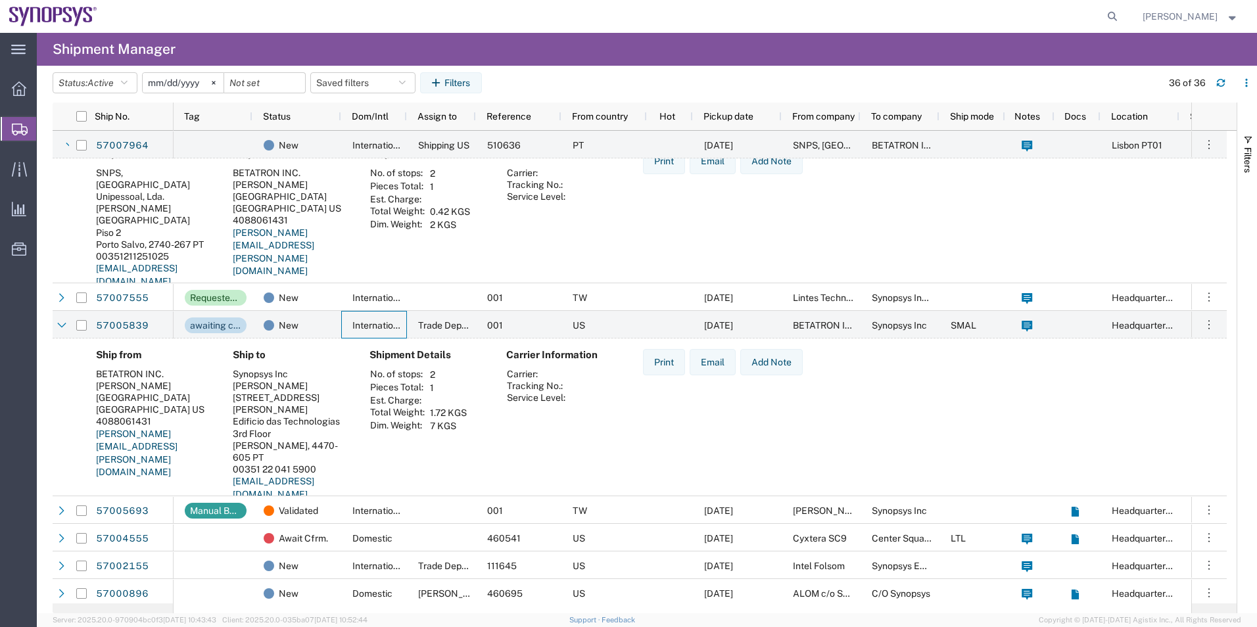
scroll to position [263, 0]
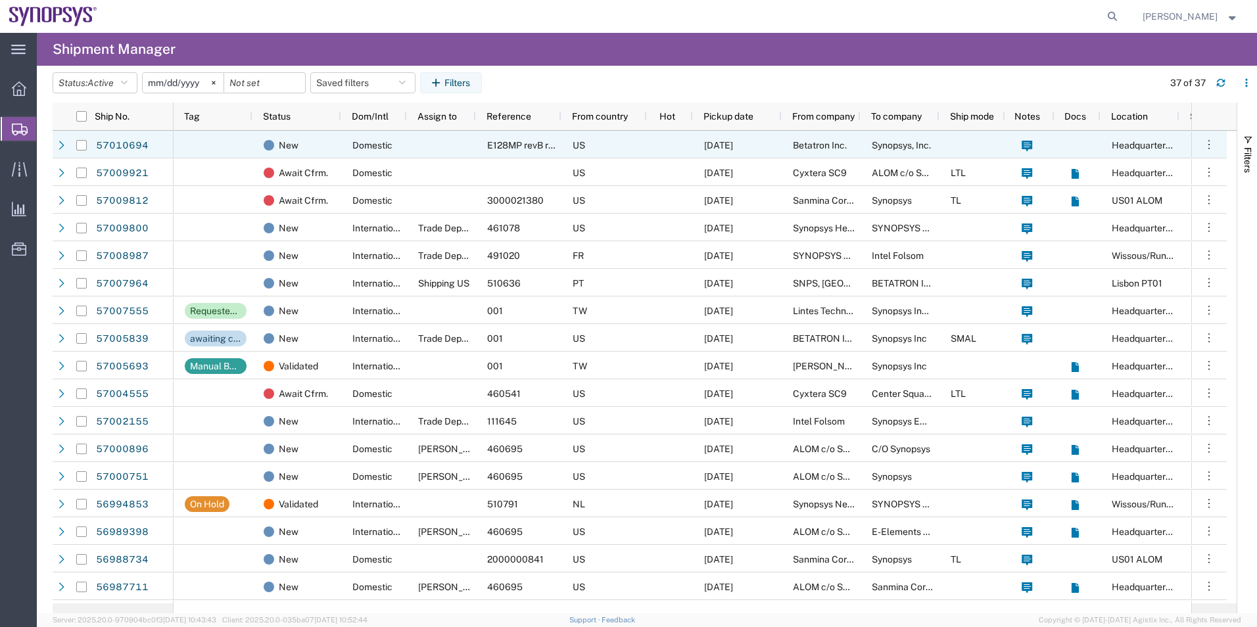
click at [657, 136] on div at bounding box center [670, 145] width 46 height 28
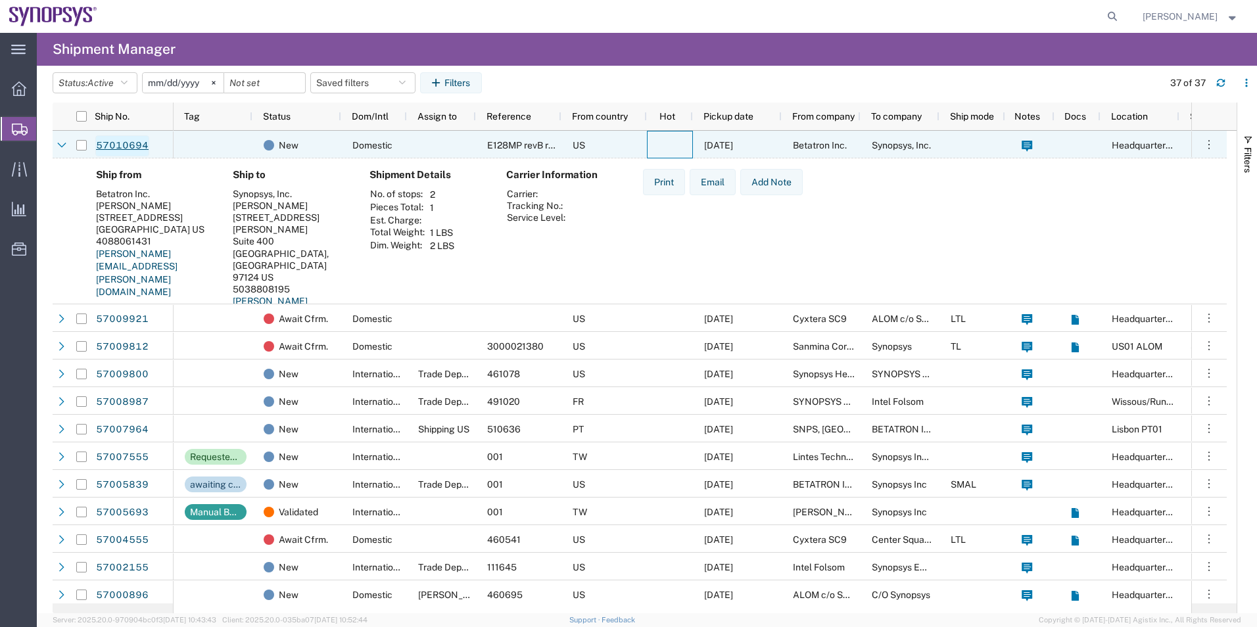
click at [130, 143] on link "57010694" at bounding box center [122, 145] width 54 height 21
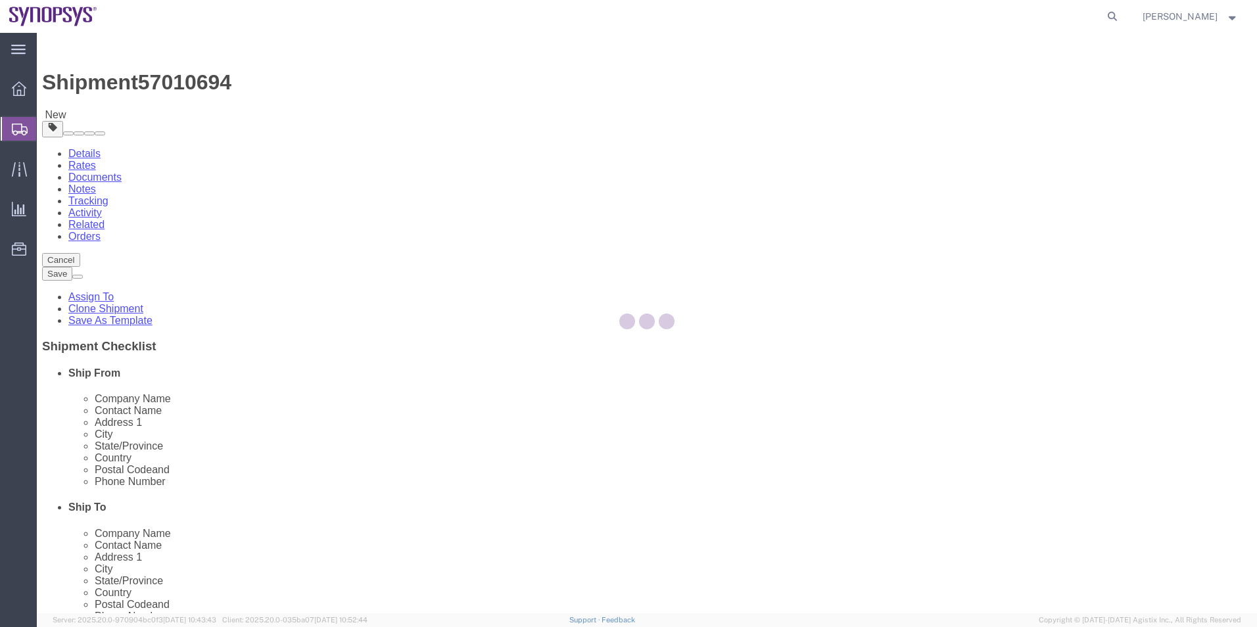
select select
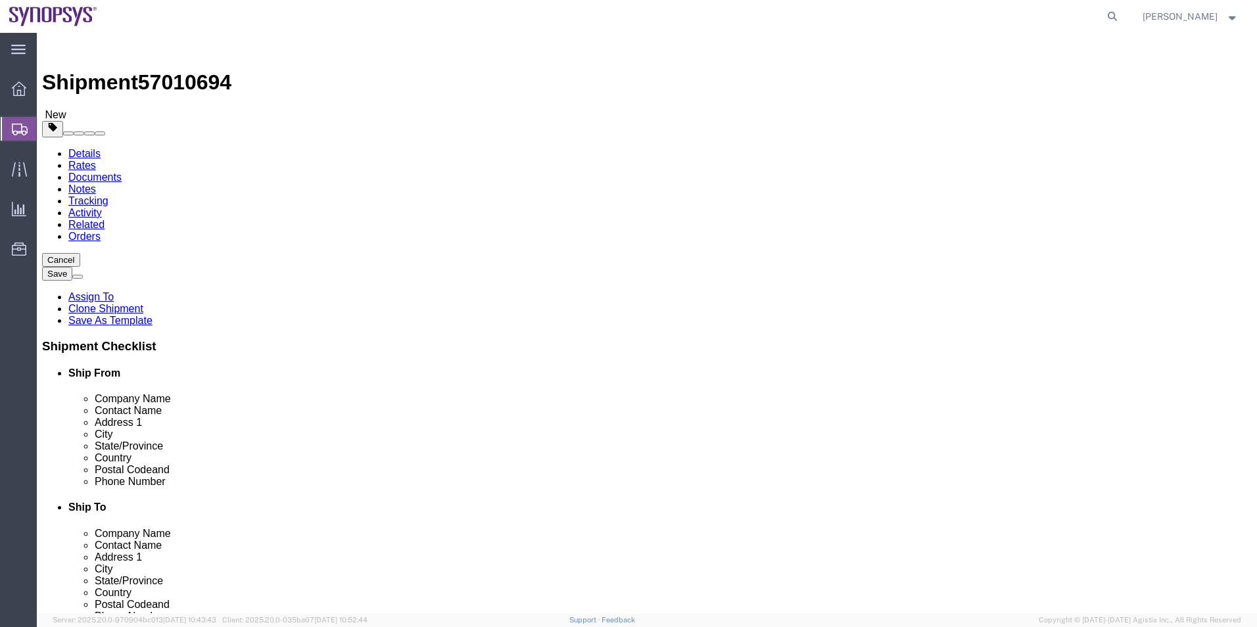
click icon
click link "Special Services"
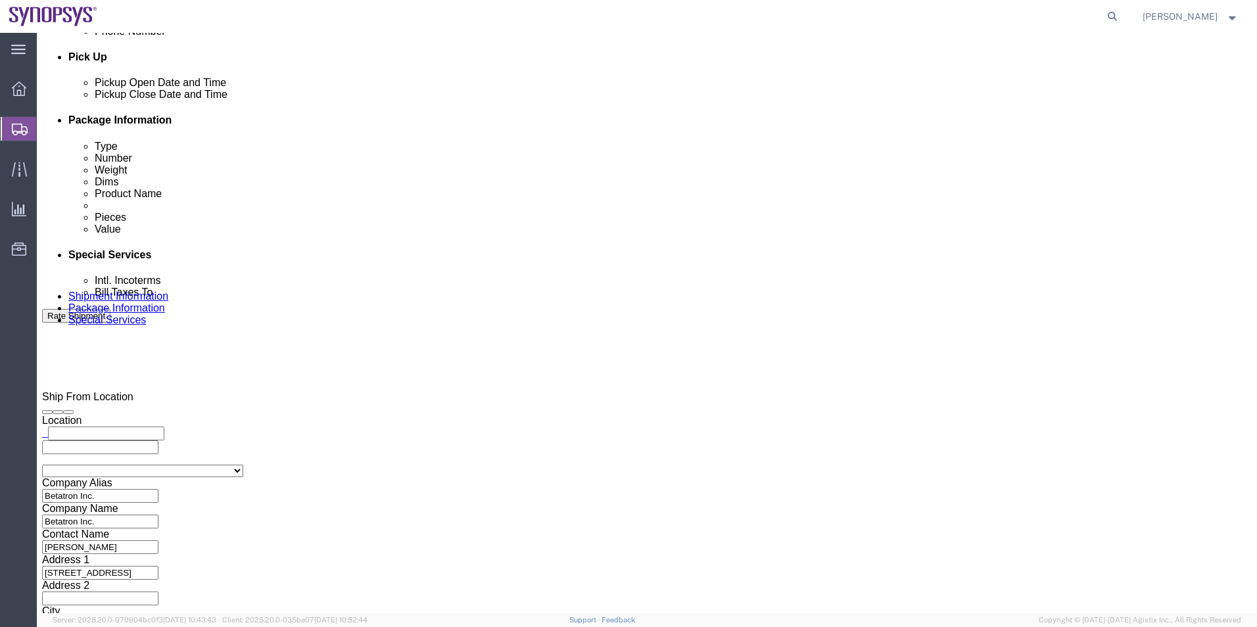
scroll to position [723, 0]
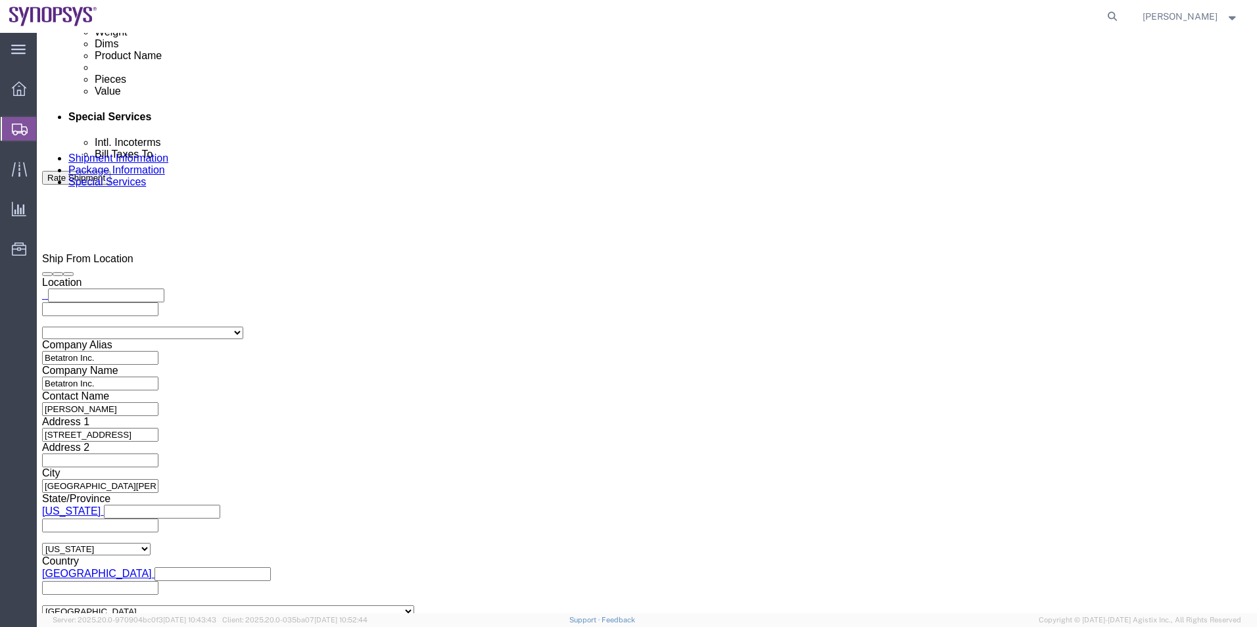
click textarea "E128MP rework"
type textarea "E128MP rework Please see attached. -Kaelen"
click button "Save"
click icon
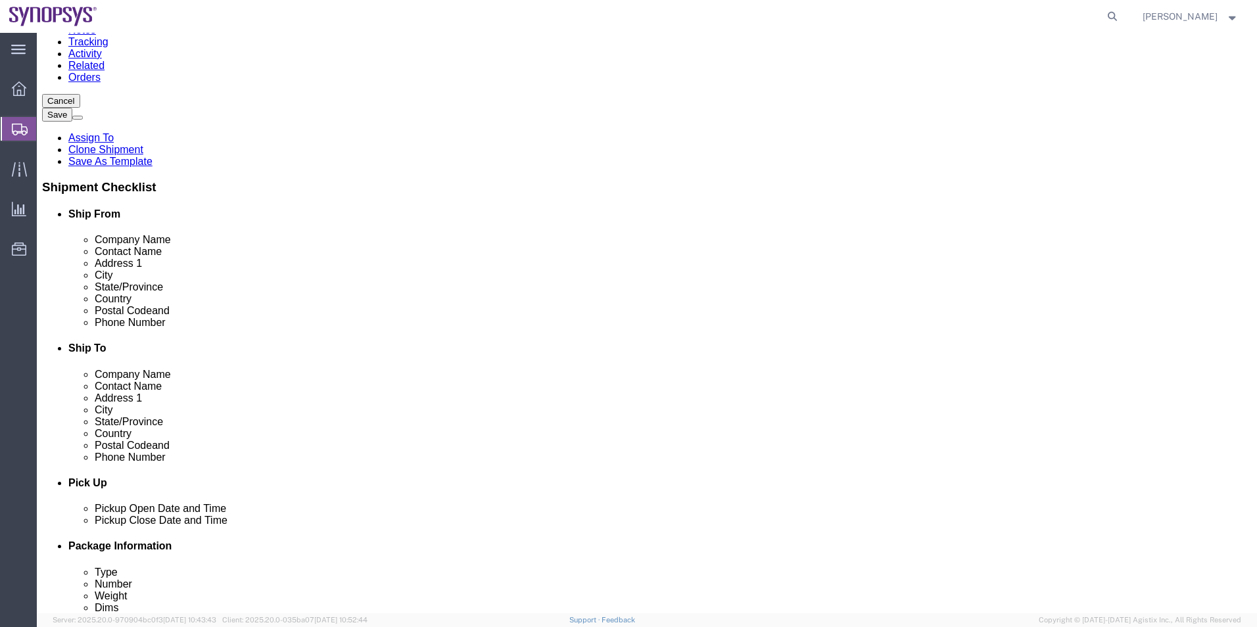
scroll to position [154, 0]
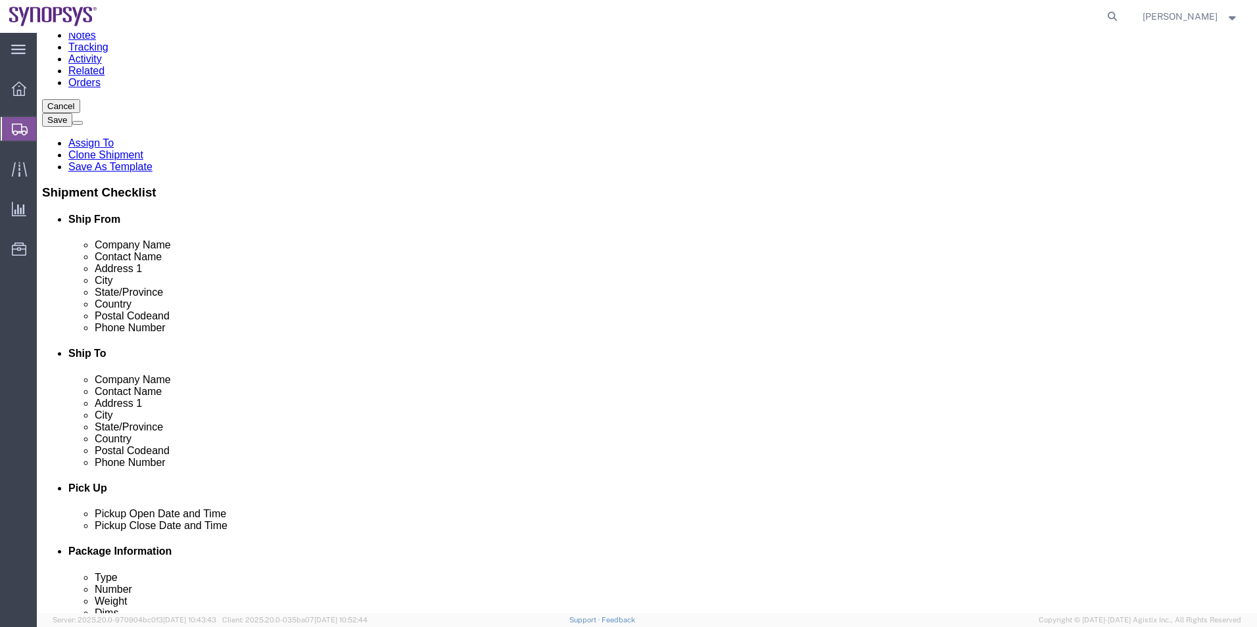
drag, startPoint x: 347, startPoint y: 313, endPoint x: 168, endPoint y: 326, distance: 179.4
click div "Location My Profile Location Aachen DE04 Agrate Brianza IT01 Aschheim DE02 Atla…"
click icon
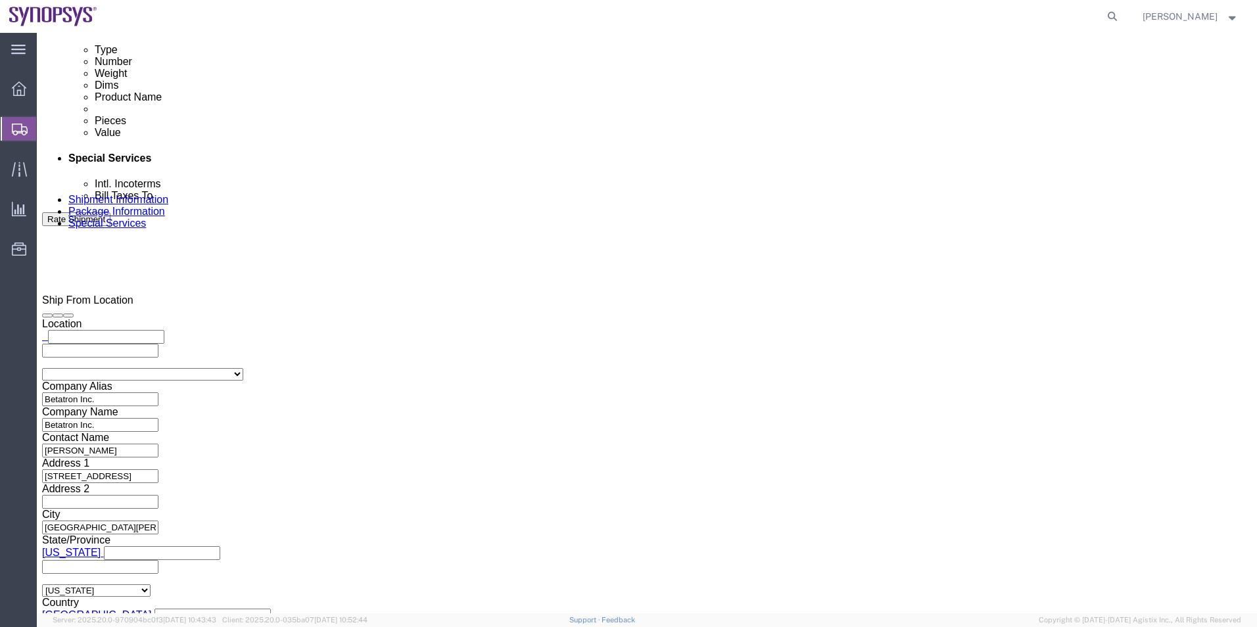
scroll to position [746, 0]
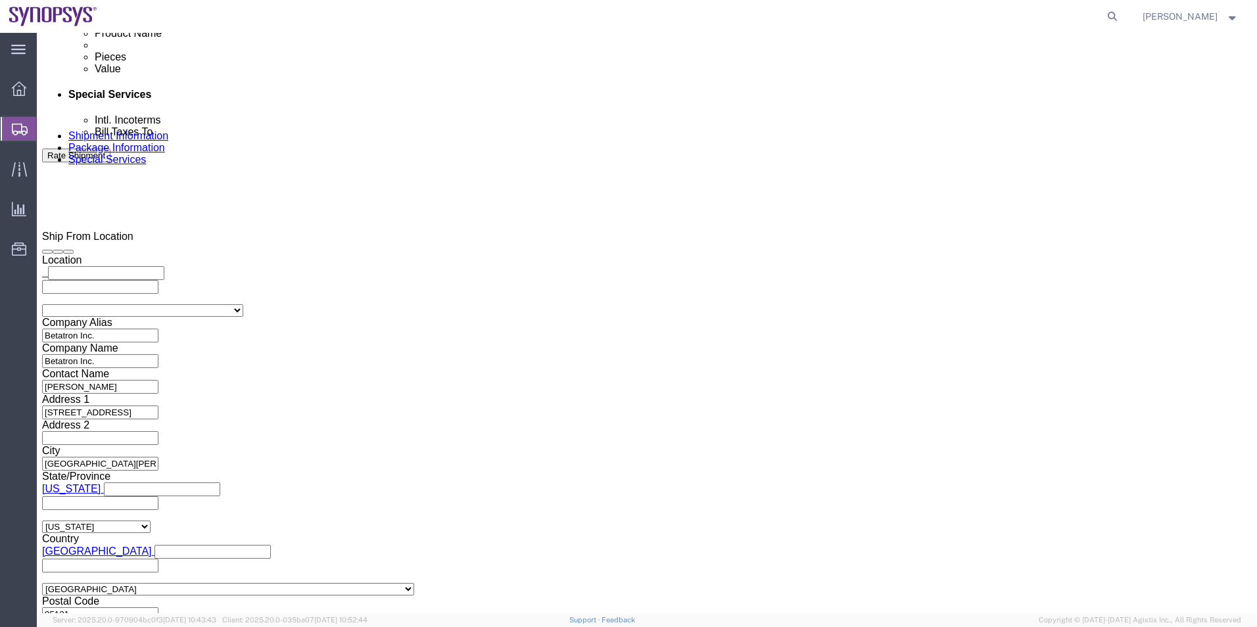
click ul "guy.lemire@synopsys.com"
paste input "mike.young@betatron.net"
type input "mike.young@betatron.net"
click button "Rate Shipment"
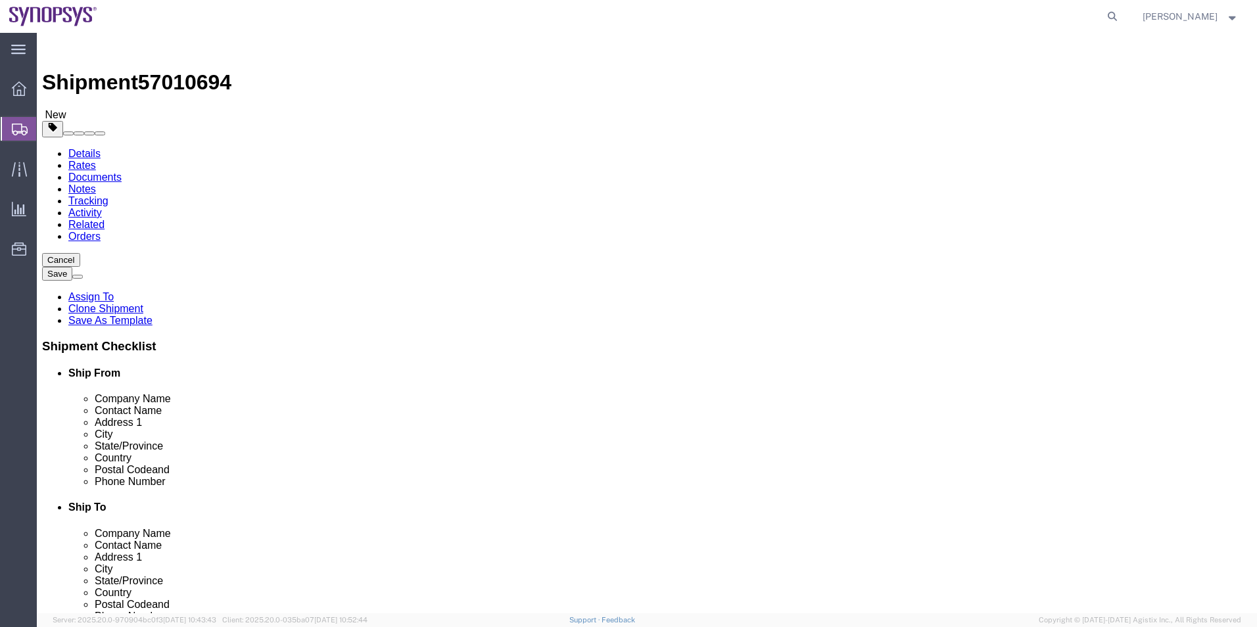
click at [80, 148] on link "Details" at bounding box center [84, 153] width 32 height 11
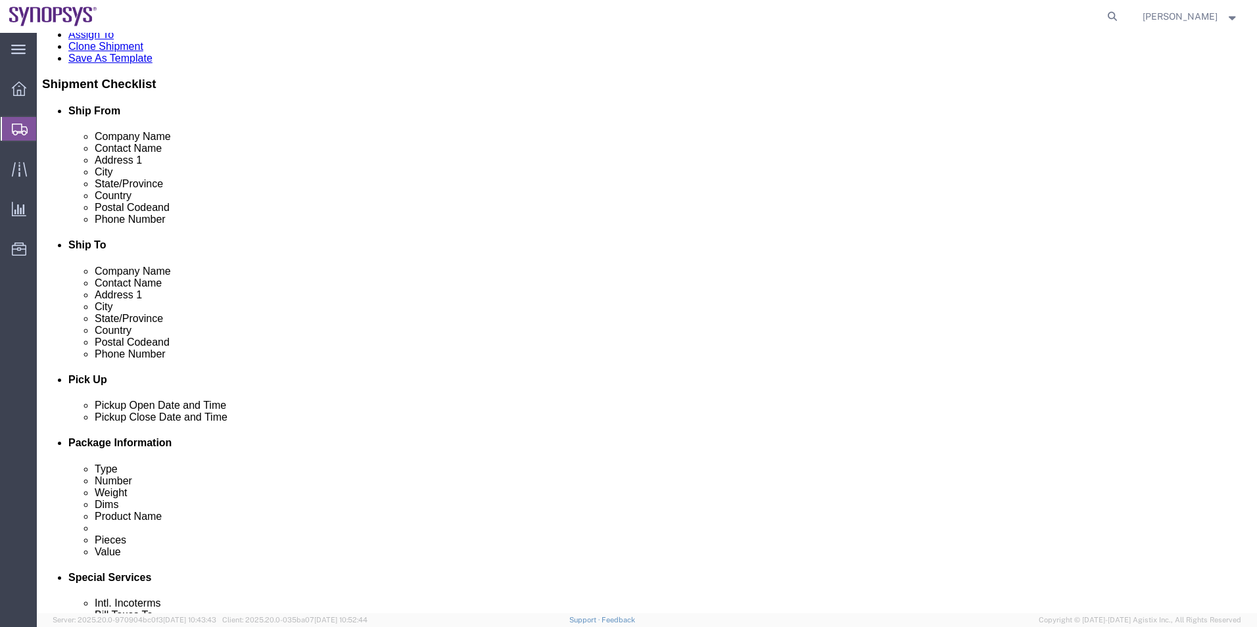
scroll to position [263, 0]
click icon
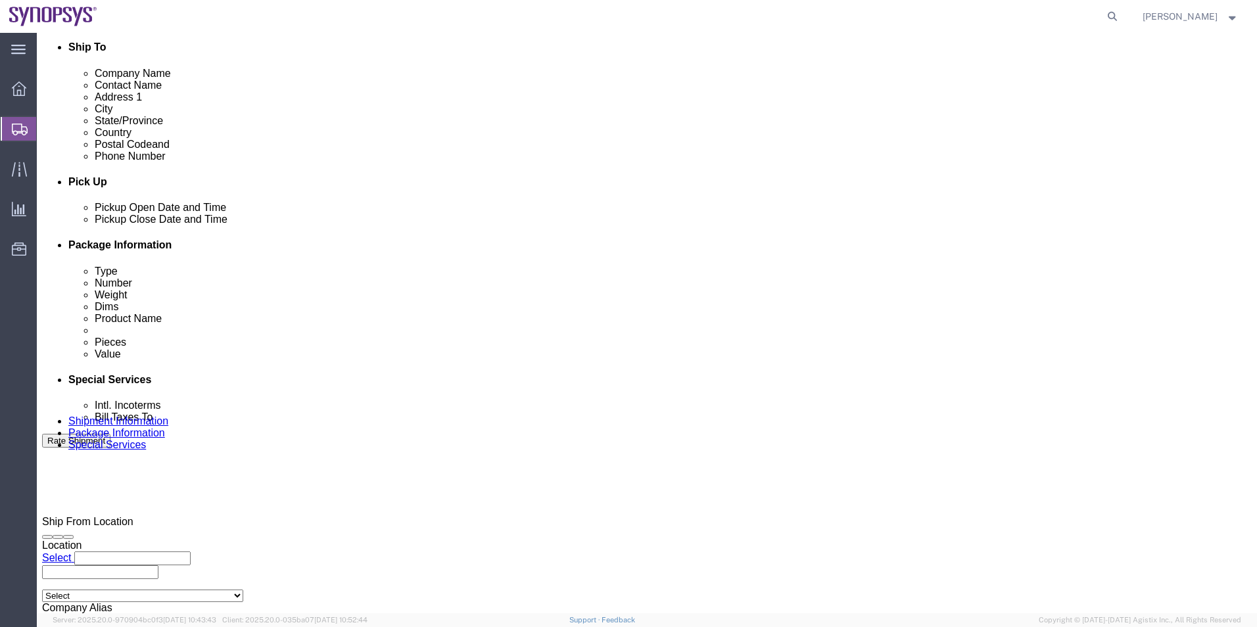
scroll to position [658, 0]
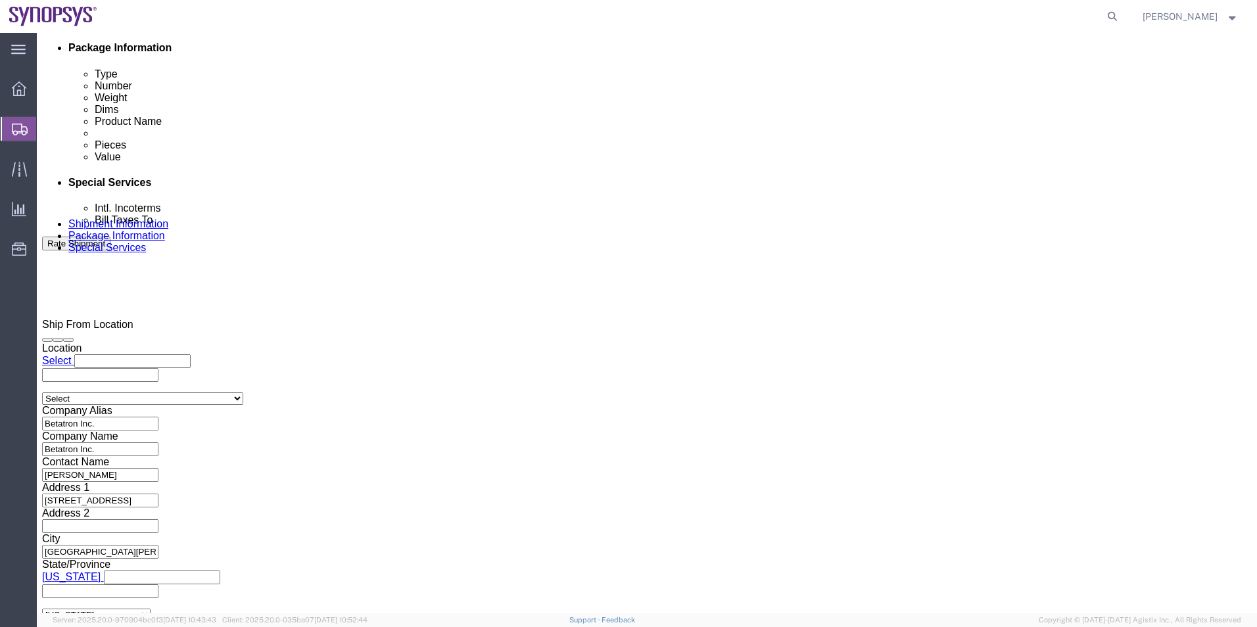
click ul "guy.lemire@synopsys.com"
paste input "mike.young@betatron.net"
type input "mike.young@betatron.net"
type input "guy.lemire@synopsys.com,mike.young@betatron.net"
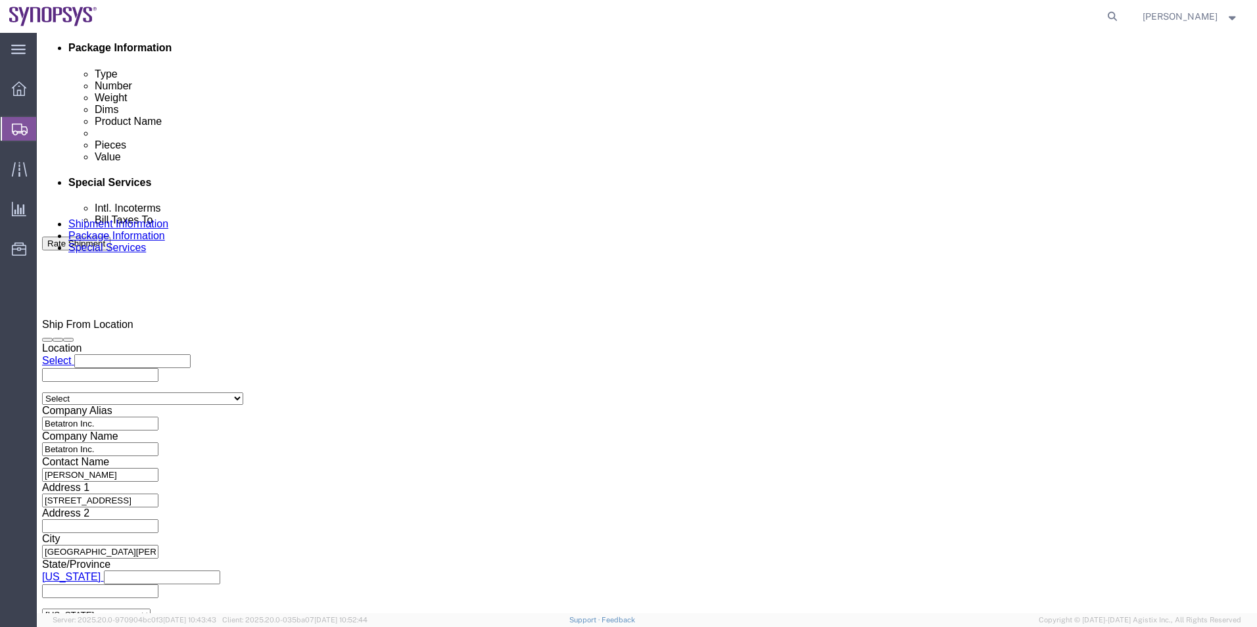
click button "Rate Shipment"
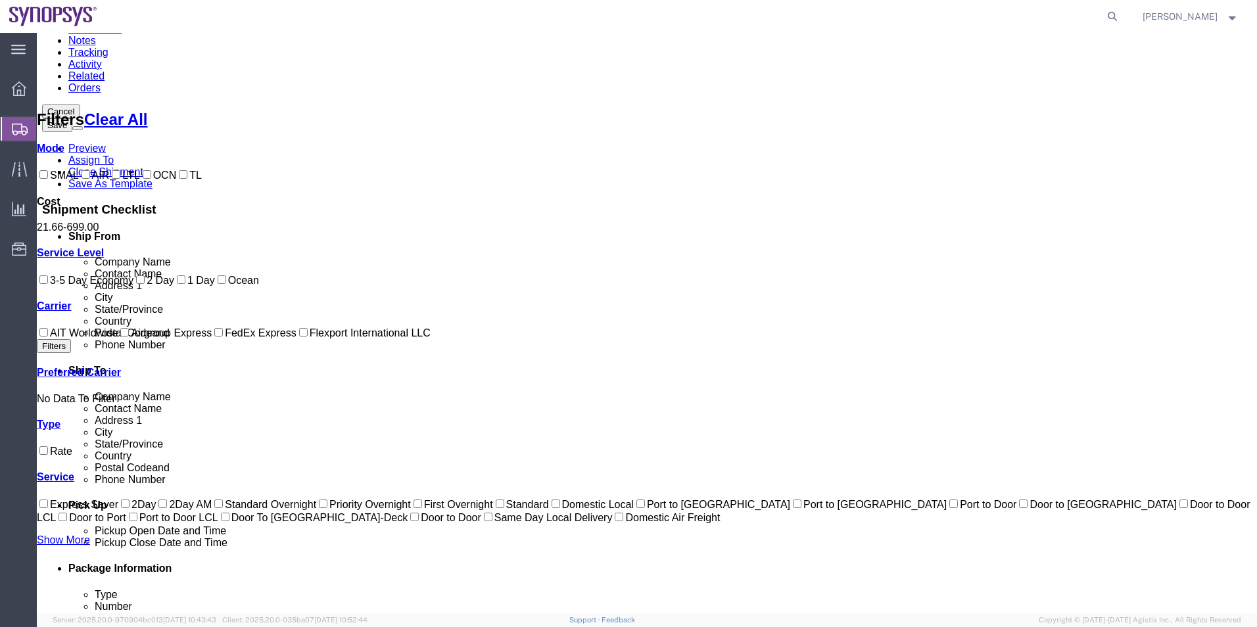
scroll to position [120, 0]
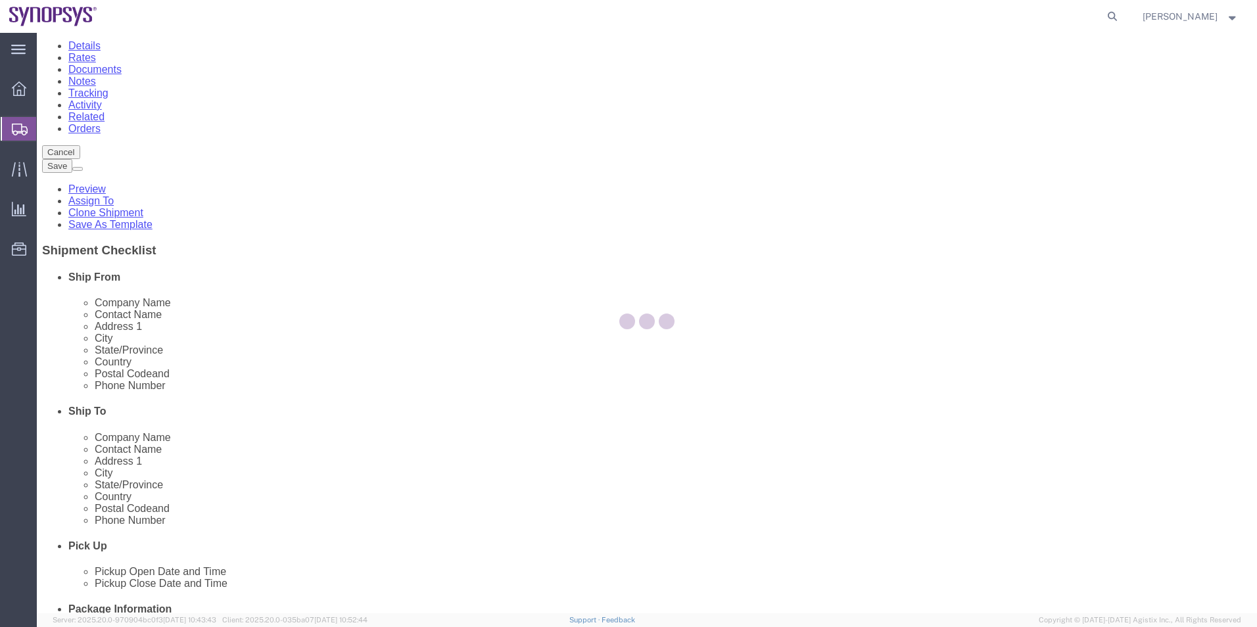
scroll to position [0, 0]
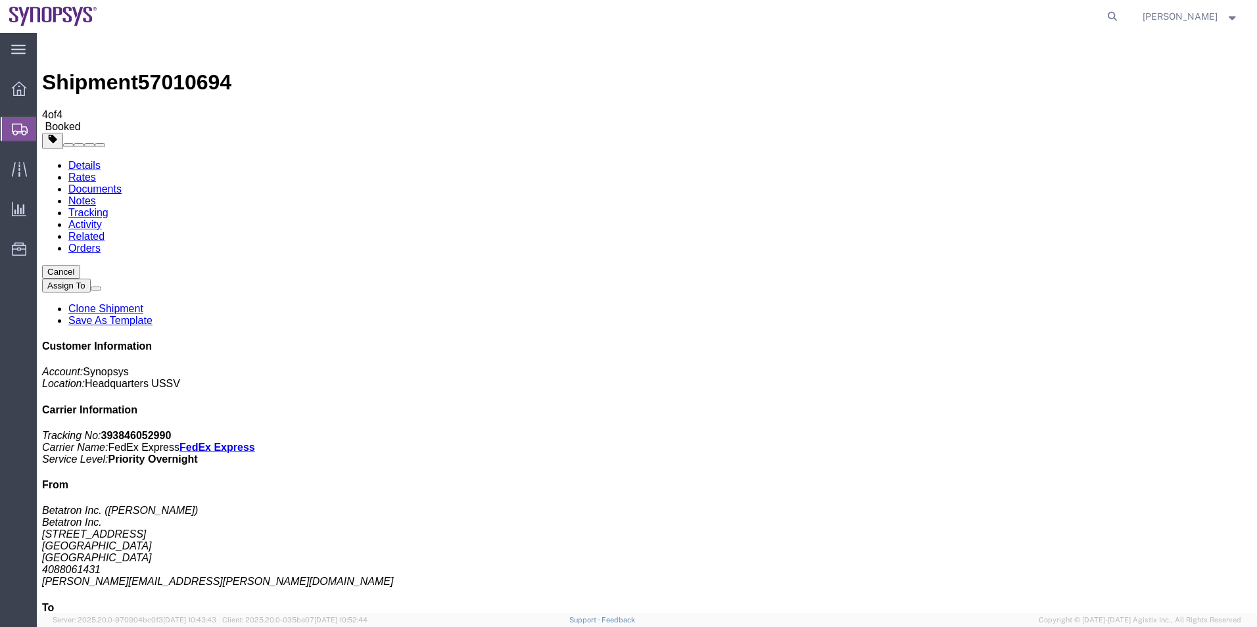
click at [0, 0] on span "Shipment Manager" at bounding box center [0, 0] width 0 height 0
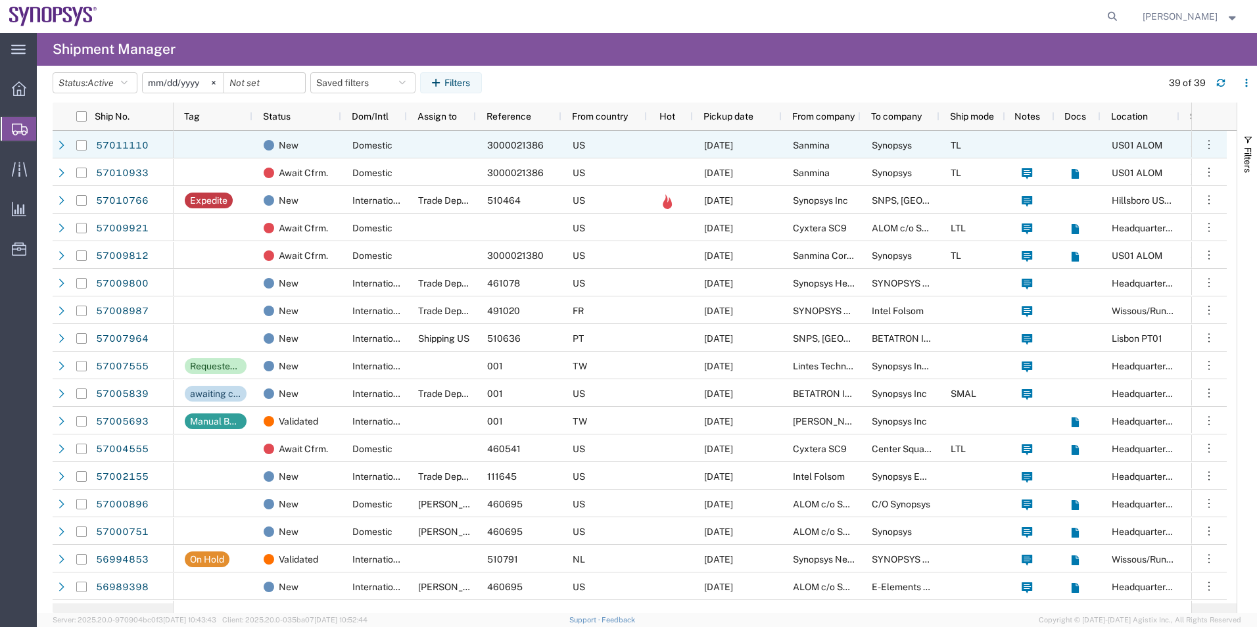
click at [212, 151] on div at bounding box center [213, 145] width 79 height 28
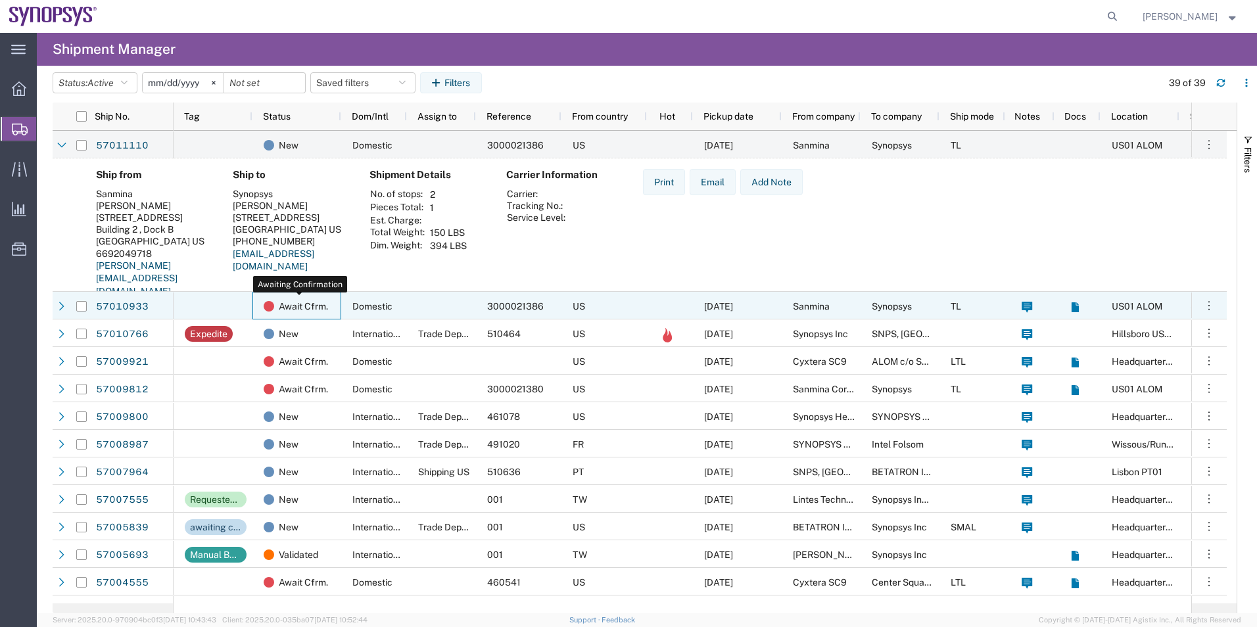
click at [304, 297] on span "Await Cfrm." at bounding box center [303, 307] width 49 height 28
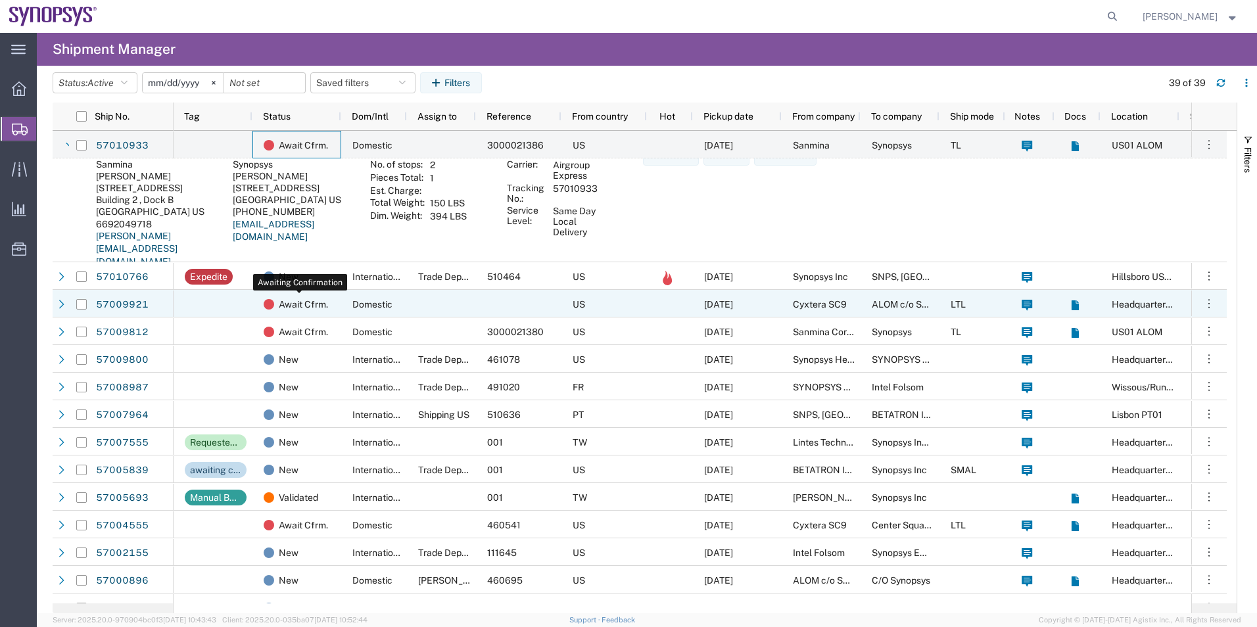
scroll to position [197, 0]
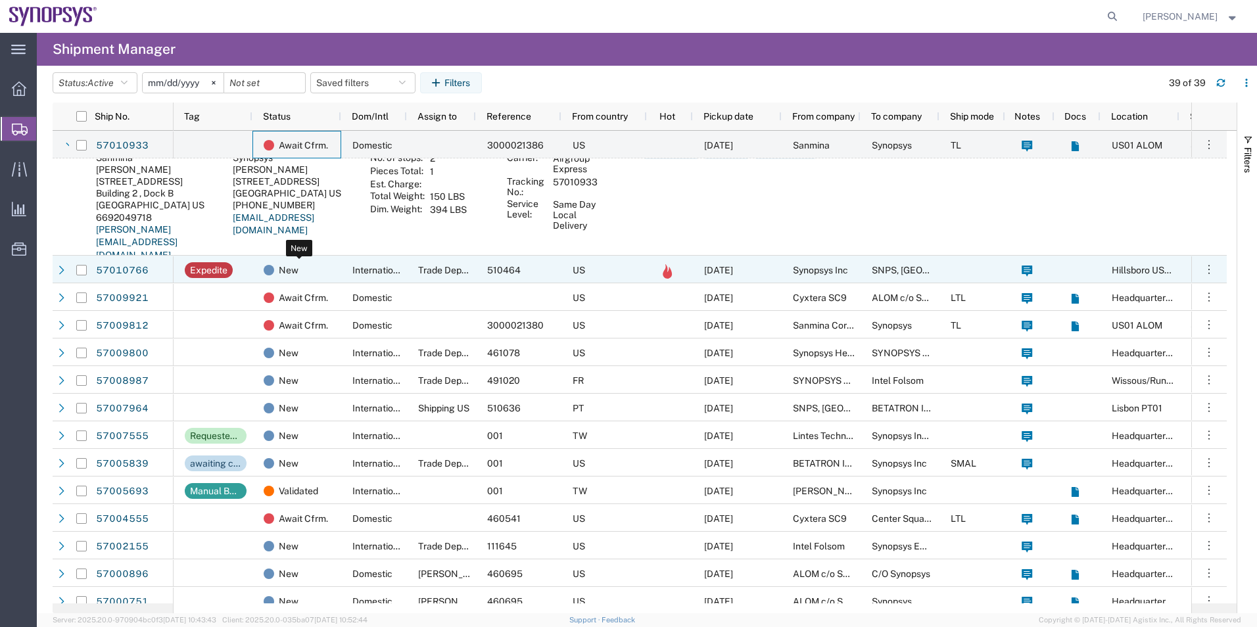
click at [308, 278] on div "New" at bounding box center [300, 270] width 72 height 28
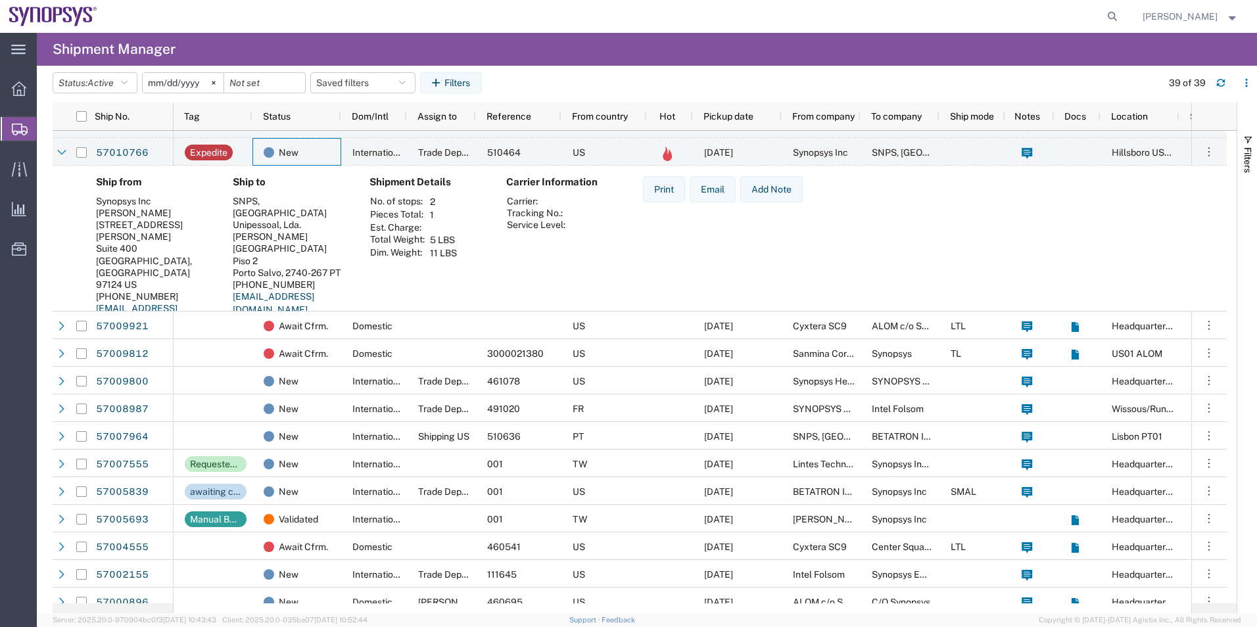
scroll to position [329, 0]
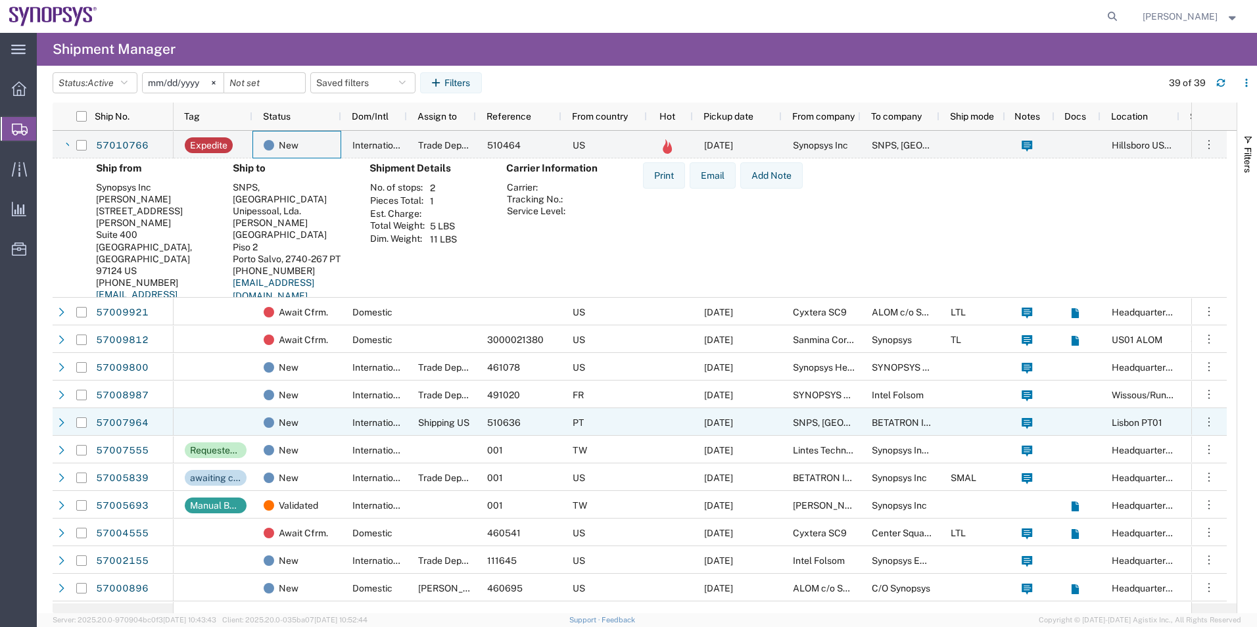
click at [337, 424] on div "New" at bounding box center [297, 422] width 89 height 28
